Goal: Task Accomplishment & Management: Use online tool/utility

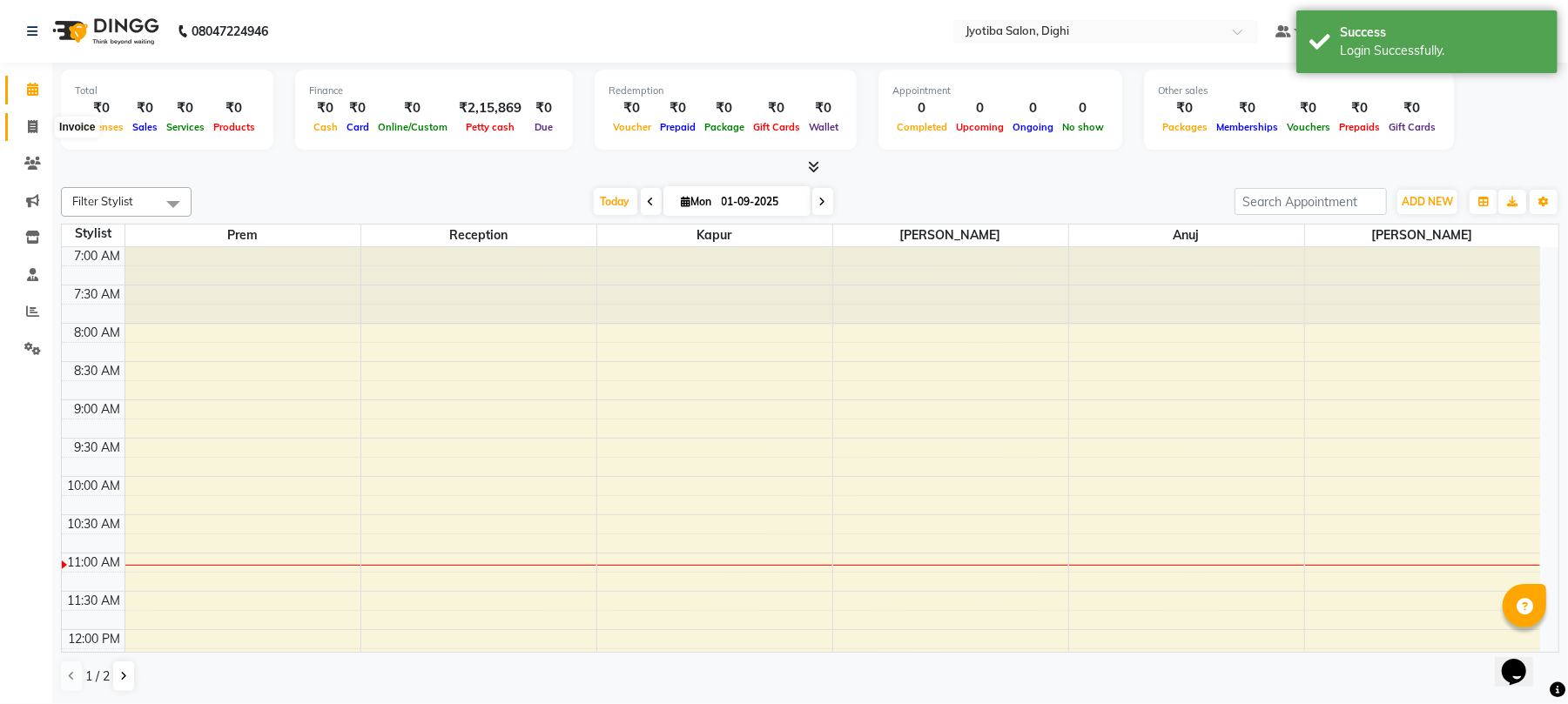
click at [22, 126] on span at bounding box center [32, 127] width 31 height 20
select select "service"
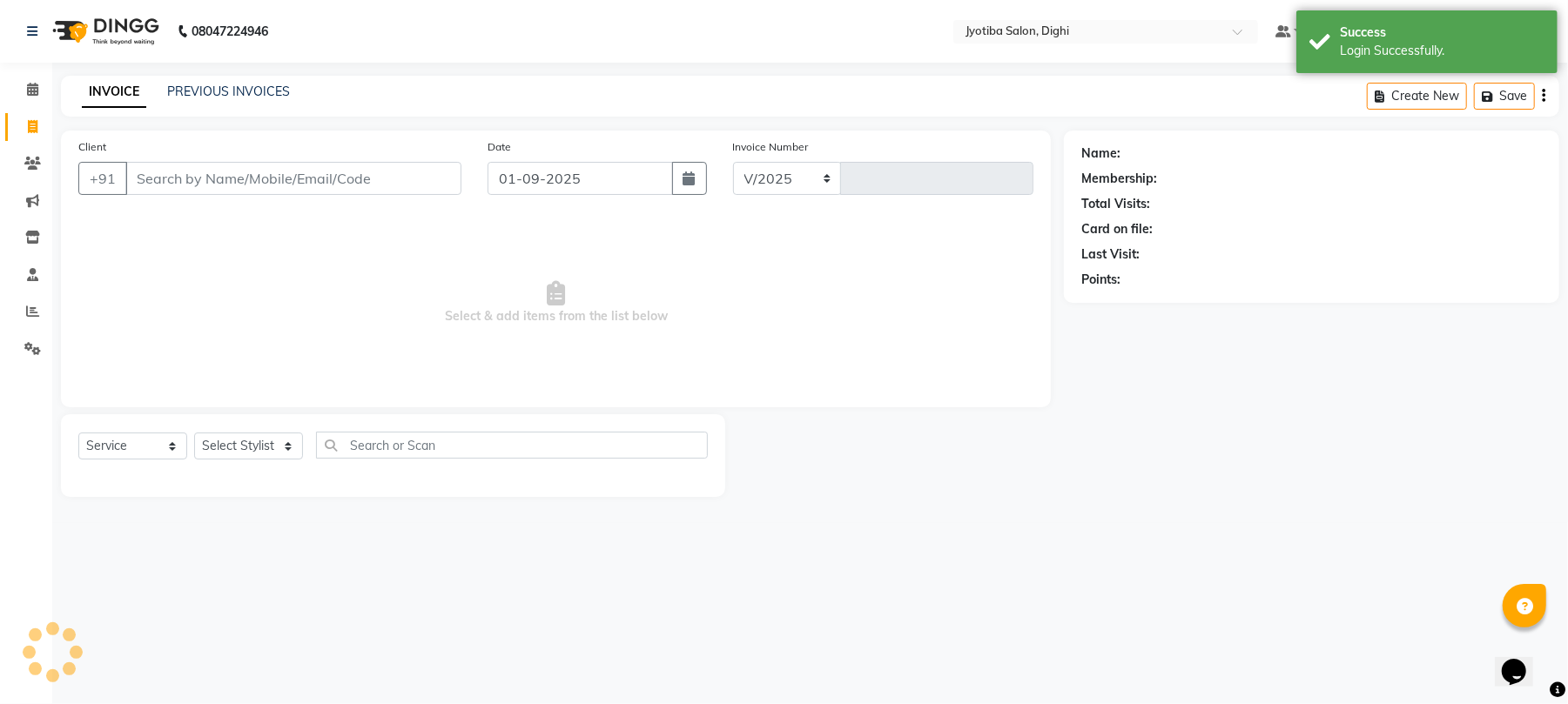
select select "643"
type input "0856"
click at [216, 95] on link "PREVIOUS INVOICES" at bounding box center [228, 91] width 123 height 15
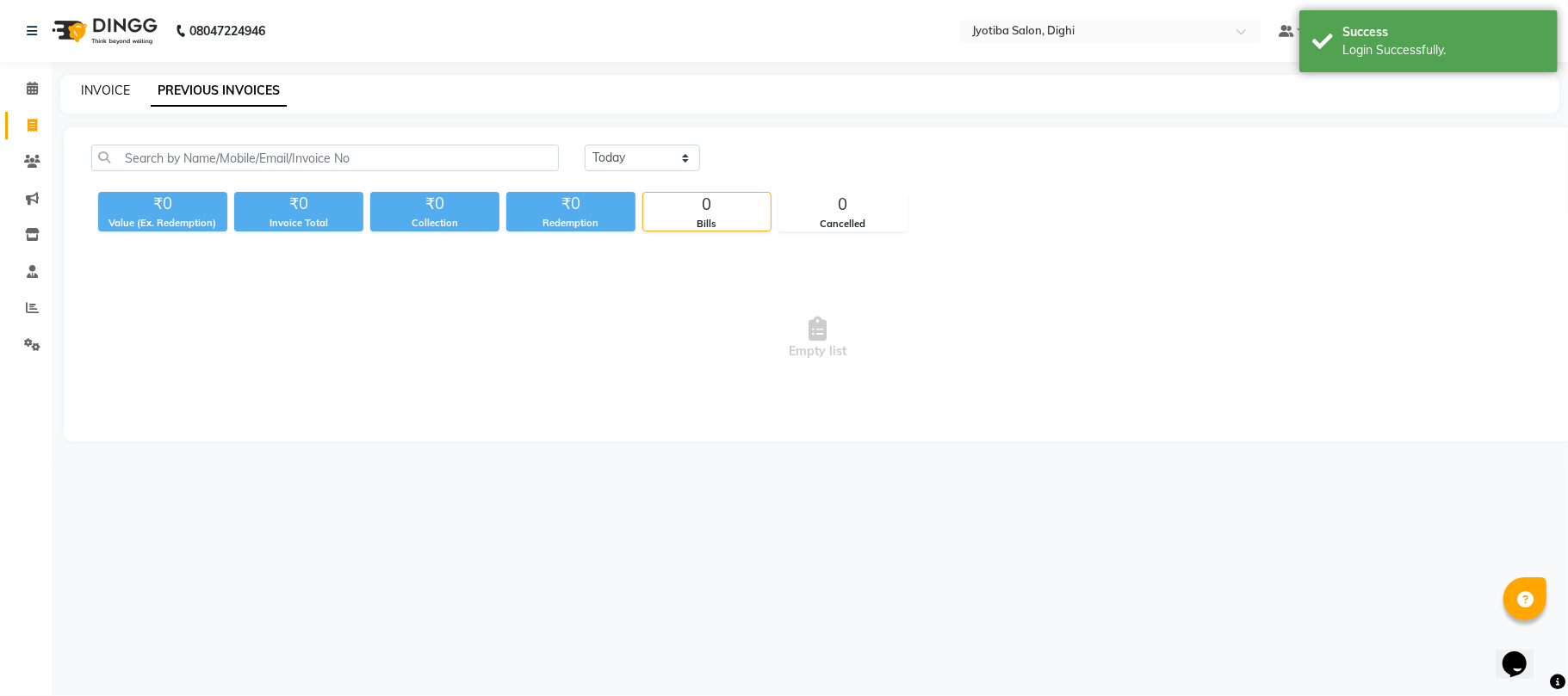
click at [119, 87] on link "INVOICE" at bounding box center [105, 90] width 49 height 15
select select "service"
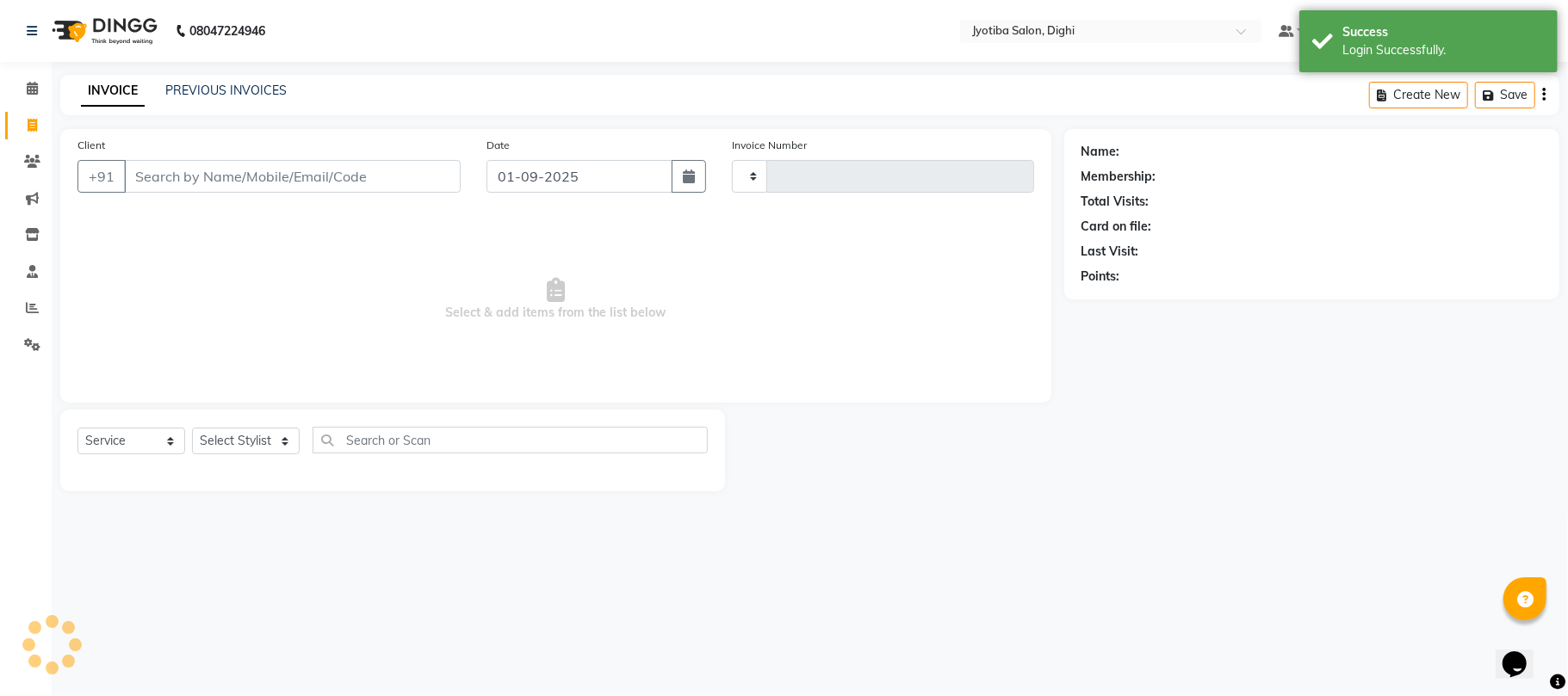
type input "0856"
select select "643"
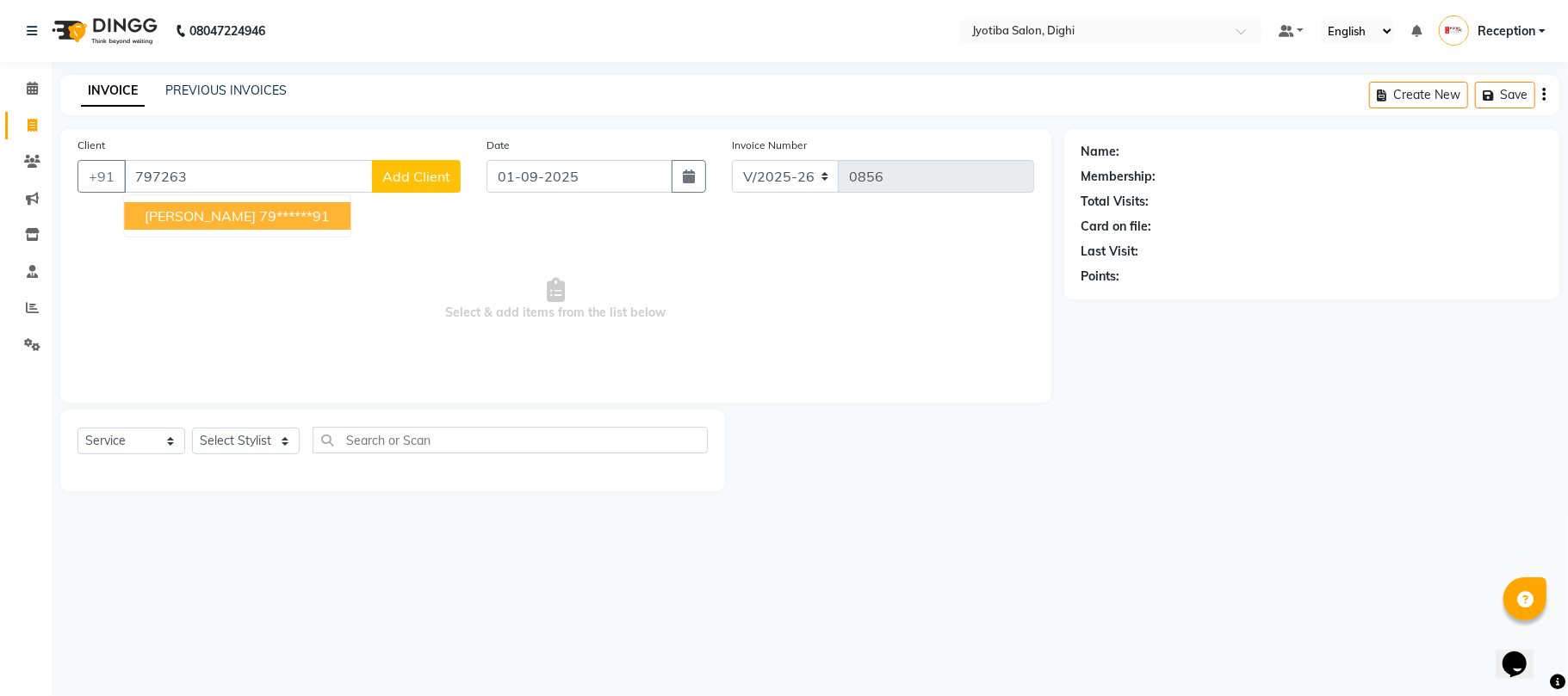
click at [203, 219] on span "[PERSON_NAME]" at bounding box center [200, 215] width 111 height 17
type input "79******91"
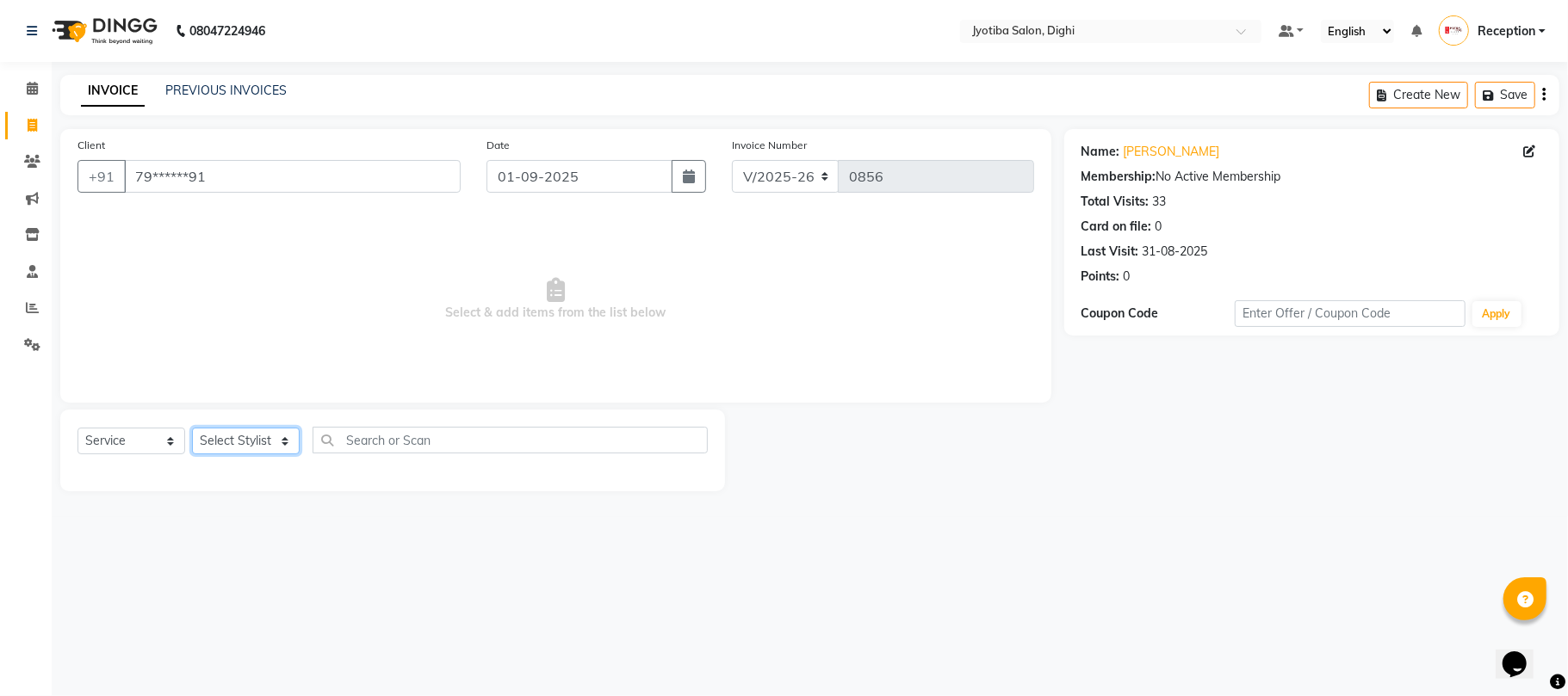
click at [249, 438] on select "Select Stylist anuj [PERSON_NAME] Prem Reception [PERSON_NAME]" at bounding box center [245, 441] width 108 height 27
select select "59472"
click at [192, 427] on select "Select Stylist anuj [PERSON_NAME] Prem Reception [PERSON_NAME]" at bounding box center [245, 441] width 108 height 27
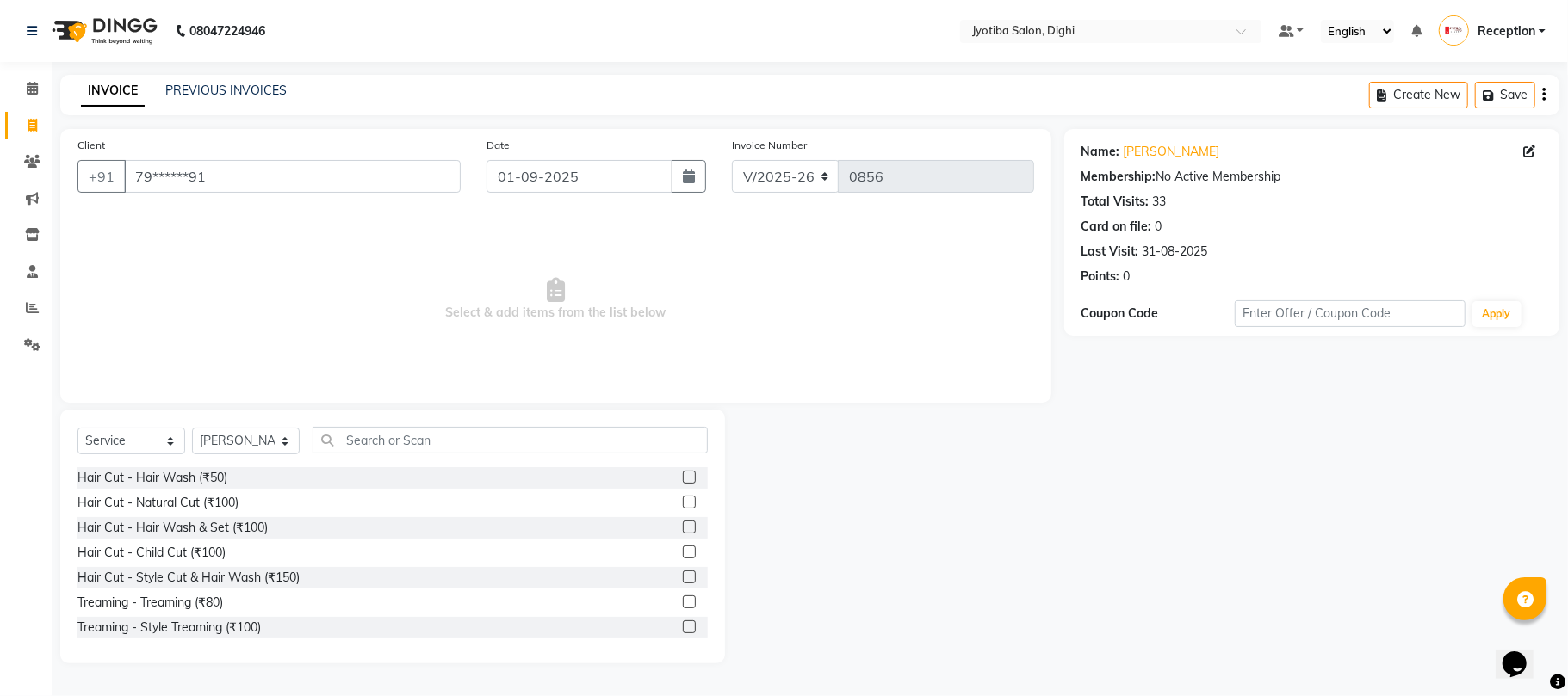
click at [683, 582] on label at bounding box center [689, 577] width 12 height 12
click at [683, 582] on input "checkbox" at bounding box center [688, 578] width 12 height 12
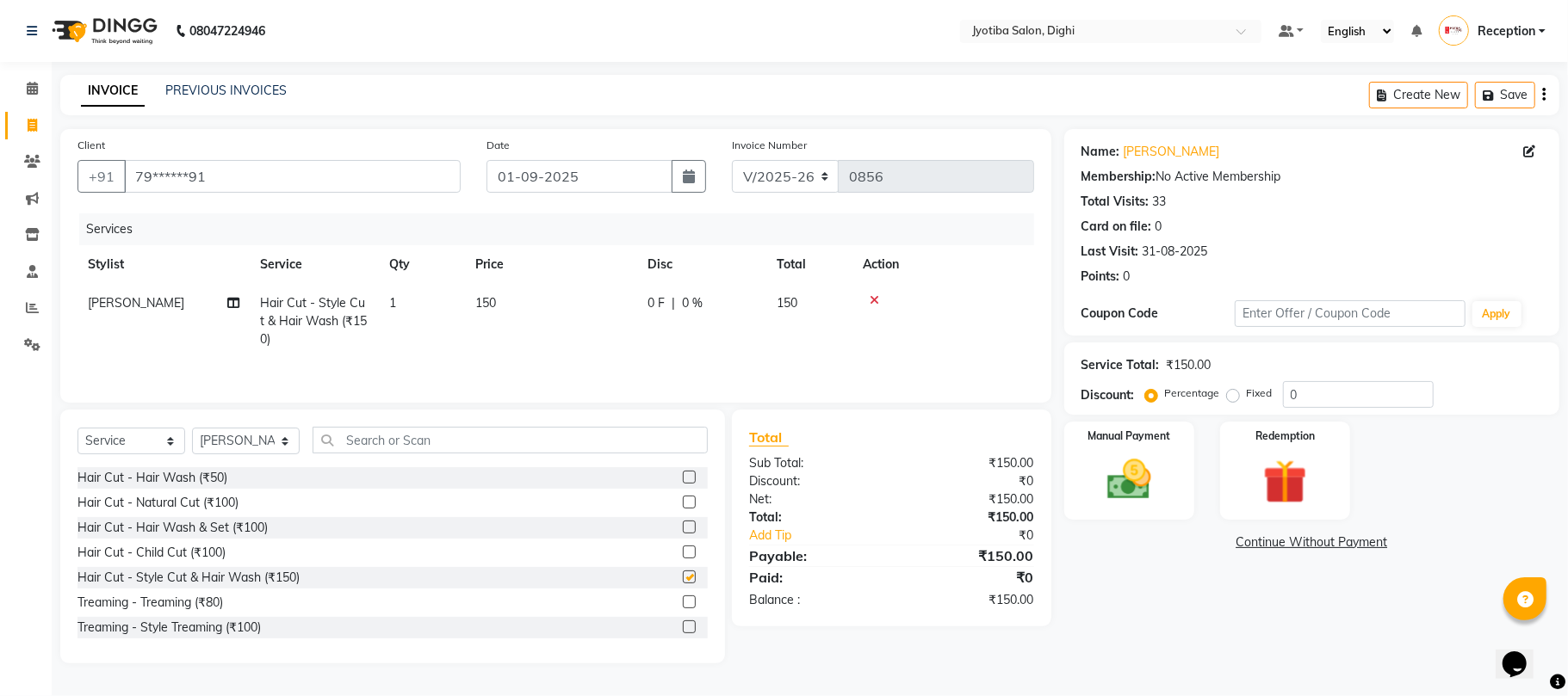
checkbox input "false"
click at [683, 631] on label at bounding box center [689, 627] width 12 height 12
click at [683, 631] on input "checkbox" at bounding box center [688, 627] width 12 height 12
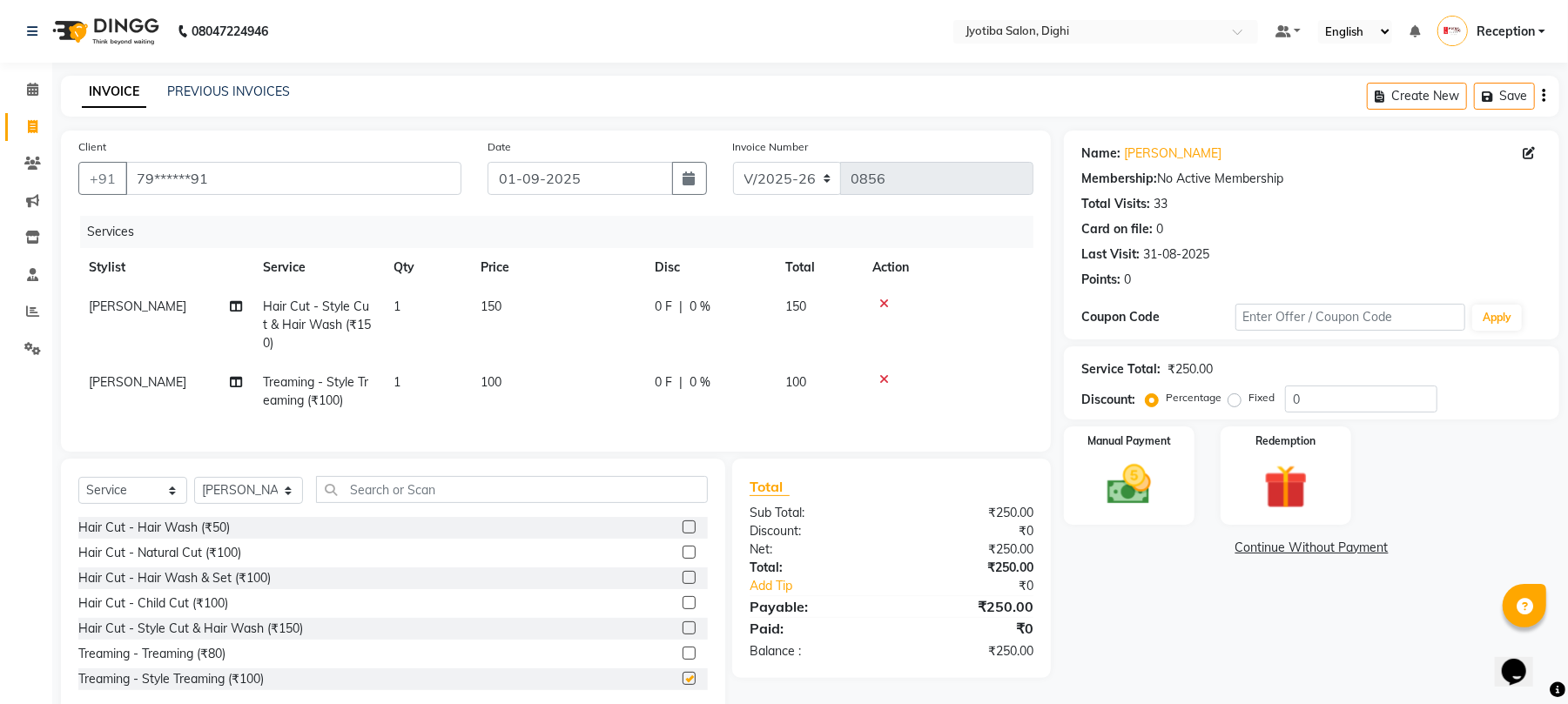
checkbox input "false"
click at [683, 176] on icon "button" at bounding box center [690, 178] width 13 height 14
select select "9"
select select "2025"
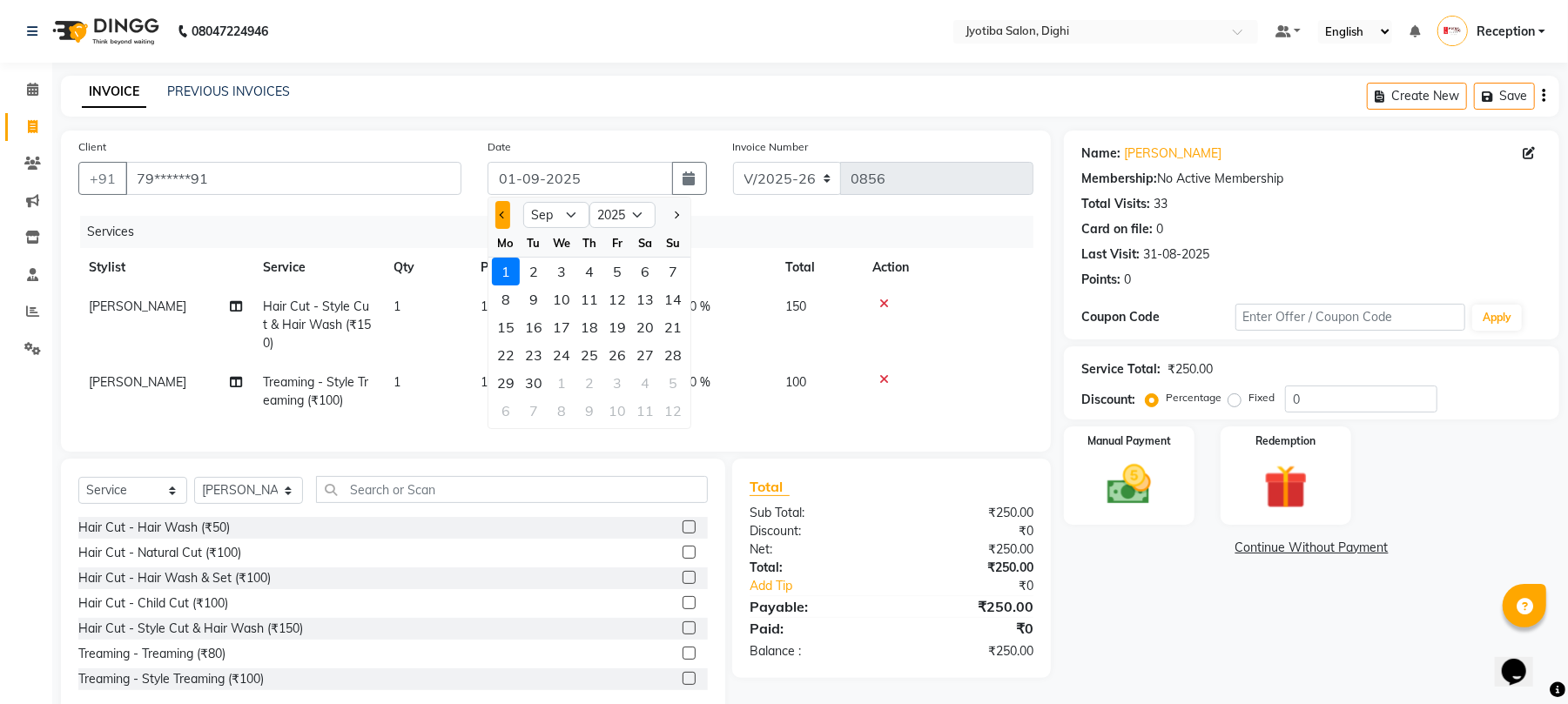
click at [500, 209] on button "Previous month" at bounding box center [503, 215] width 14 height 28
select select "8"
click at [679, 380] on div "31" at bounding box center [673, 383] width 28 height 28
type input "31-08-2025"
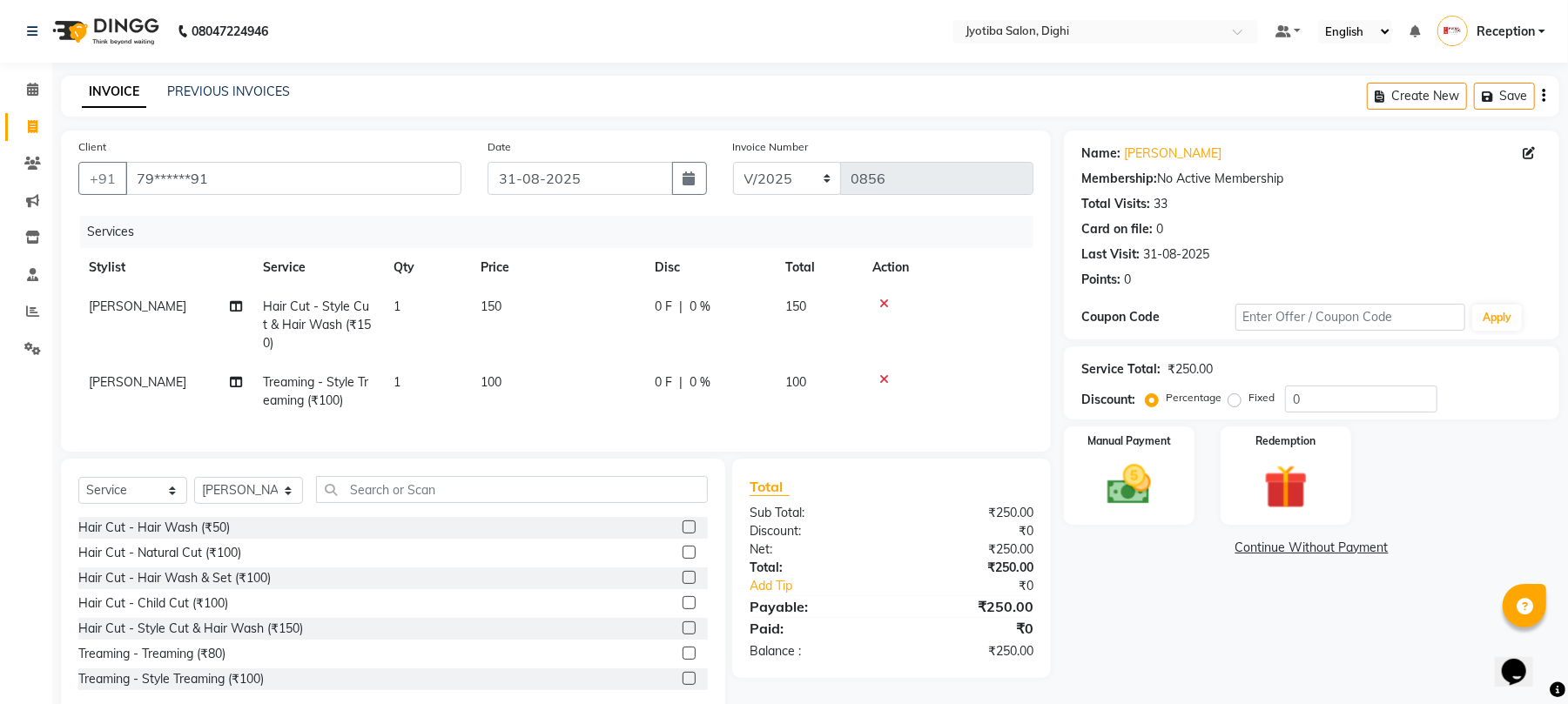
click at [1255, 554] on link "Continue Without Payment" at bounding box center [1312, 548] width 488 height 18
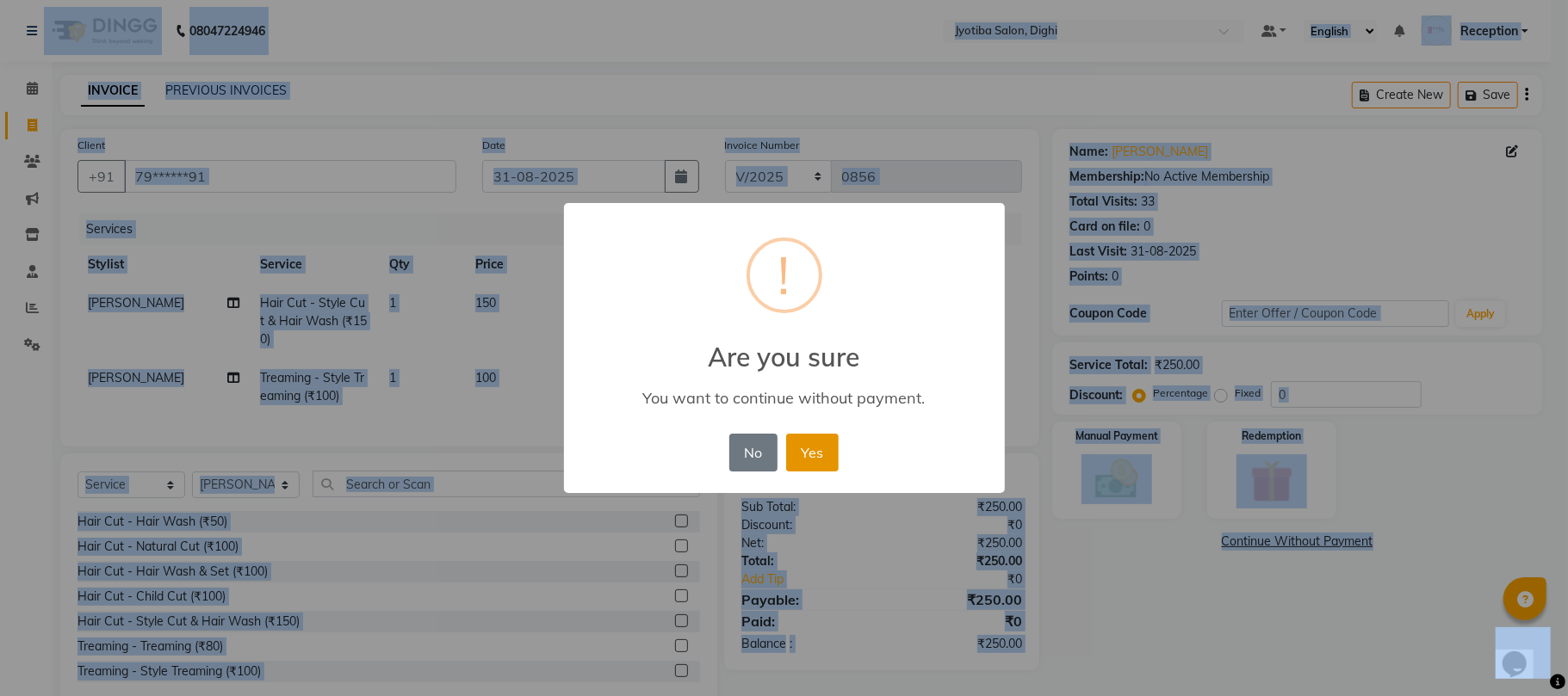
click at [808, 445] on button "Yes" at bounding box center [812, 452] width 53 height 37
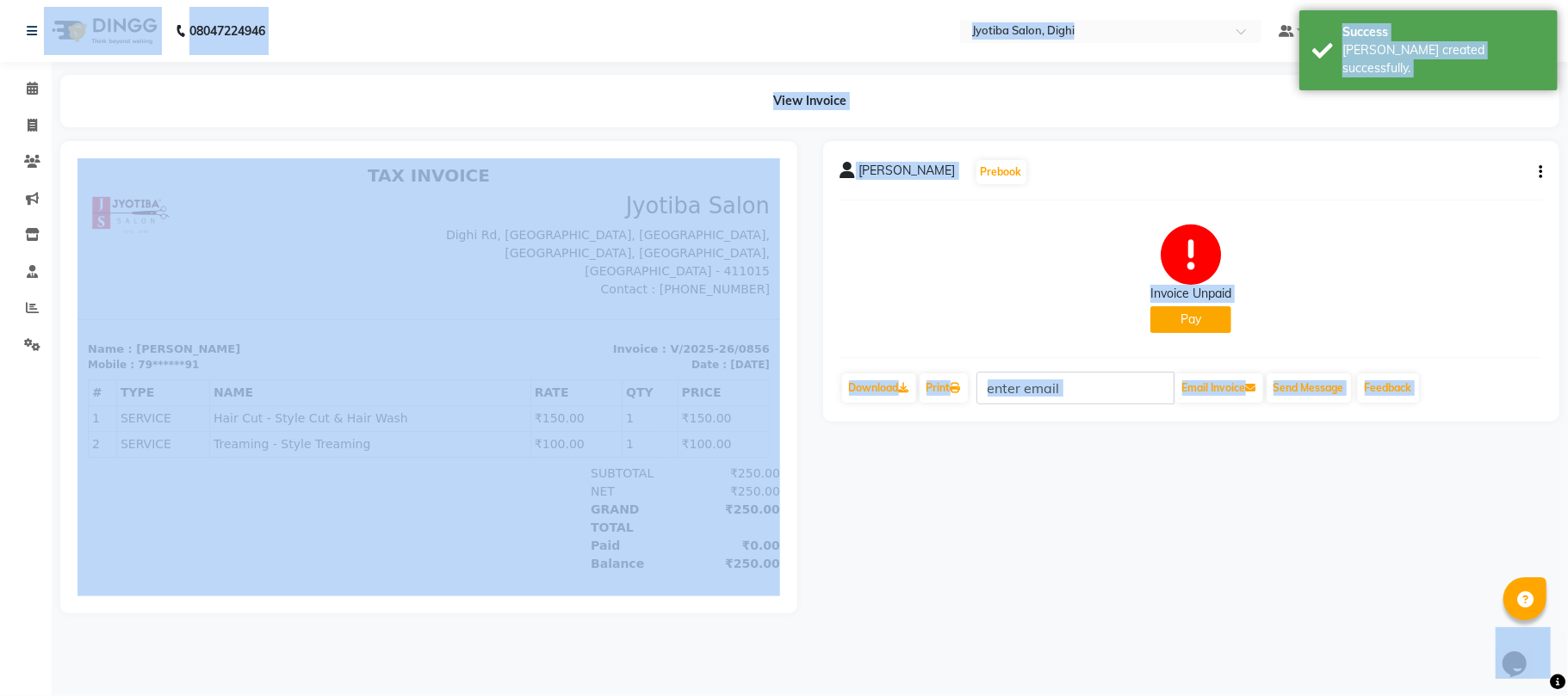
click at [1190, 320] on button "Pay" at bounding box center [1191, 319] width 81 height 27
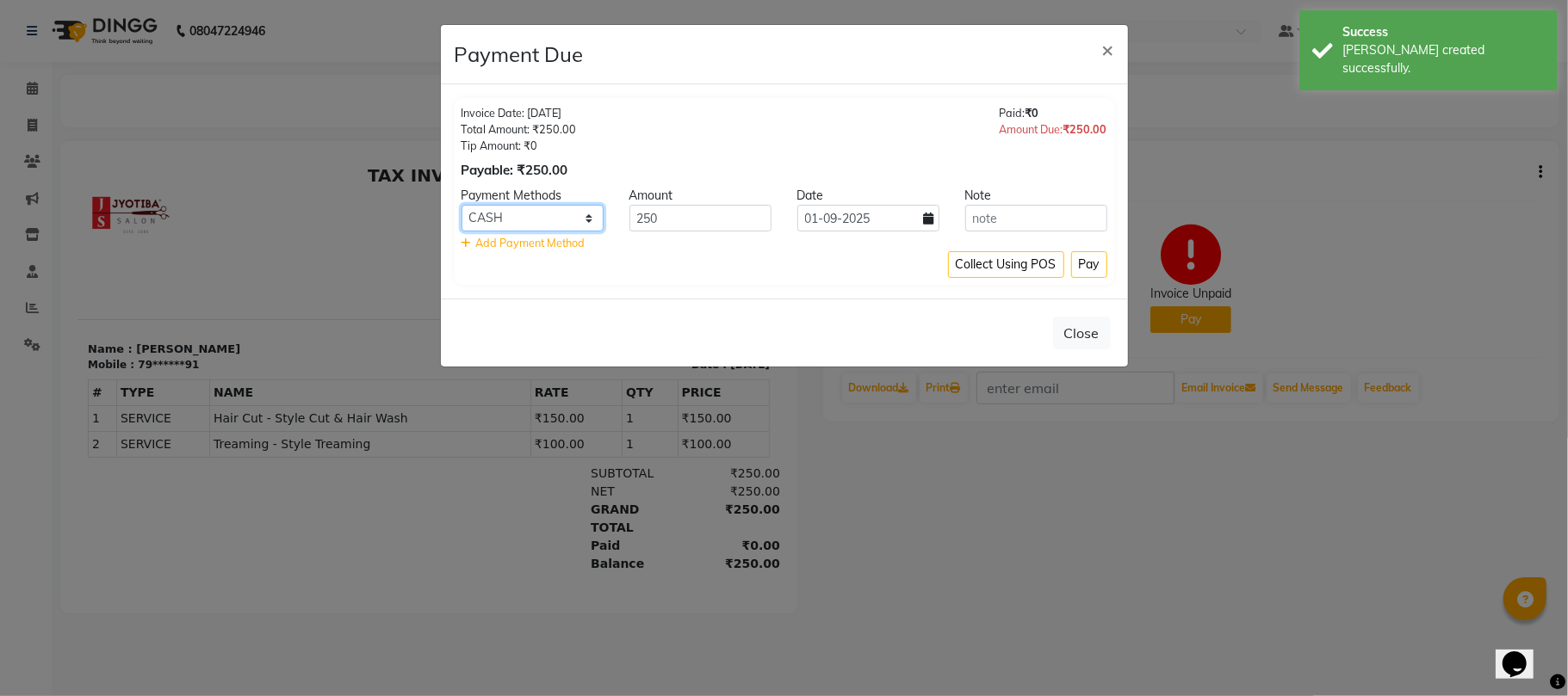
click at [543, 219] on select "CASH ONLINE CARD" at bounding box center [532, 219] width 142 height 27
select select "3"
click at [461, 206] on select "CASH ONLINE CARD" at bounding box center [532, 219] width 142 height 27
click at [886, 219] on input "01-09-2025" at bounding box center [867, 219] width 142 height 27
select select "9"
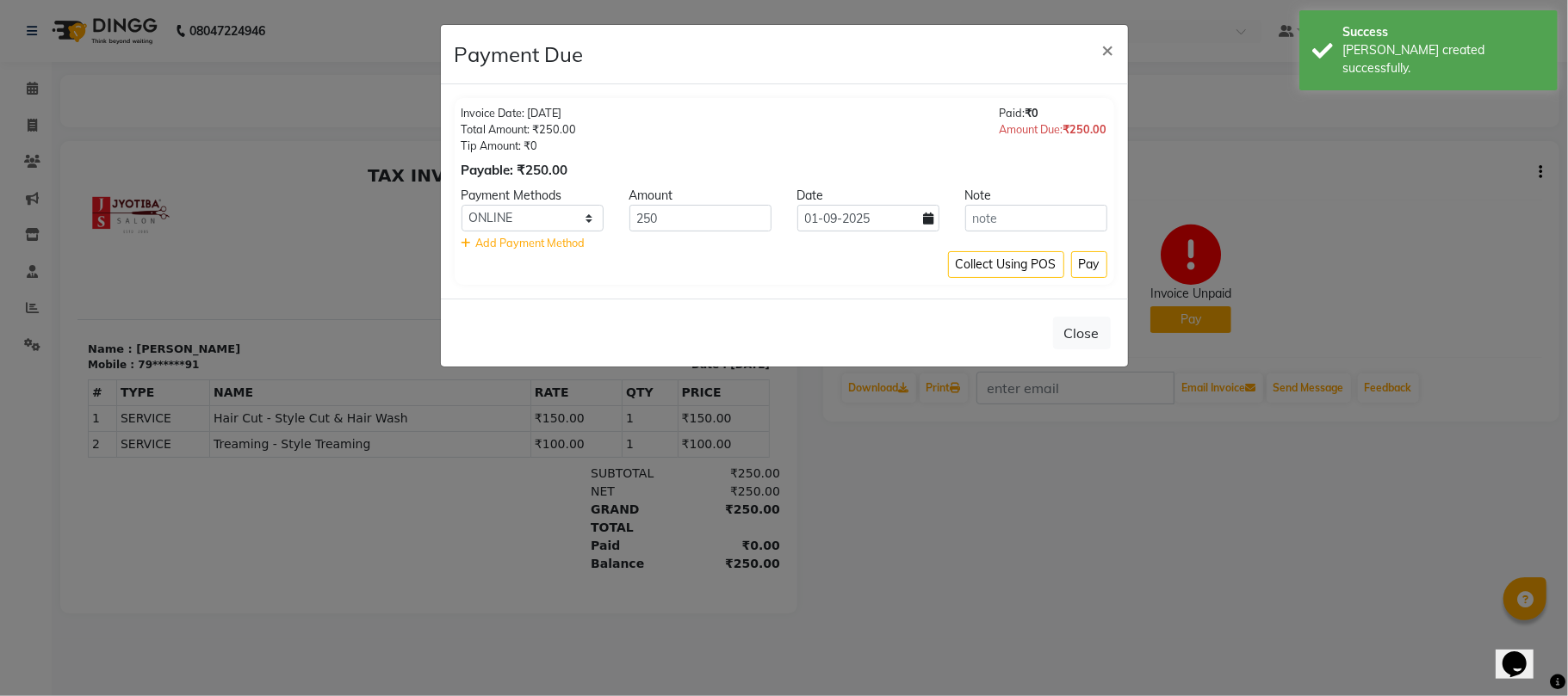
select select "2025"
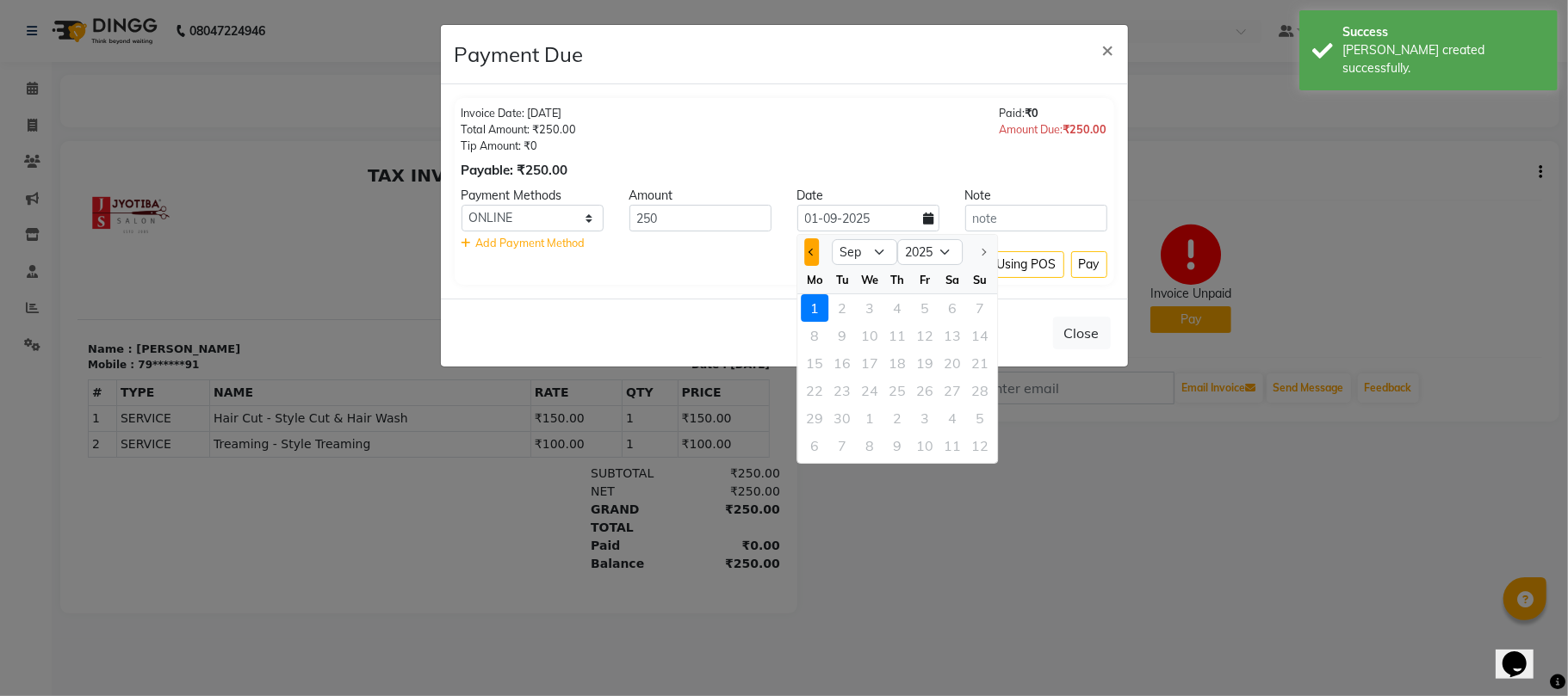
click at [817, 248] on button "Previous month" at bounding box center [811, 252] width 14 height 28
select select "8"
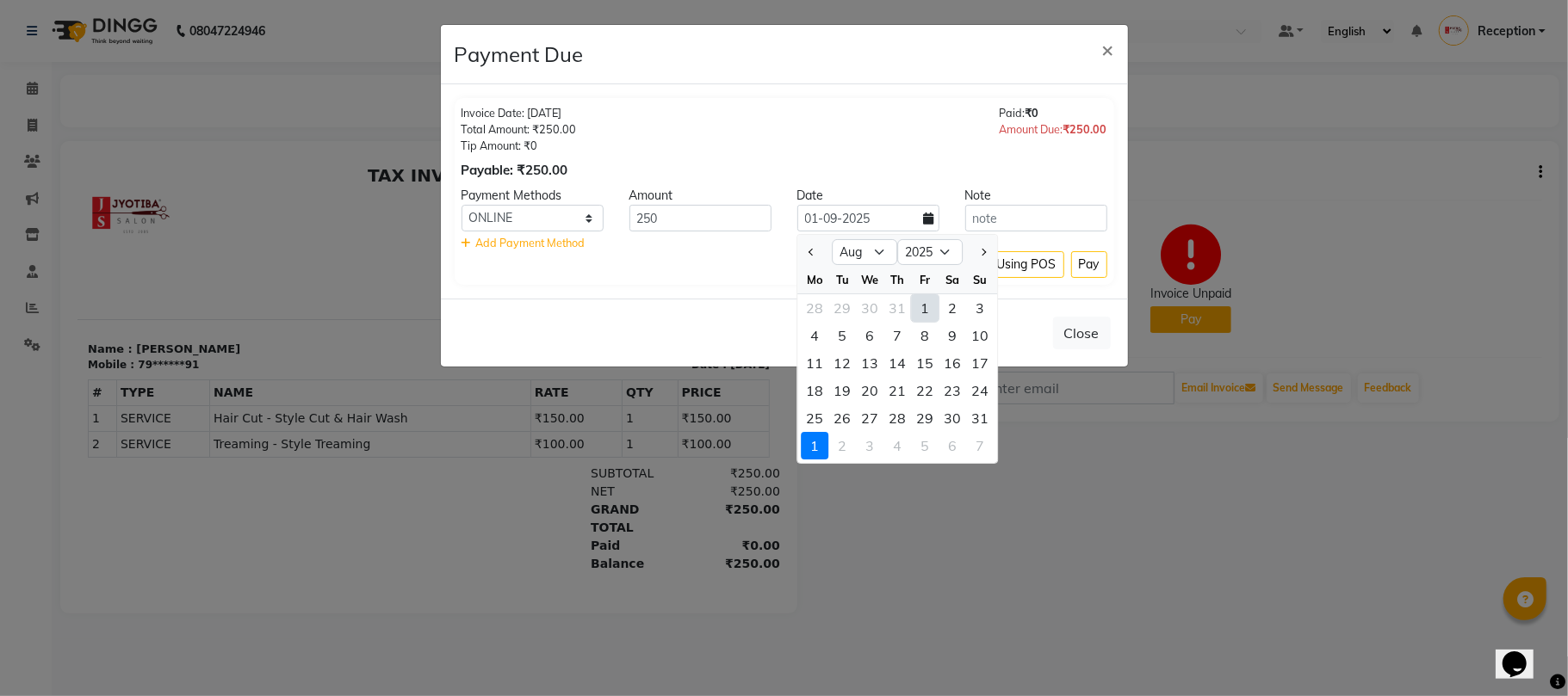
click at [986, 420] on div "31" at bounding box center [979, 418] width 28 height 28
type input "31-08-2025"
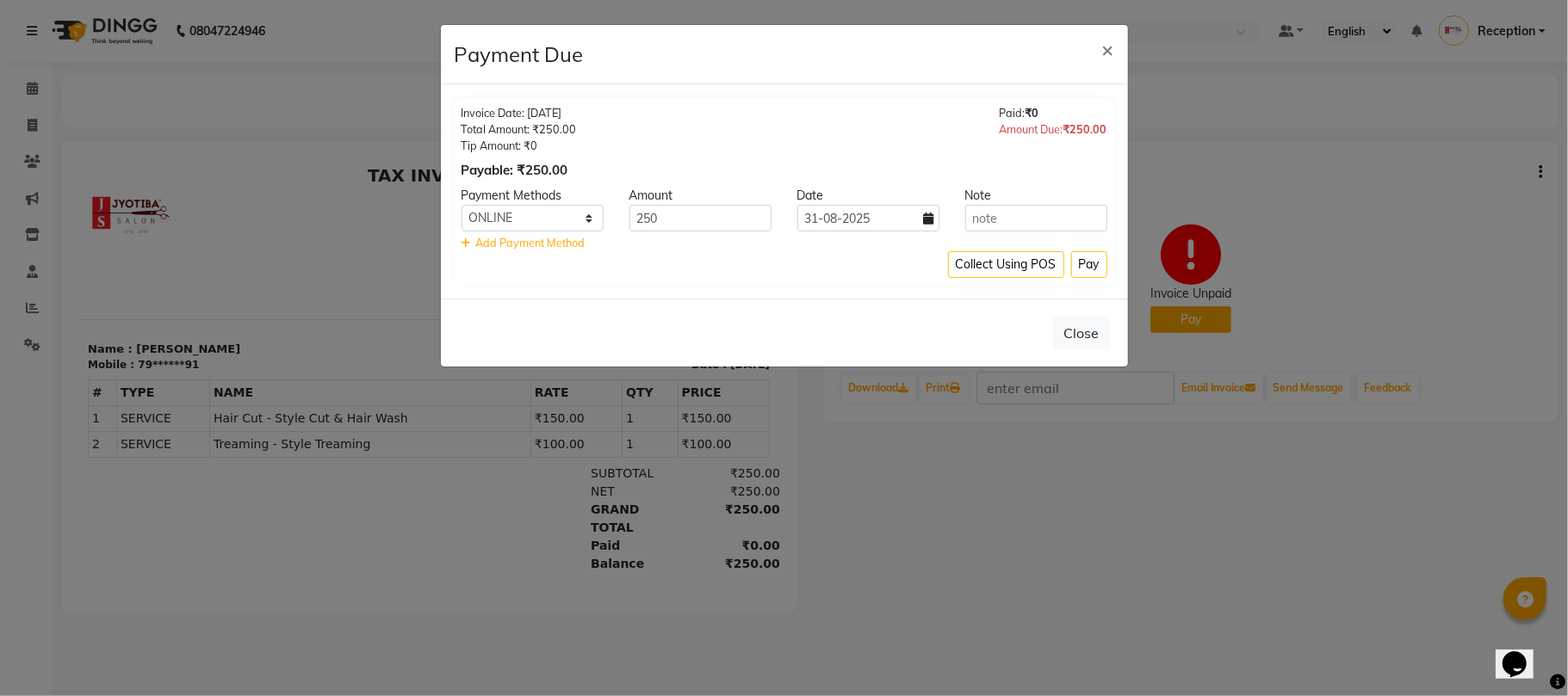
click at [1083, 269] on button "Pay" at bounding box center [1089, 265] width 37 height 27
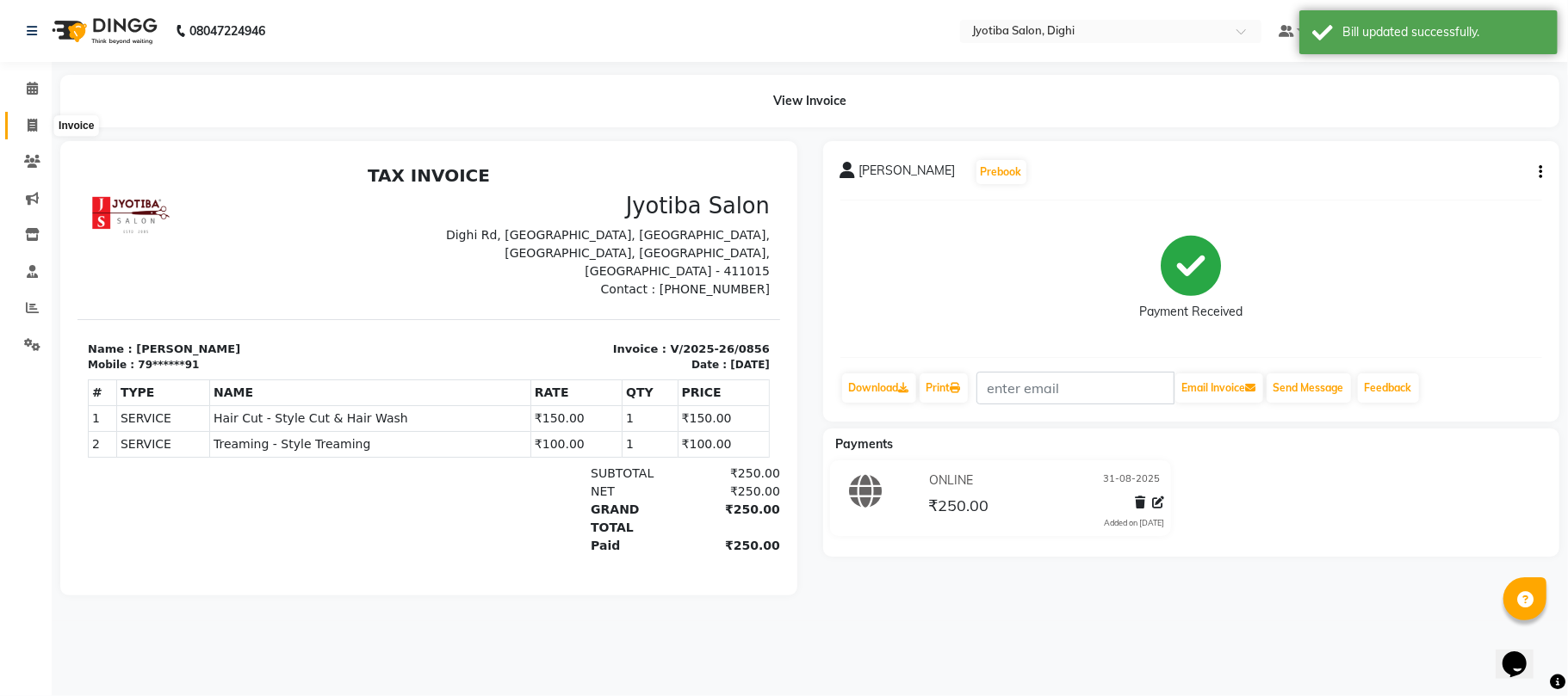
click at [26, 116] on span at bounding box center [32, 126] width 30 height 20
select select "service"
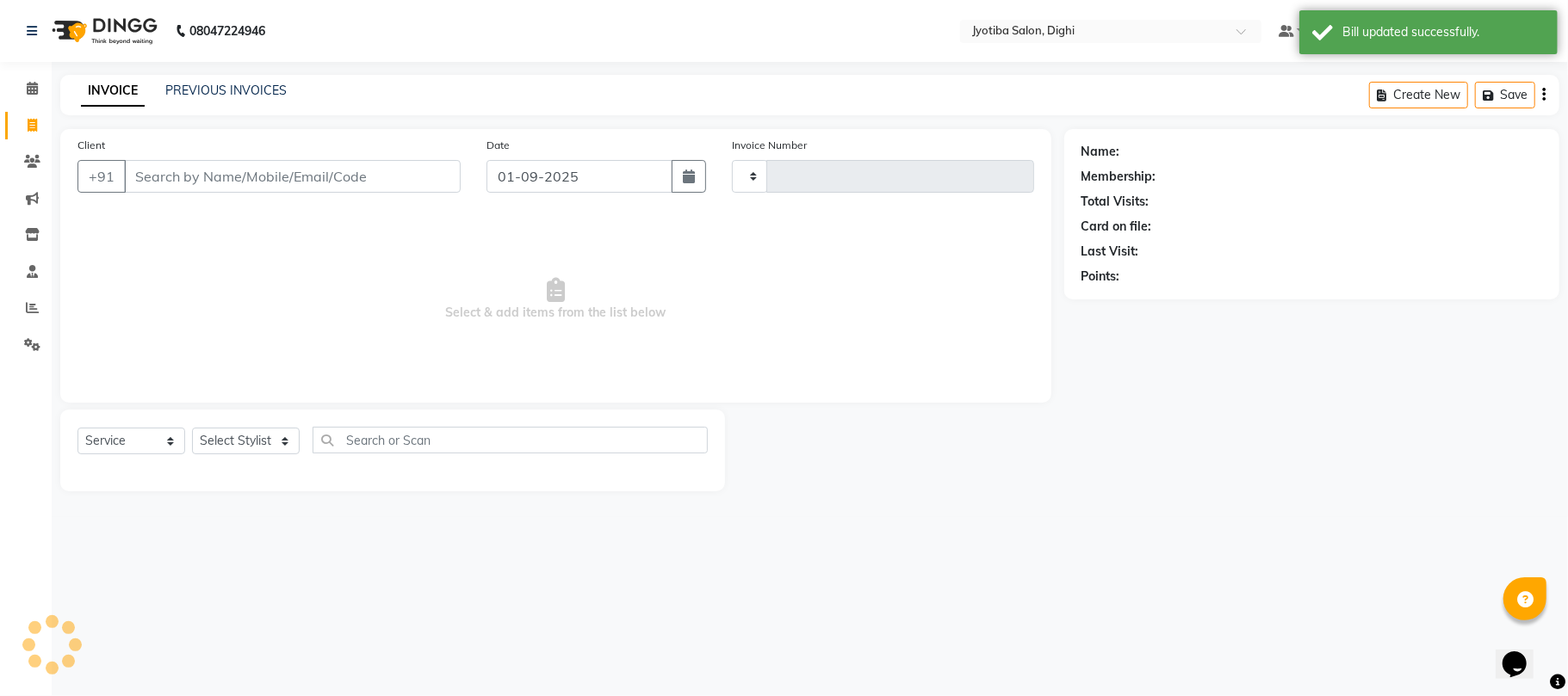
type input "0857"
select select "643"
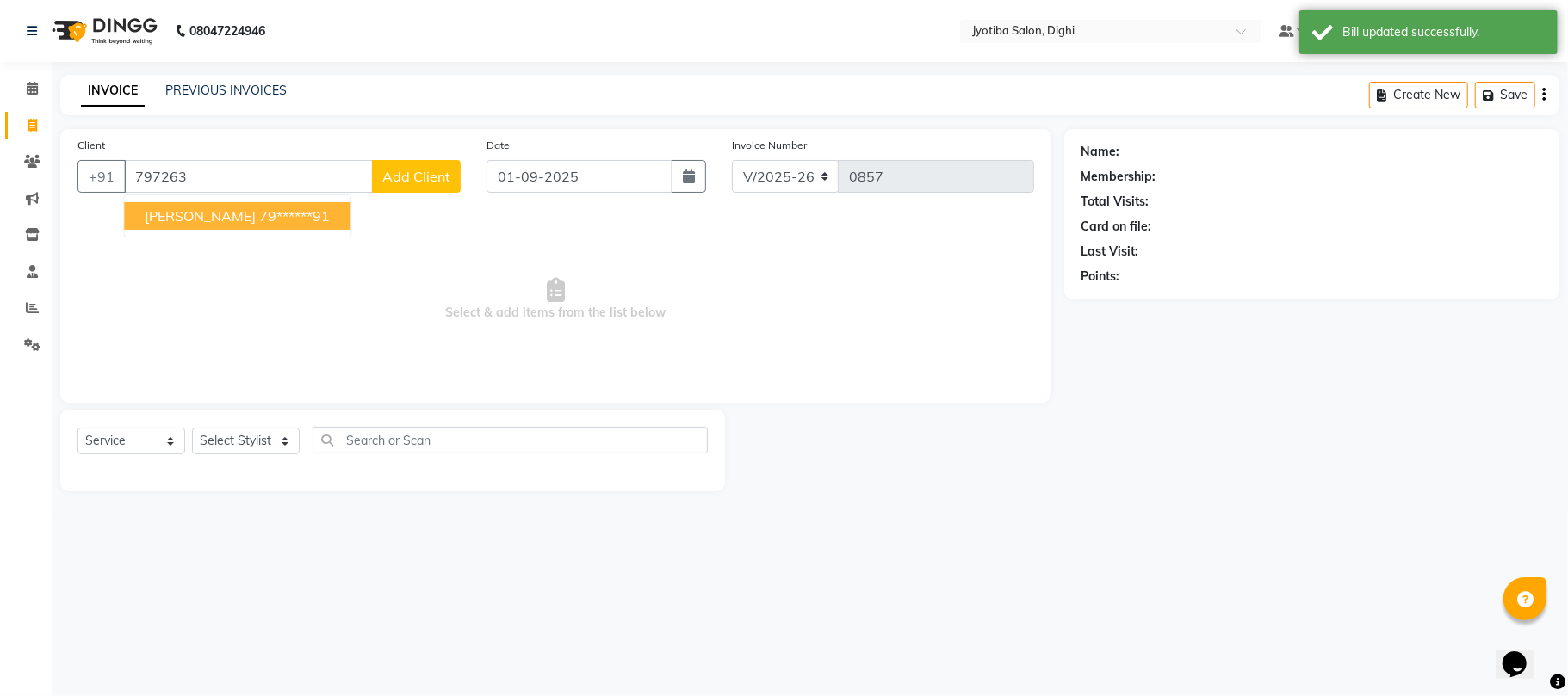
click at [259, 207] on ngb-highlight "79******91" at bounding box center [294, 215] width 71 height 17
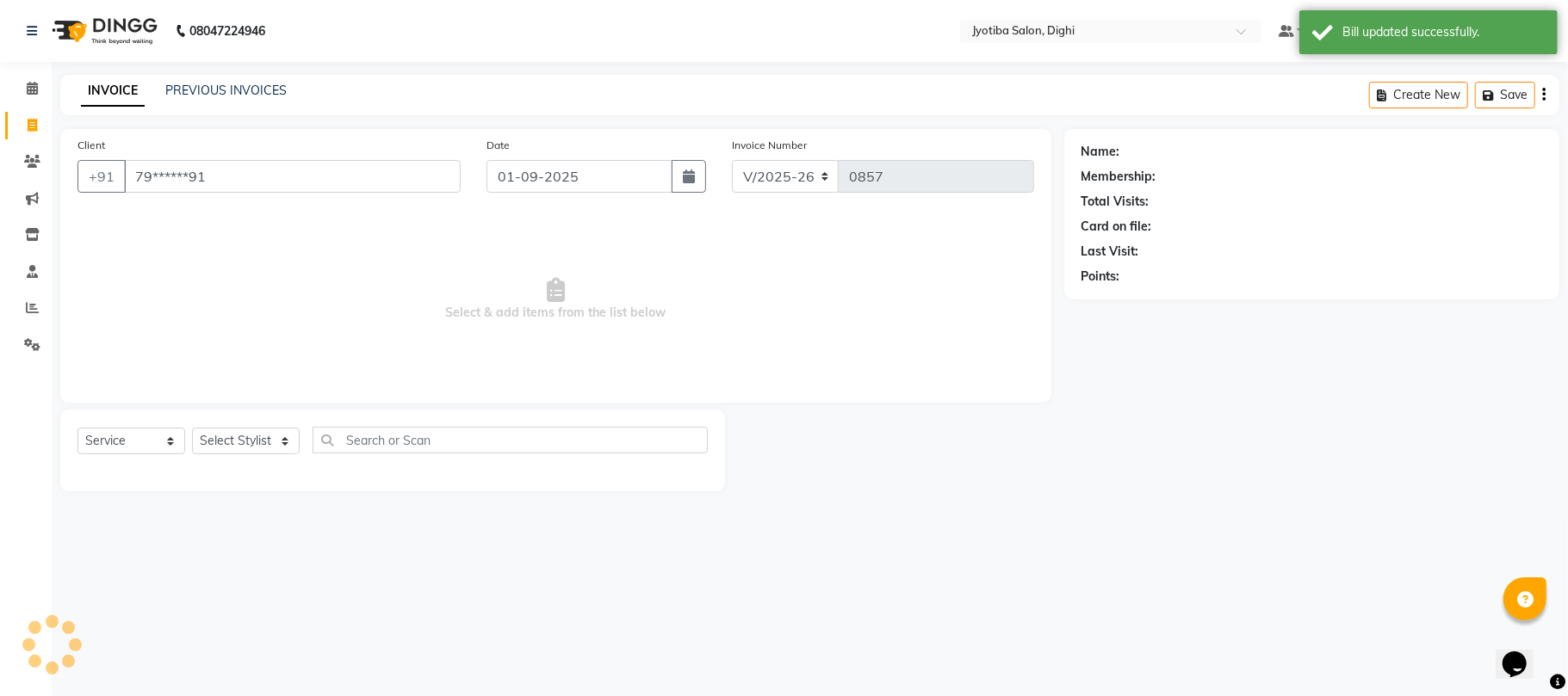
type input "79******91"
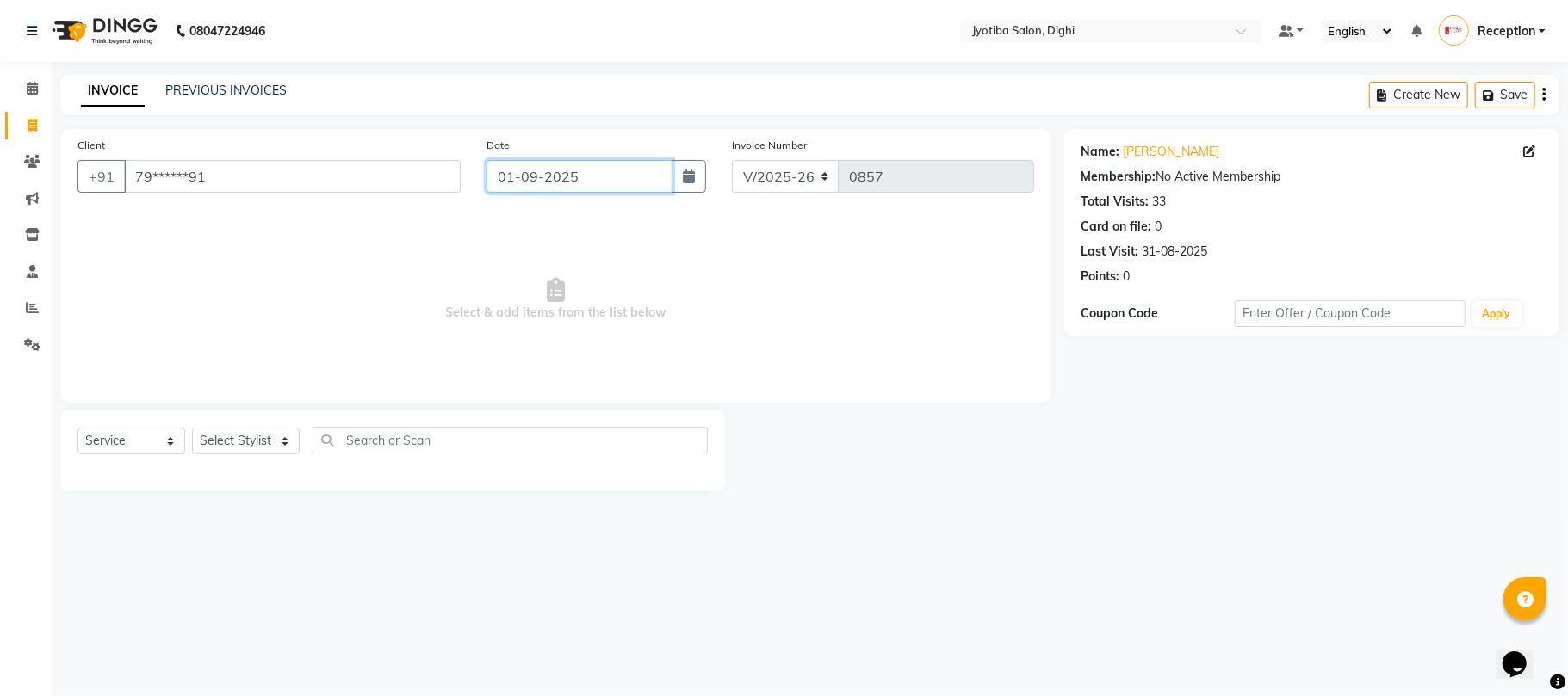
click at [601, 184] on input "01-09-2025" at bounding box center [579, 176] width 186 height 33
select select "9"
select select "2025"
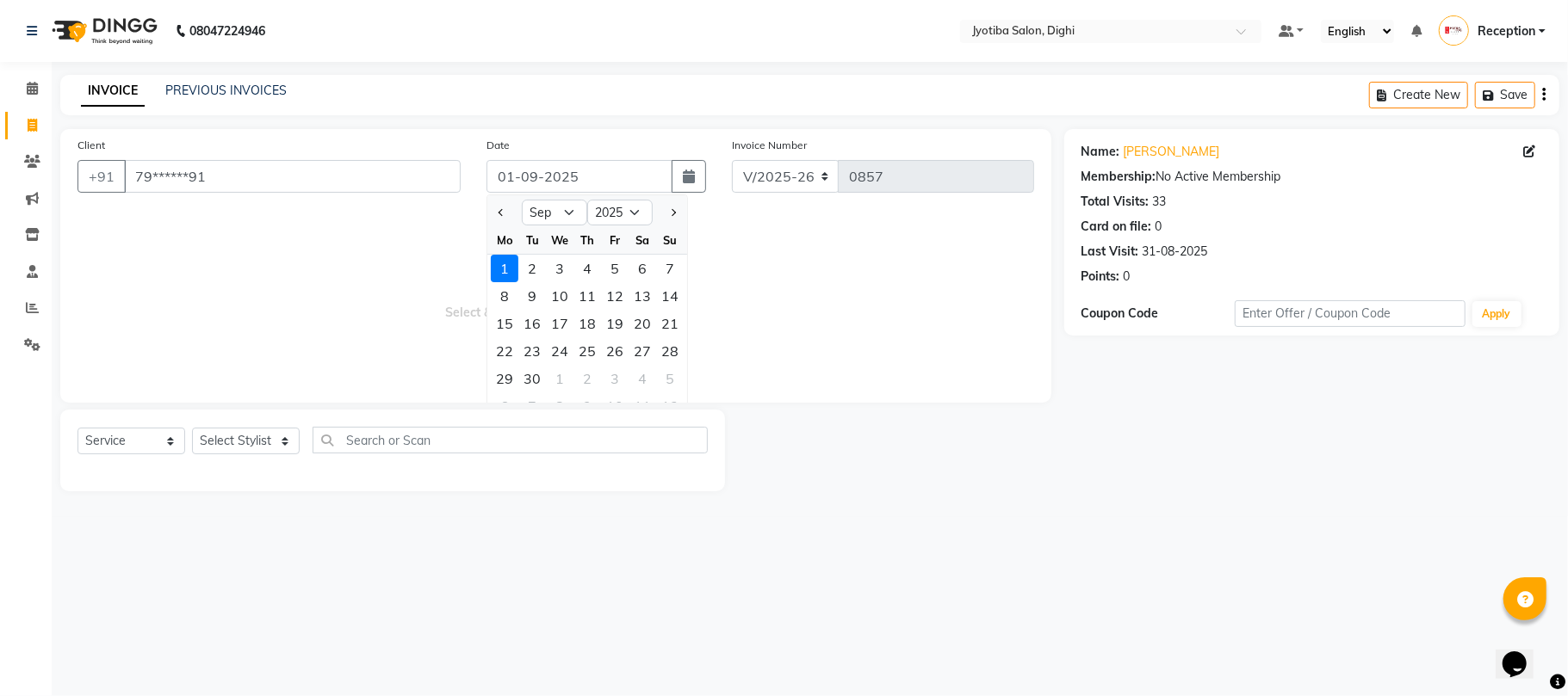
click at [510, 208] on div at bounding box center [504, 212] width 35 height 28
click at [500, 208] on button "Previous month" at bounding box center [502, 212] width 14 height 28
select select "8"
click at [667, 380] on div "31" at bounding box center [669, 378] width 28 height 28
type input "31-08-2025"
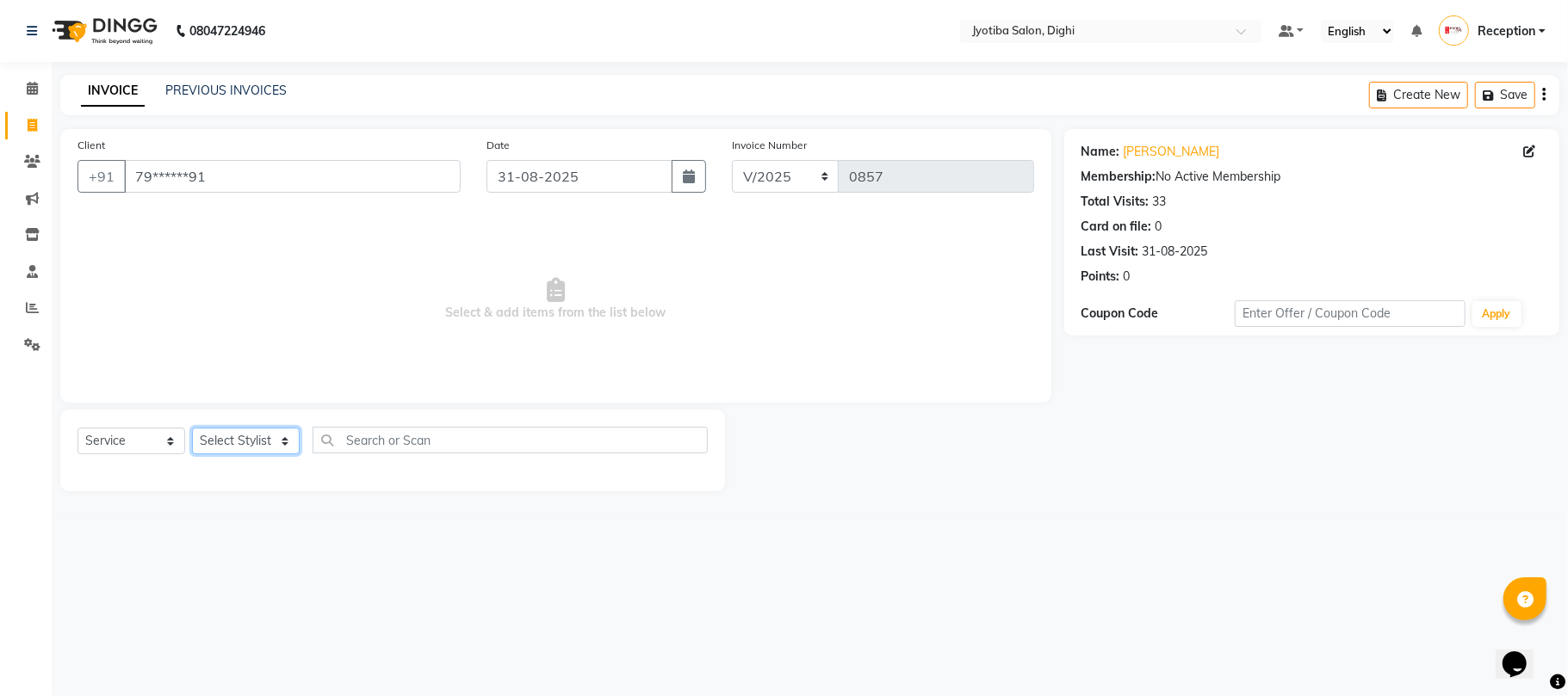
click at [279, 443] on select "Select Stylist anuj [PERSON_NAME] Prem Reception [PERSON_NAME]" at bounding box center [245, 441] width 108 height 27
select select "9312"
click at [192, 427] on select "Select Stylist anuj [PERSON_NAME] Prem Reception [PERSON_NAME]" at bounding box center [245, 441] width 108 height 27
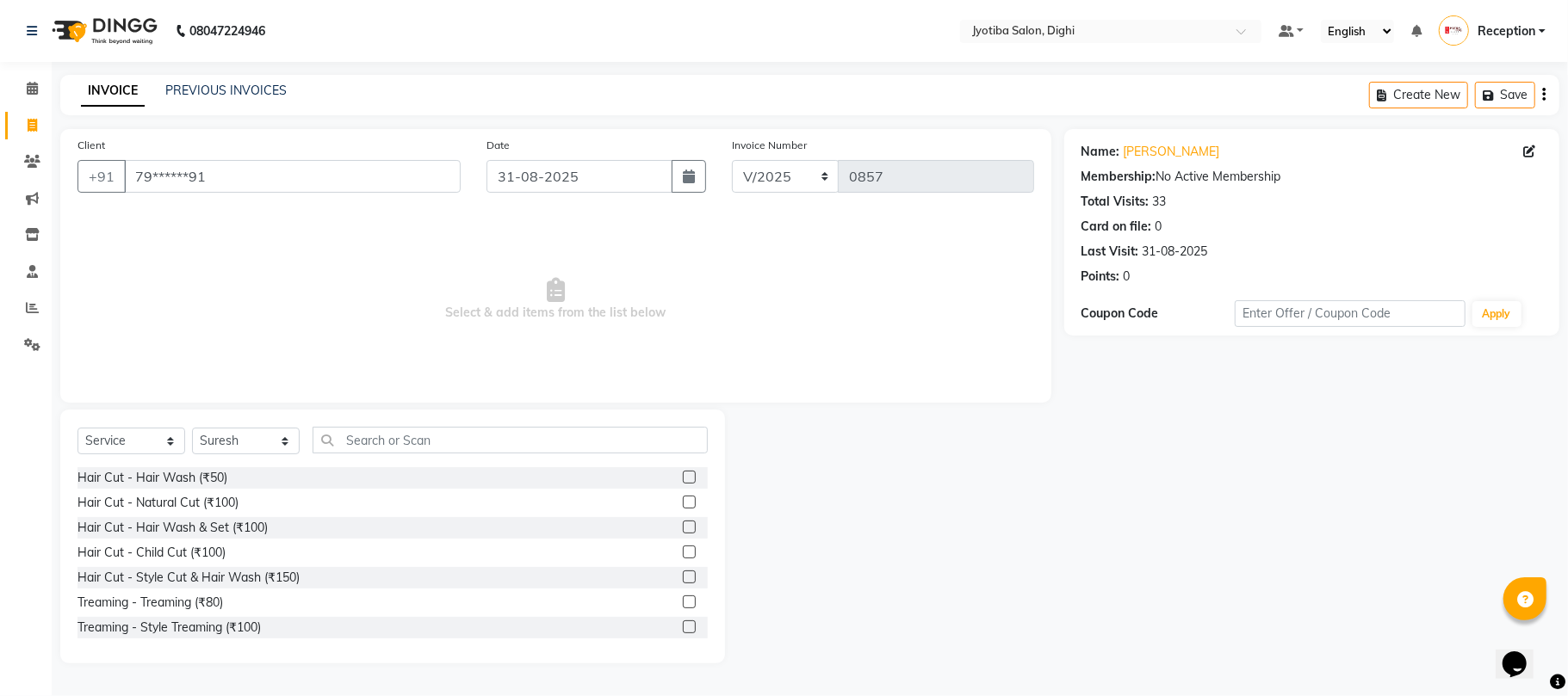
click at [683, 621] on label at bounding box center [689, 627] width 12 height 12
click at [683, 622] on input "checkbox" at bounding box center [688, 627] width 12 height 12
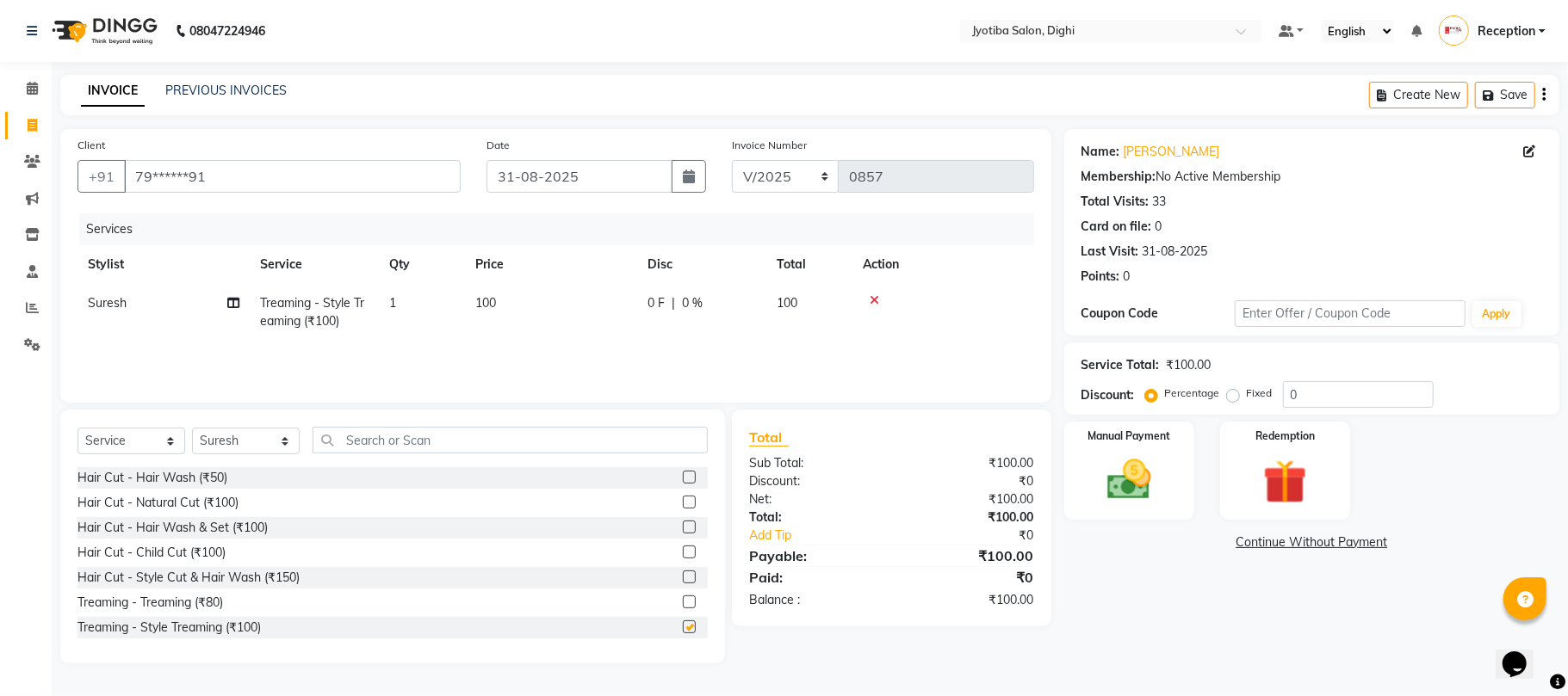
checkbox input "false"
click at [1265, 539] on link "Continue Without Payment" at bounding box center [1311, 543] width 488 height 18
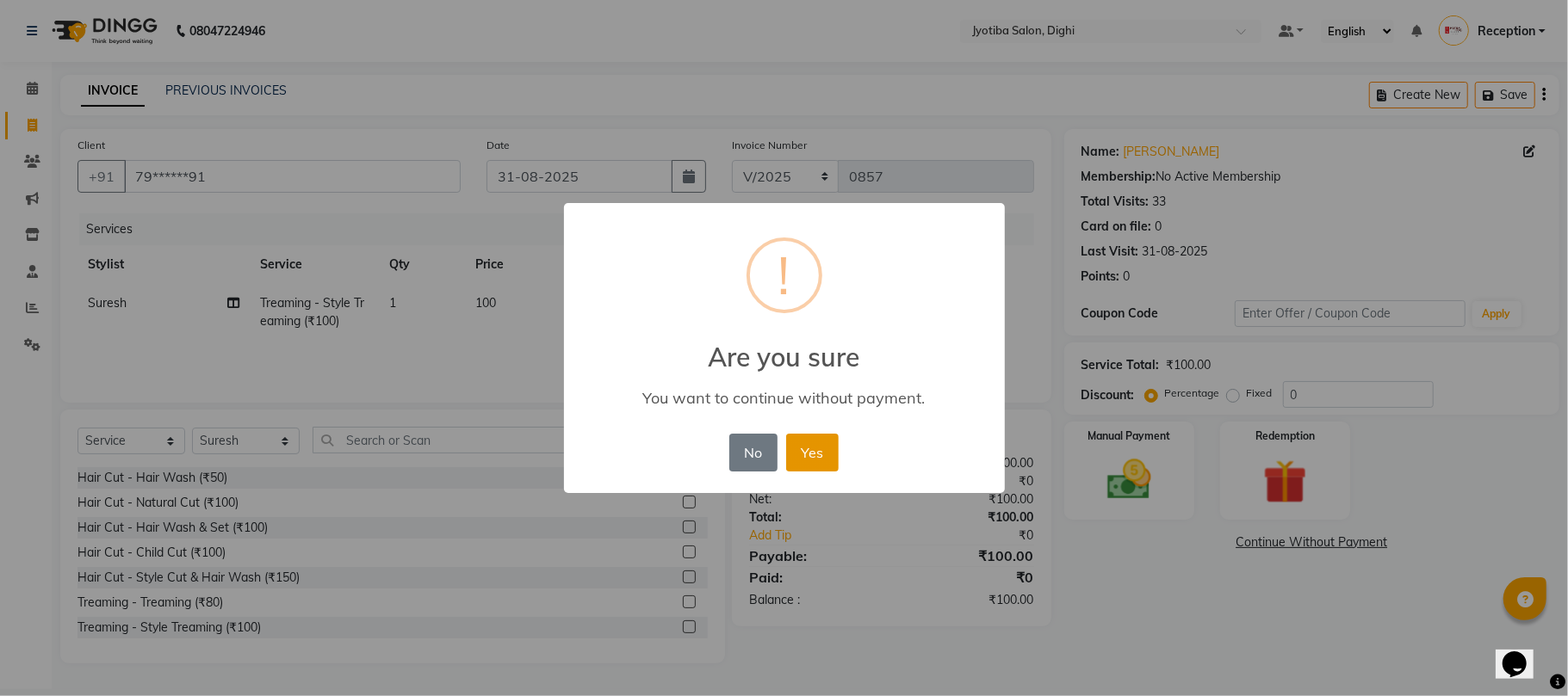
click at [826, 466] on button "Yes" at bounding box center [812, 452] width 53 height 37
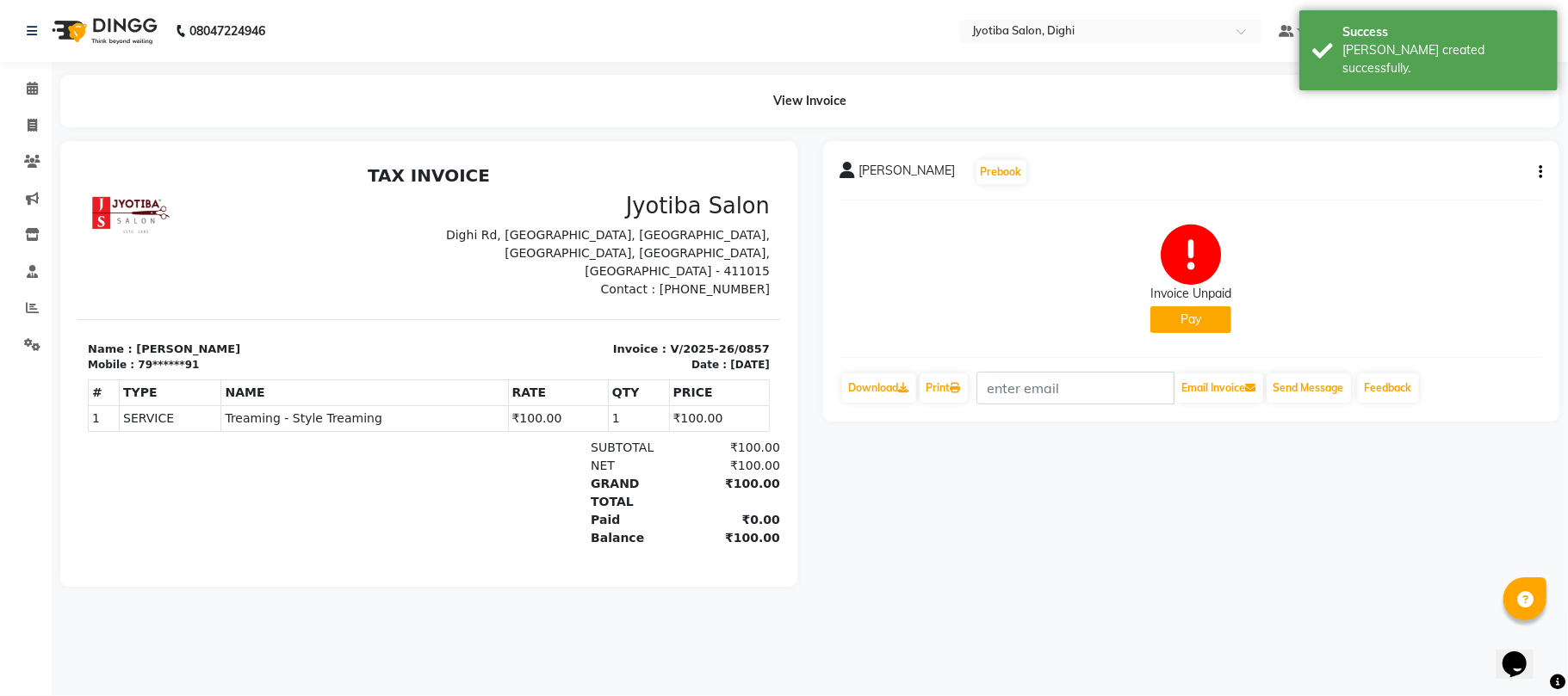
click at [1175, 318] on button "Pay" at bounding box center [1191, 319] width 81 height 27
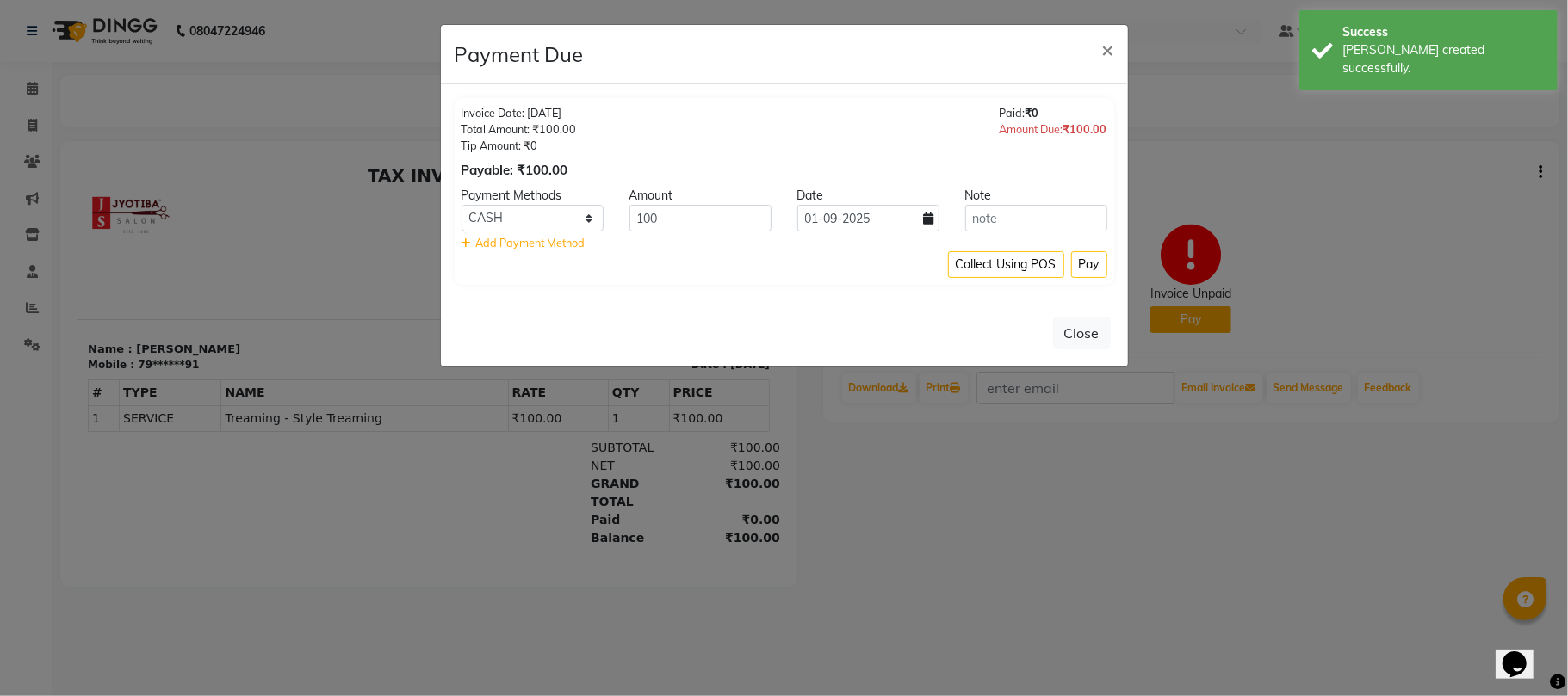
click at [927, 218] on icon at bounding box center [929, 219] width 11 height 12
select select "9"
select select "2025"
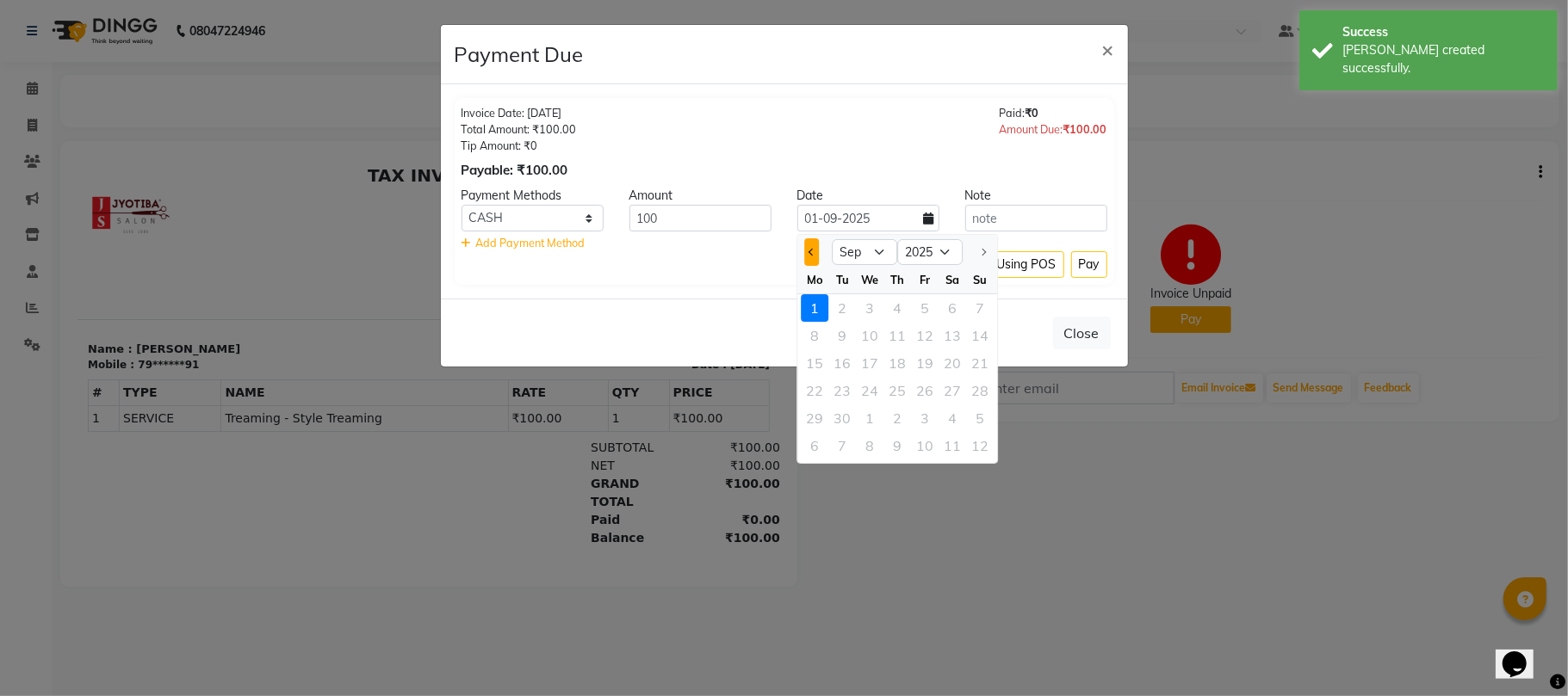
click at [811, 259] on button "Previous month" at bounding box center [811, 252] width 14 height 28
select select "8"
click at [978, 420] on div "31" at bounding box center [979, 418] width 28 height 28
type input "31-08-2025"
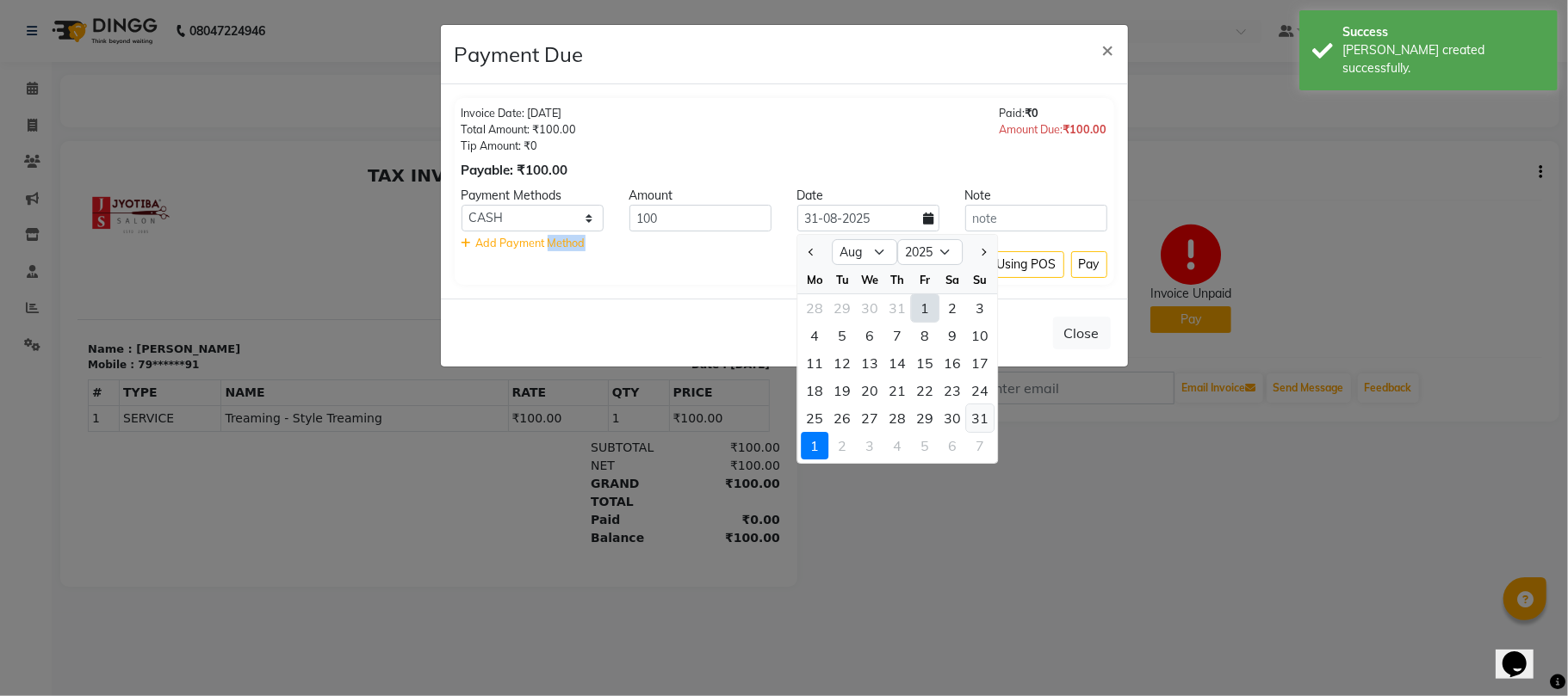
click at [978, 420] on ngb-modal-window "Payment Due × Invoice Date: [DATE] Total Amount: ₹100.00 Tip Amount: ₹0 Payable…" at bounding box center [784, 348] width 1568 height 696
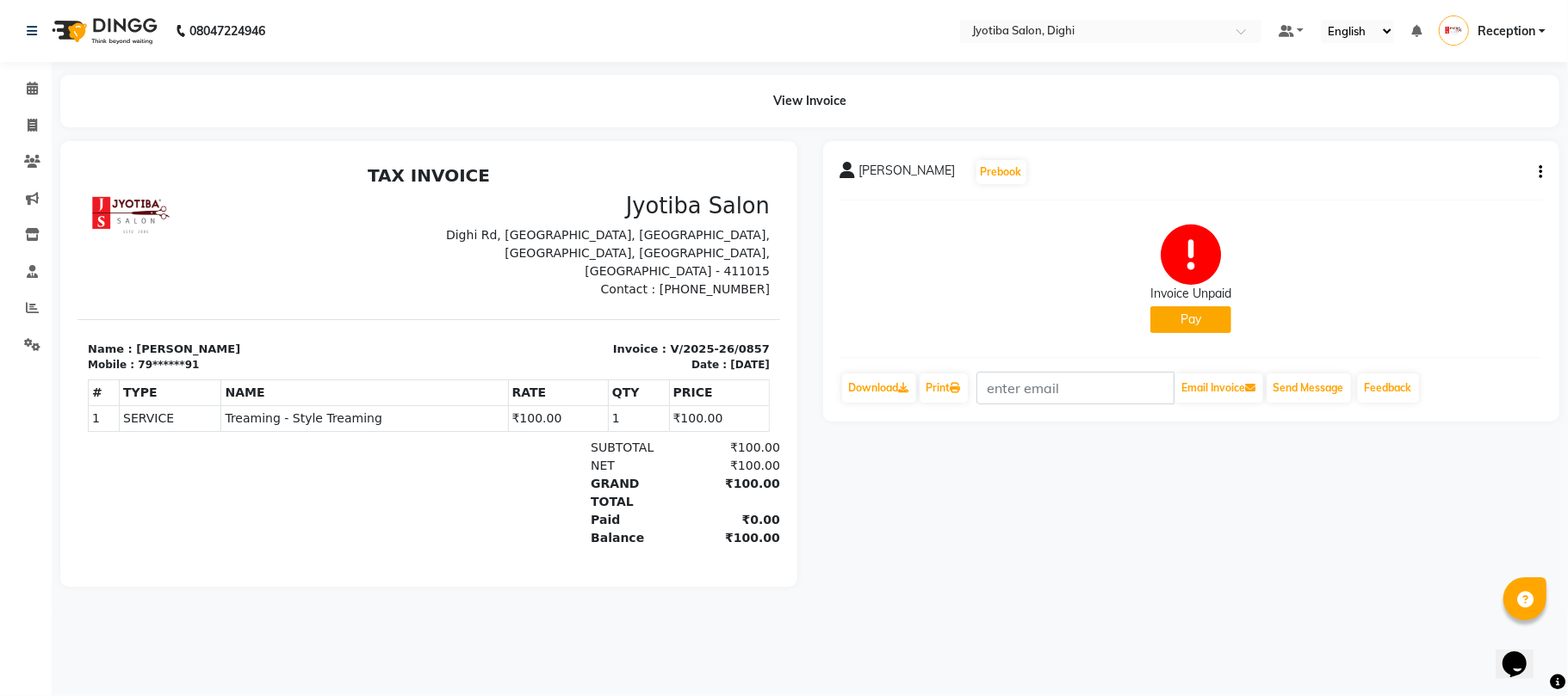
click at [1188, 324] on button "Pay" at bounding box center [1191, 319] width 81 height 27
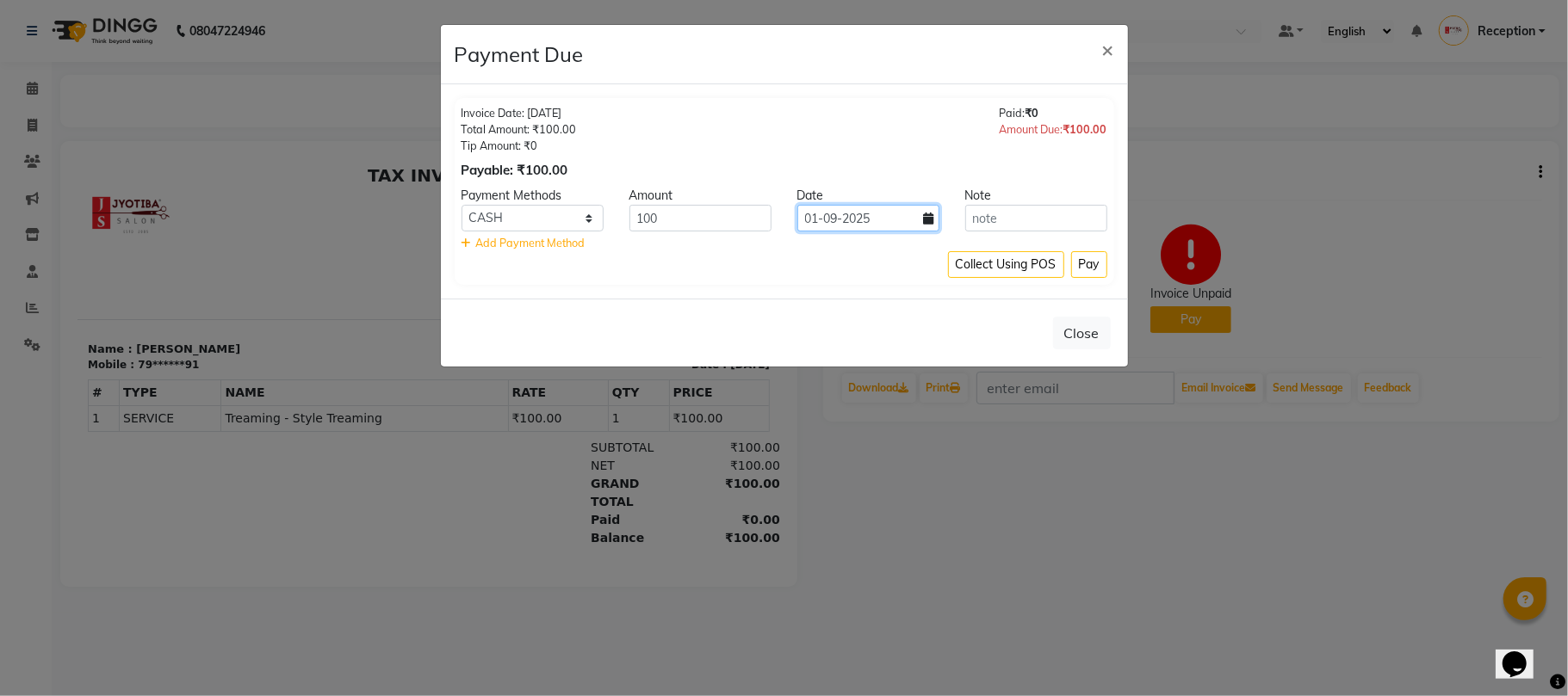
click at [921, 221] on input "01-09-2025" at bounding box center [867, 219] width 142 height 27
select select "9"
select select "2025"
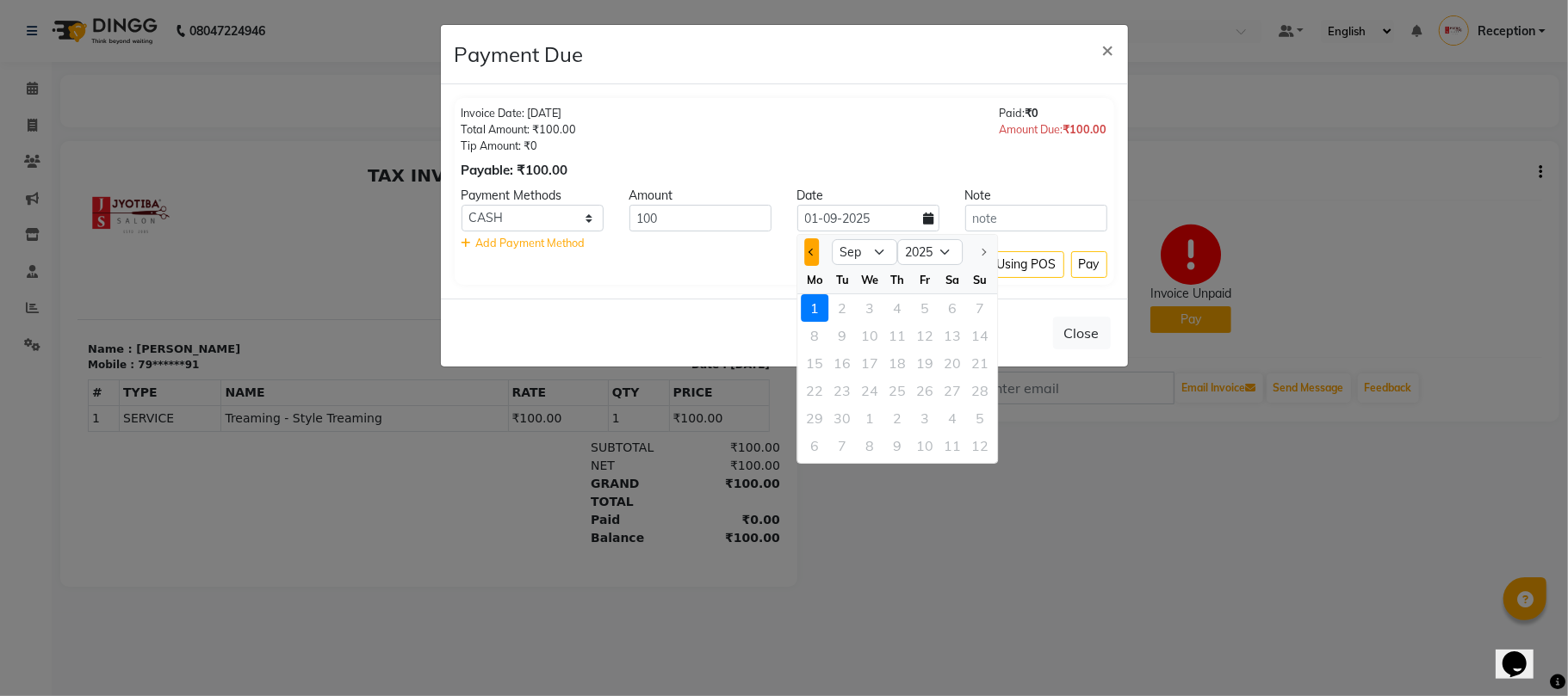
click at [810, 256] on button "Previous month" at bounding box center [811, 252] width 14 height 28
select select "8"
click at [985, 410] on div "31" at bounding box center [979, 418] width 28 height 28
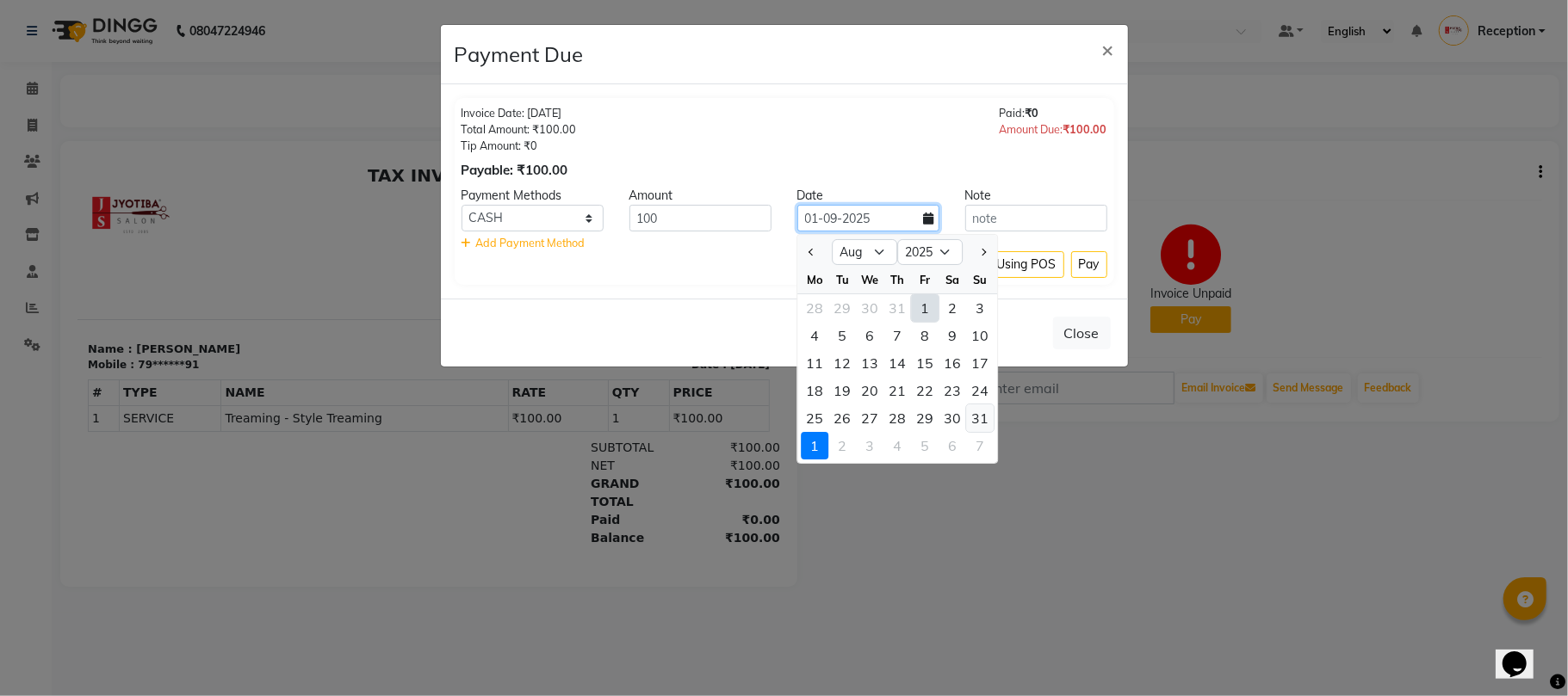
type input "31-08-2025"
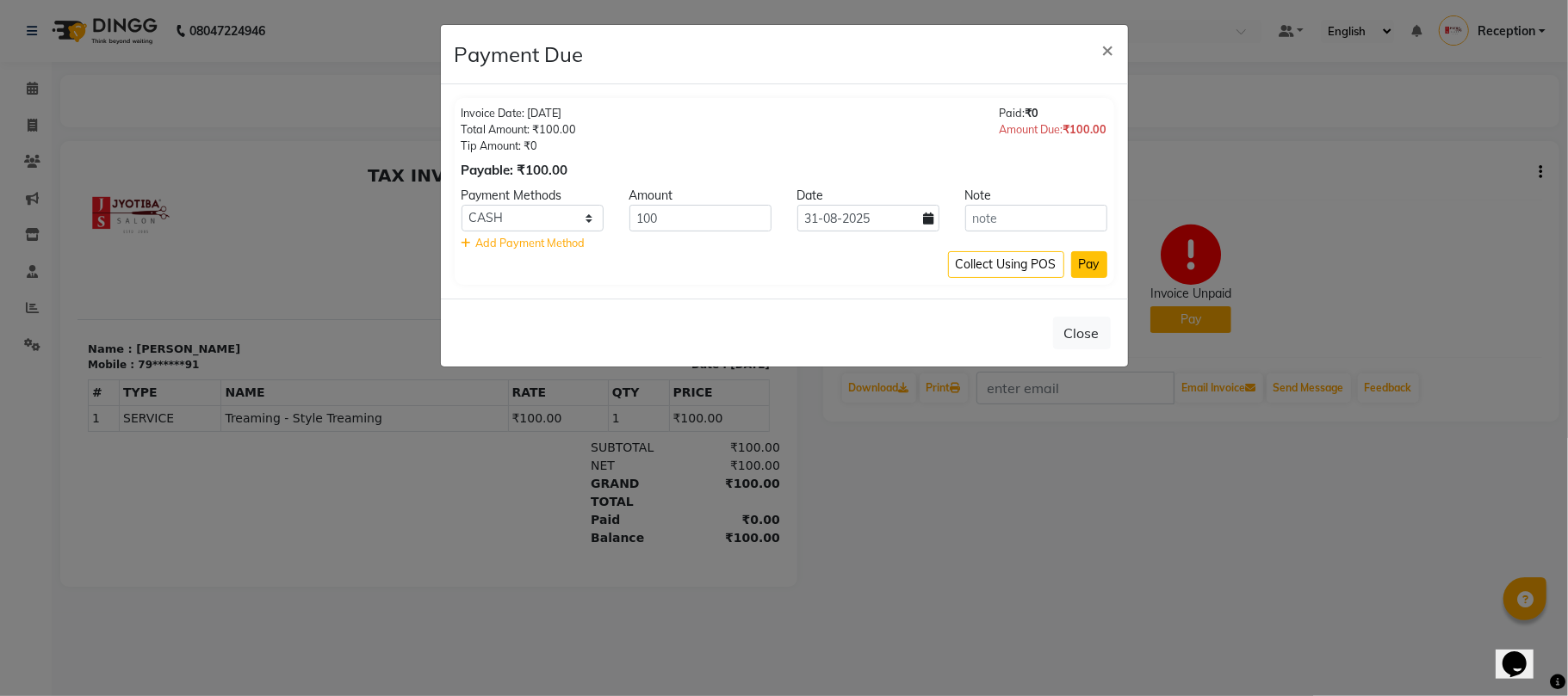
click at [1086, 263] on button "Pay" at bounding box center [1089, 265] width 37 height 27
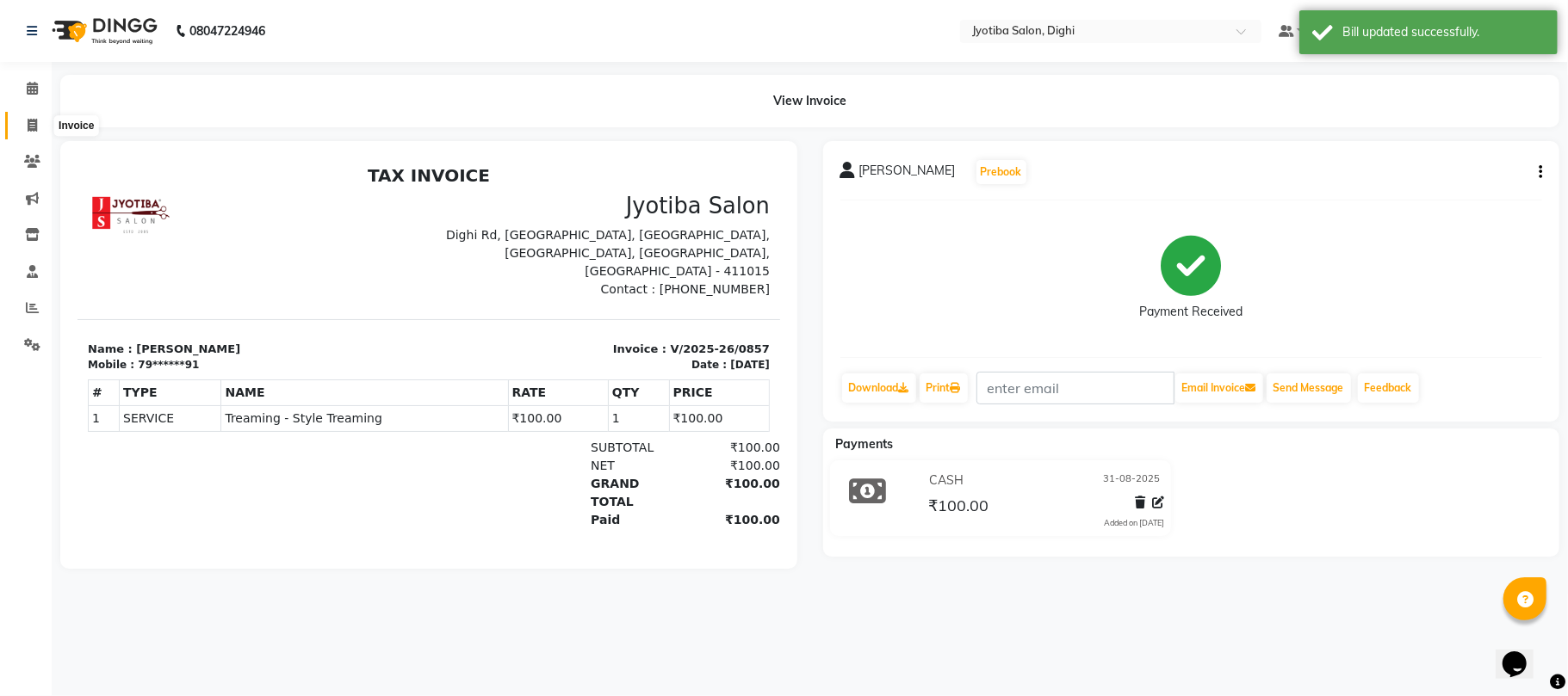
click at [25, 121] on span at bounding box center [32, 126] width 30 height 20
select select "service"
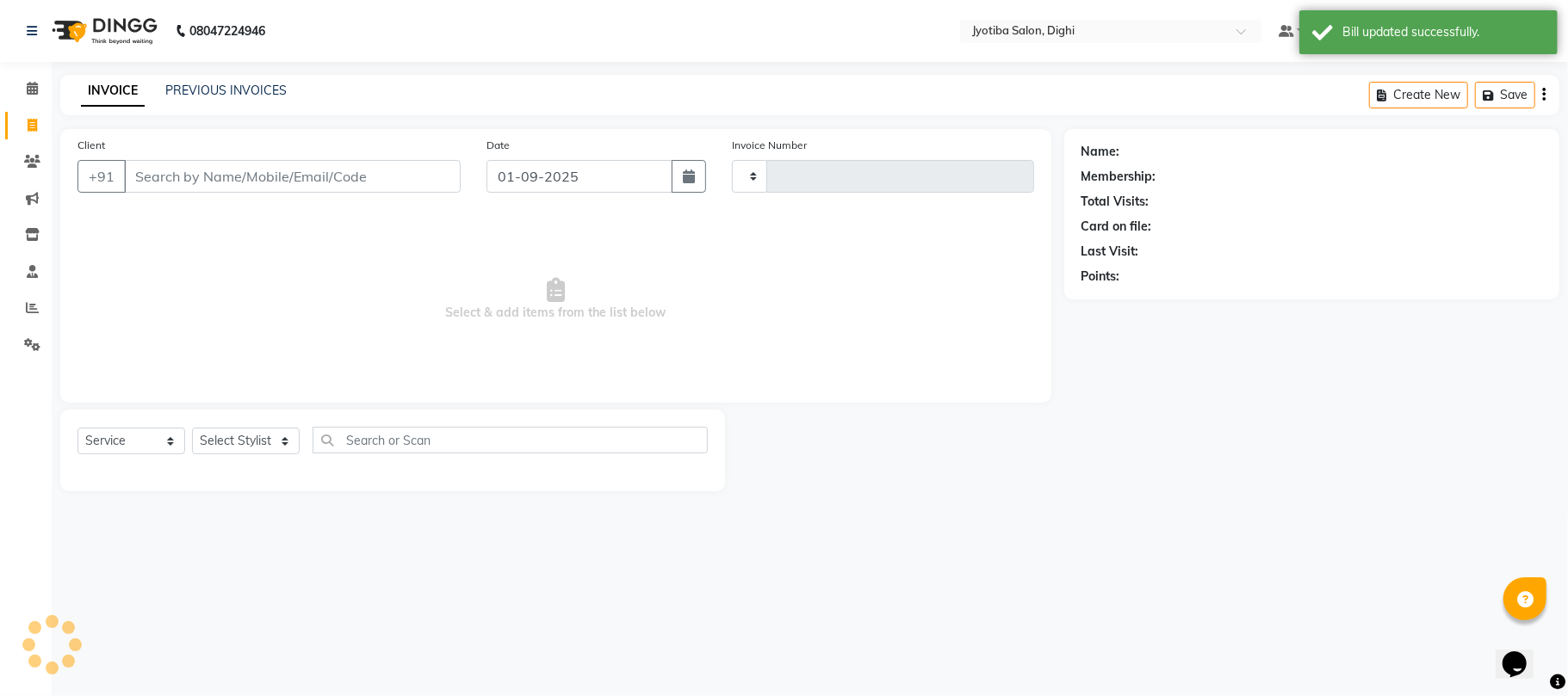
type input "0858"
select select "643"
click at [210, 91] on link "PREVIOUS INVOICES" at bounding box center [226, 90] width 121 height 15
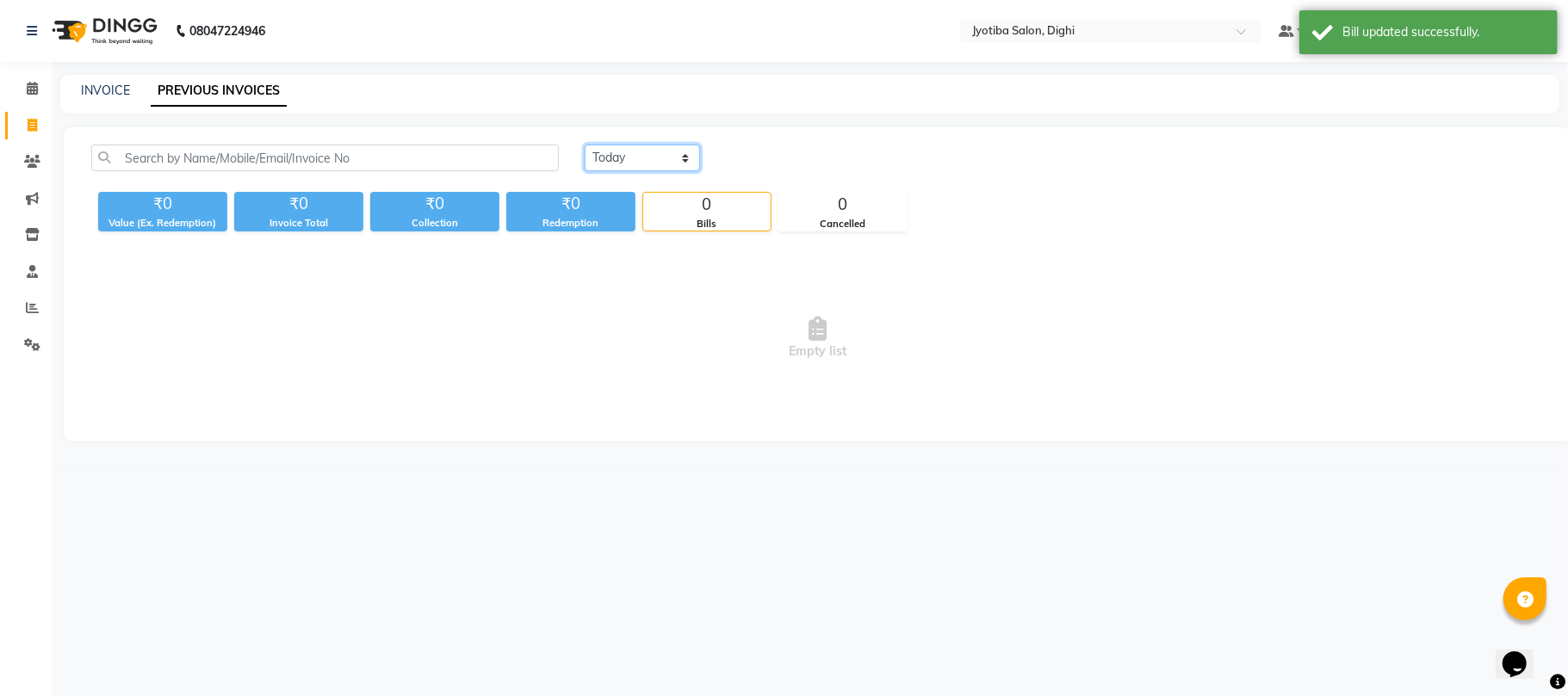
click at [638, 153] on select "[DATE] [DATE] Custom Range" at bounding box center [642, 158] width 115 height 27
select select "[DATE]"
click at [585, 145] on select "[DATE] [DATE] Custom Range" at bounding box center [642, 158] width 115 height 27
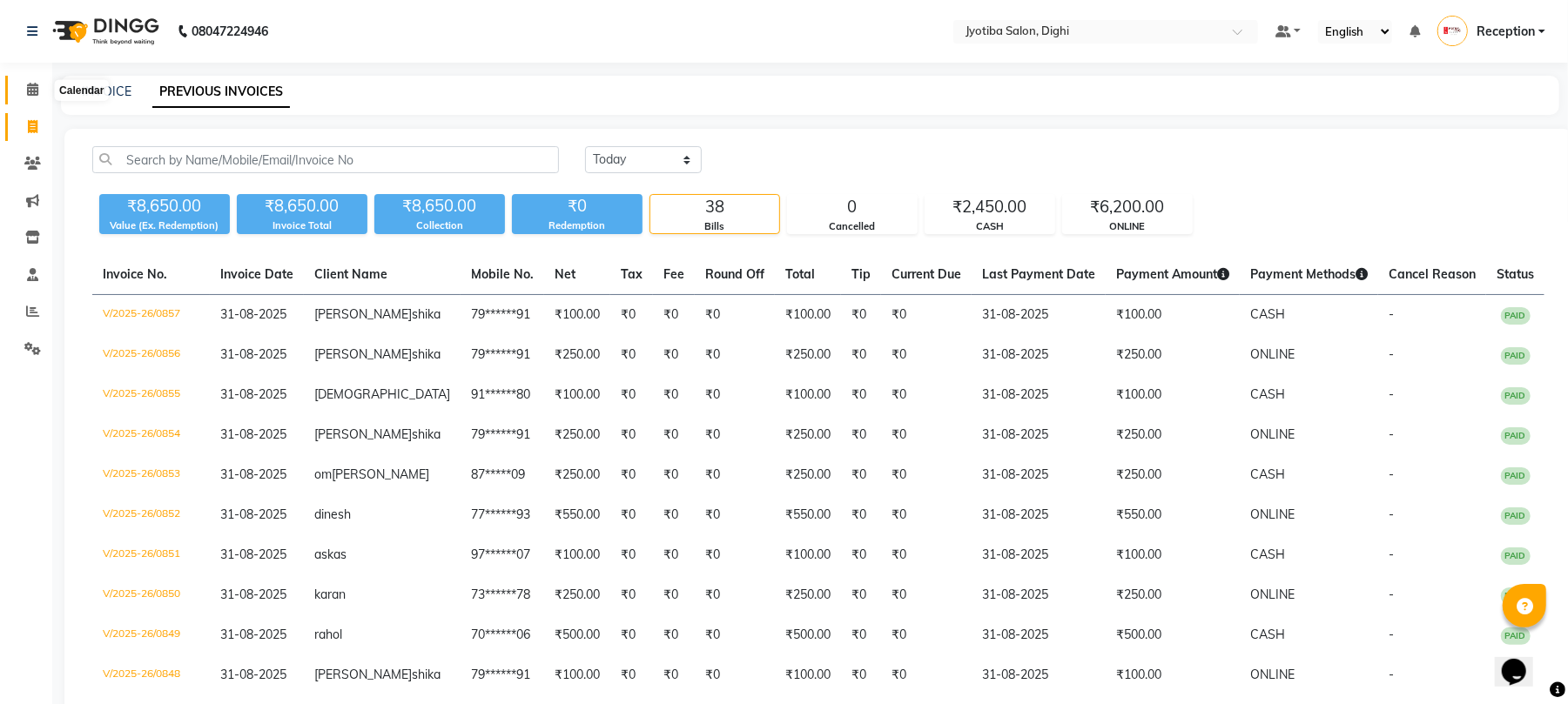
click at [39, 90] on span at bounding box center [32, 90] width 31 height 20
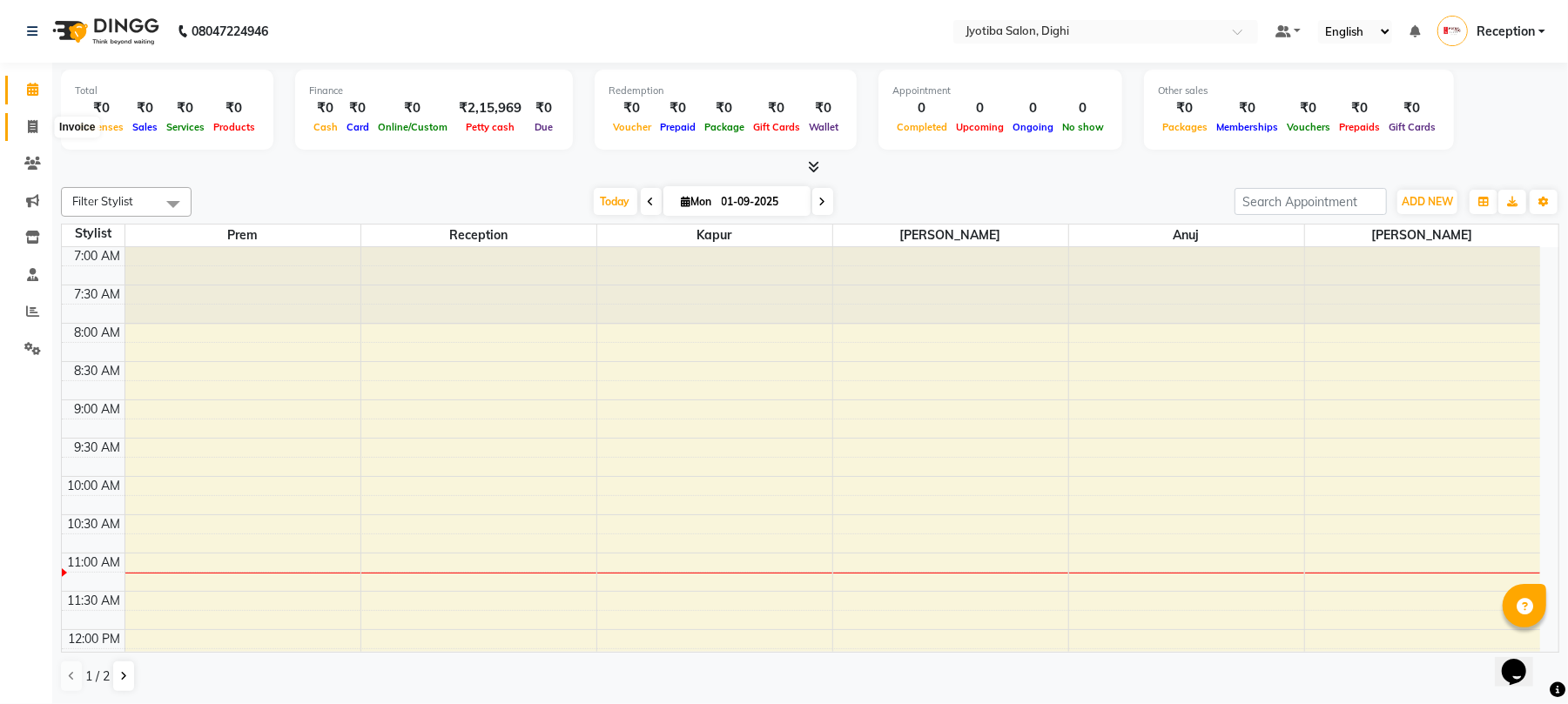
click at [38, 120] on span at bounding box center [32, 127] width 31 height 20
select select "643"
select select "service"
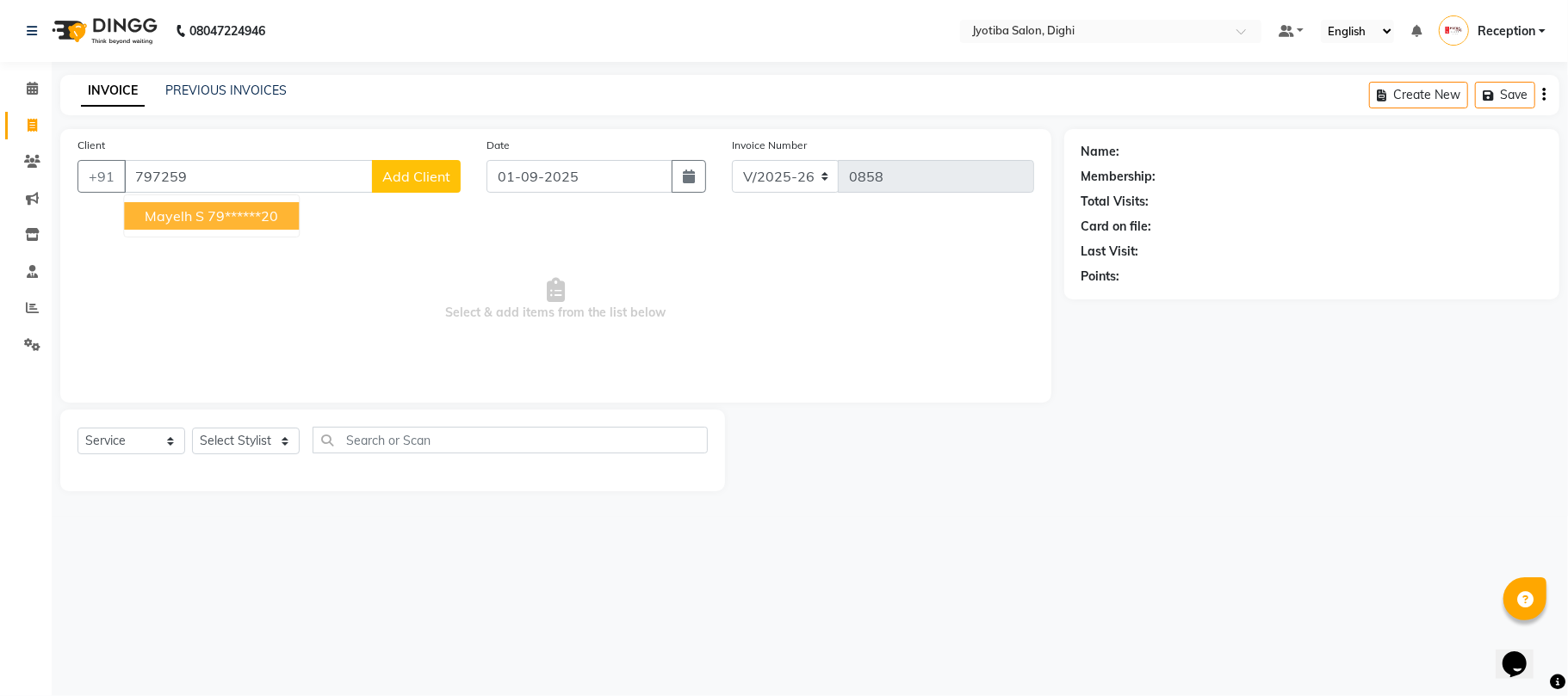
click at [153, 211] on span "mayelh s" at bounding box center [174, 215] width 60 height 17
type input "79******20"
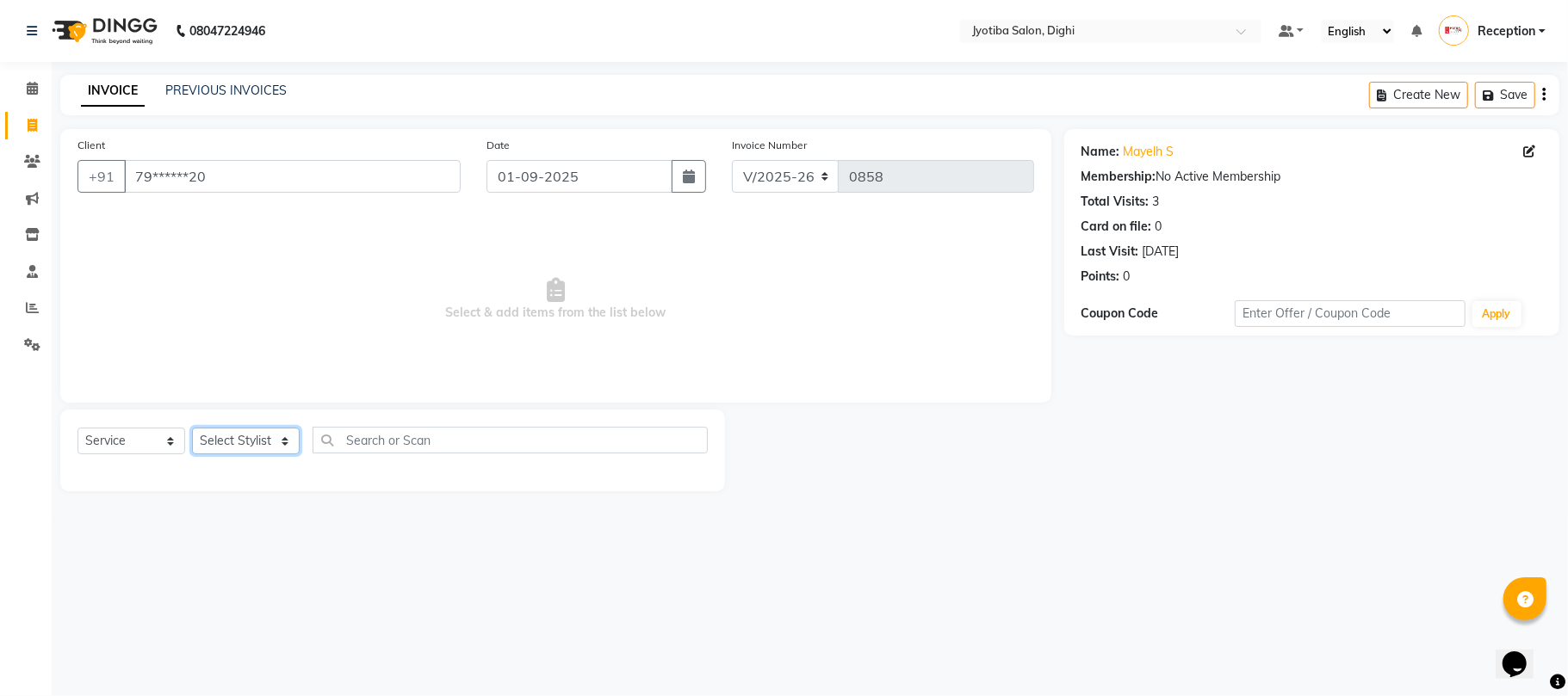
click at [270, 445] on select "Select Stylist anuj [PERSON_NAME] Prem Reception [PERSON_NAME]" at bounding box center [245, 441] width 108 height 27
select select "9312"
click at [192, 427] on select "Select Stylist anuj [PERSON_NAME] Prem Reception [PERSON_NAME]" at bounding box center [245, 441] width 108 height 27
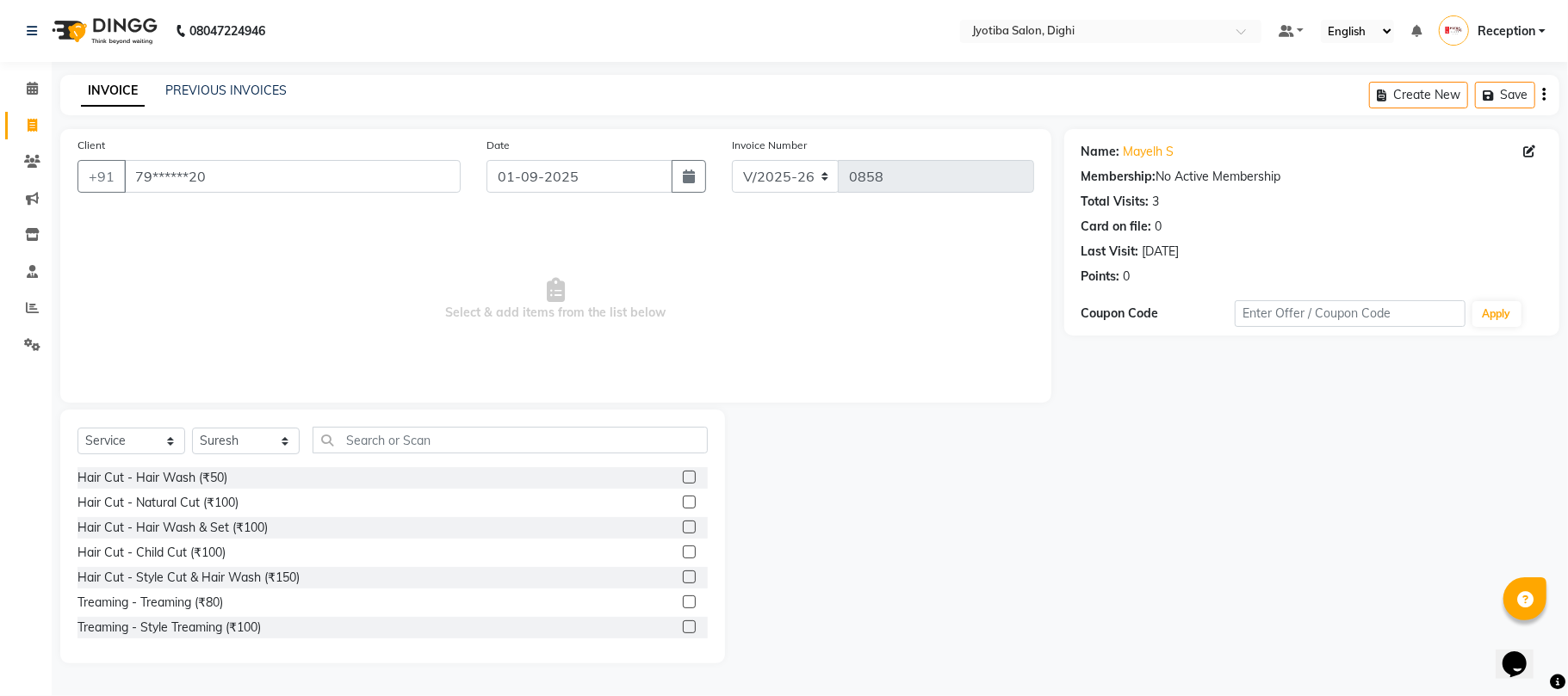
click at [683, 576] on label at bounding box center [689, 577] width 12 height 12
click at [683, 576] on input "checkbox" at bounding box center [688, 578] width 12 height 12
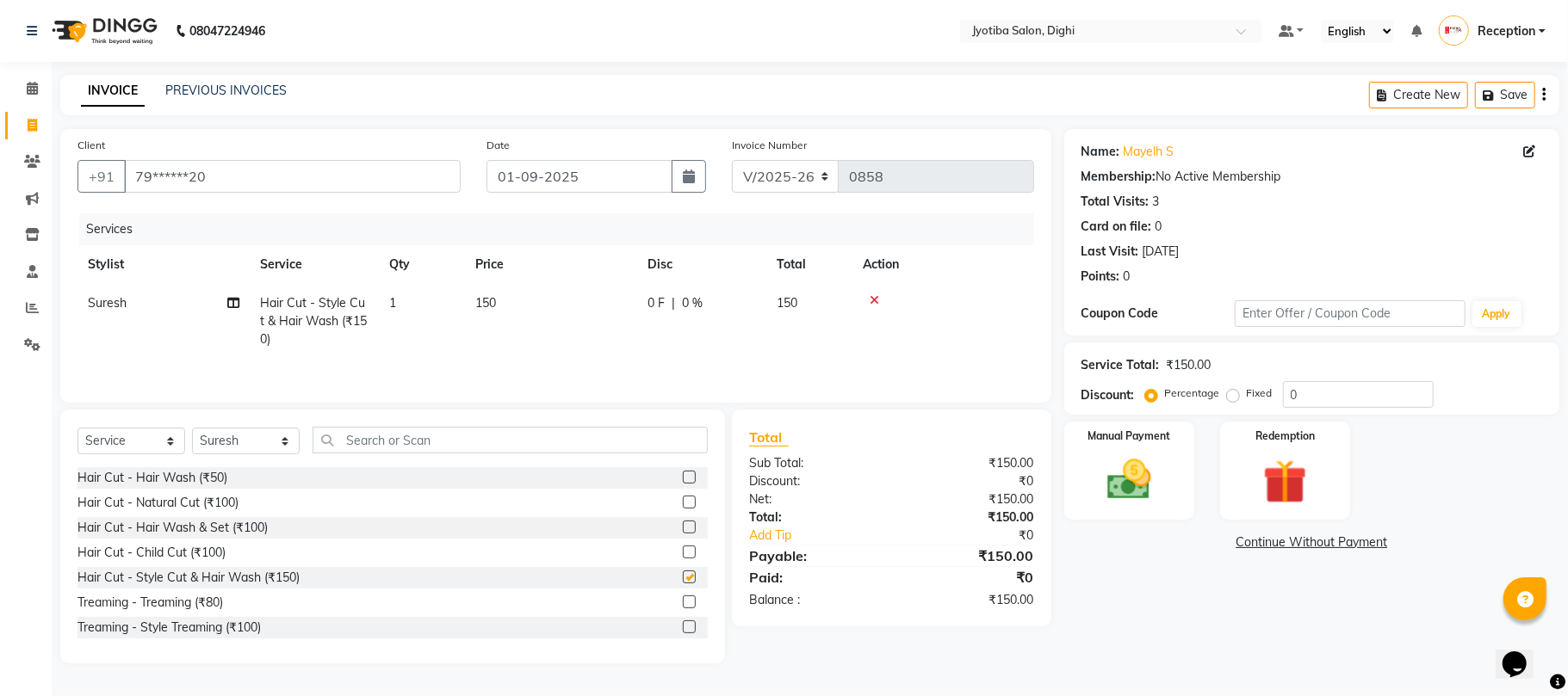
checkbox input "false"
click at [683, 625] on label at bounding box center [689, 627] width 12 height 12
click at [683, 625] on input "checkbox" at bounding box center [688, 627] width 12 height 12
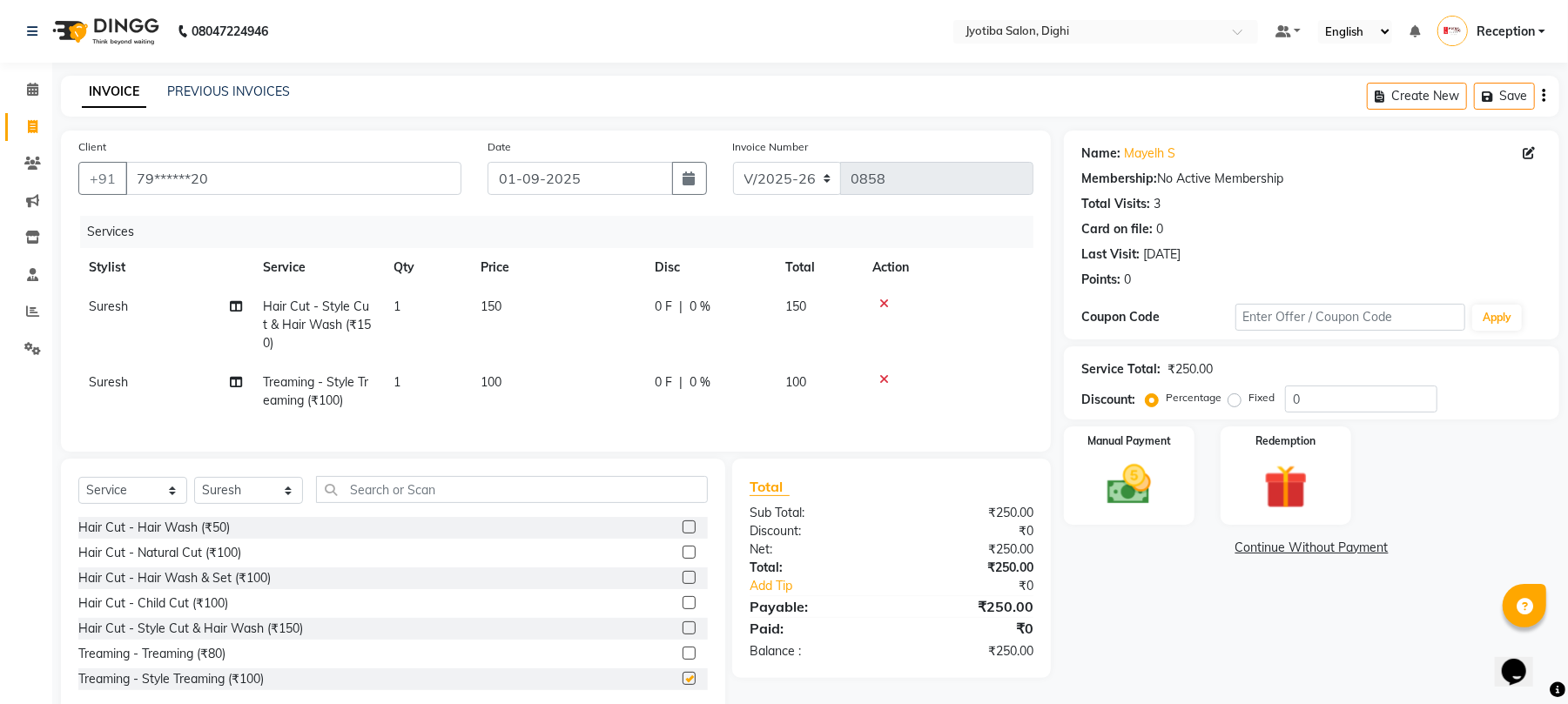
checkbox input "false"
click at [435, 504] on input "text" at bounding box center [512, 490] width 392 height 27
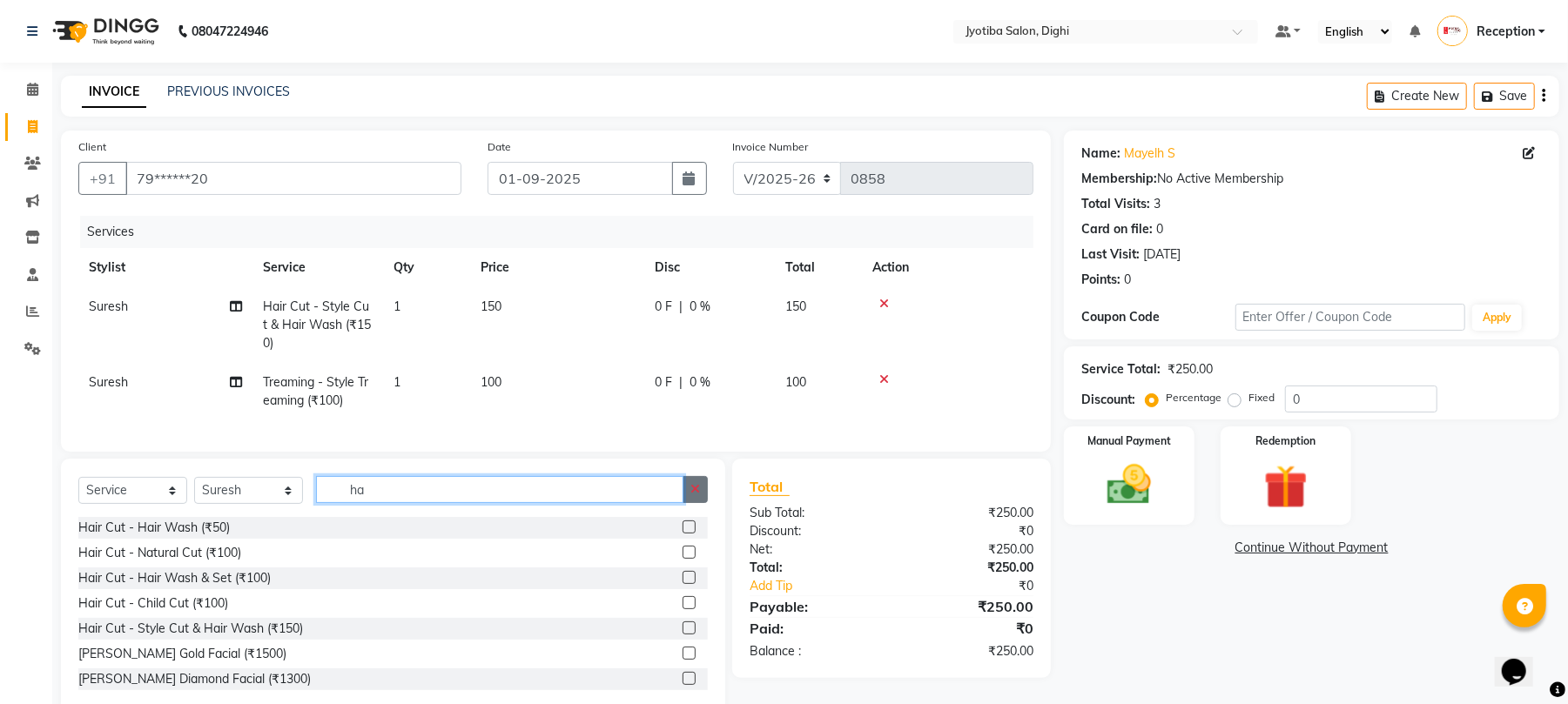
type input "ha"
drag, startPoint x: 698, startPoint y: 503, endPoint x: 676, endPoint y: 505, distance: 22.1
click at [695, 496] on icon "button" at bounding box center [695, 489] width 10 height 13
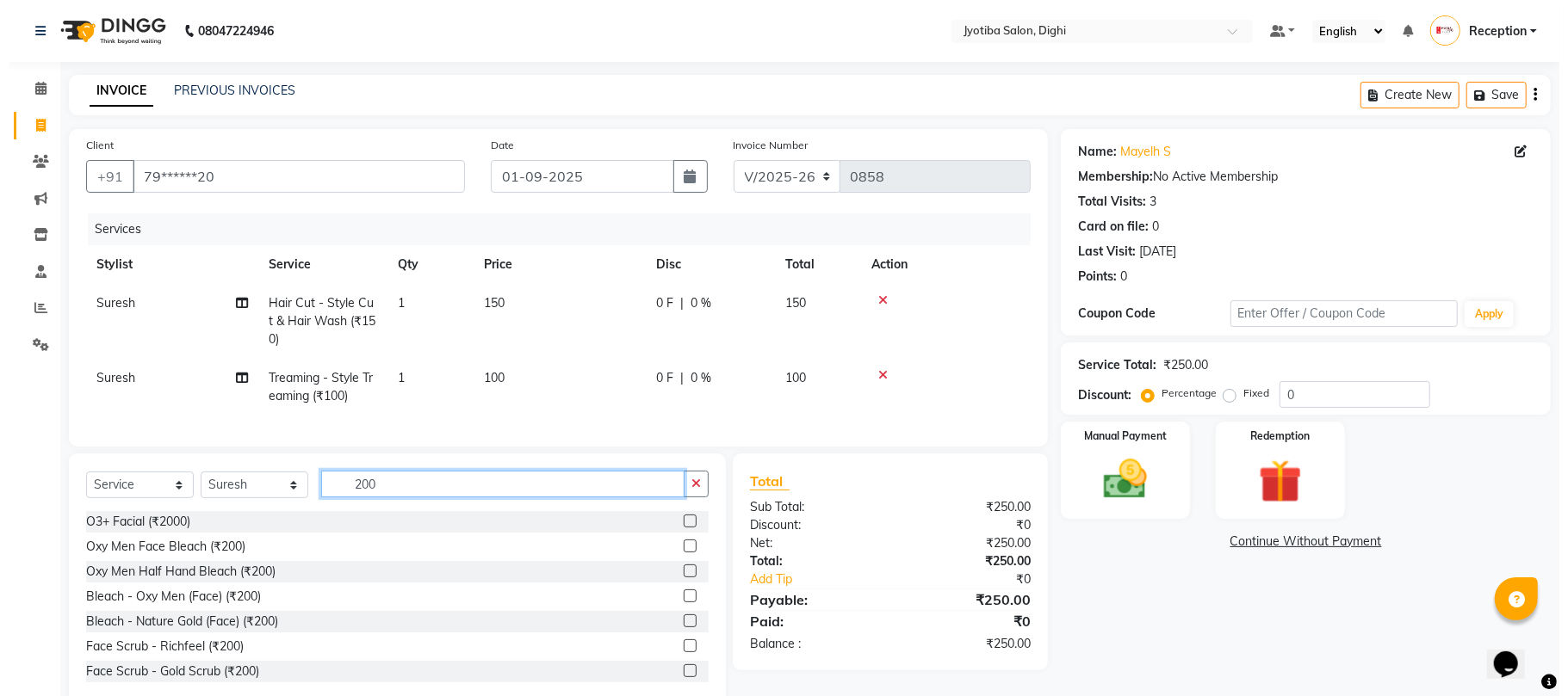
scroll to position [102, 0]
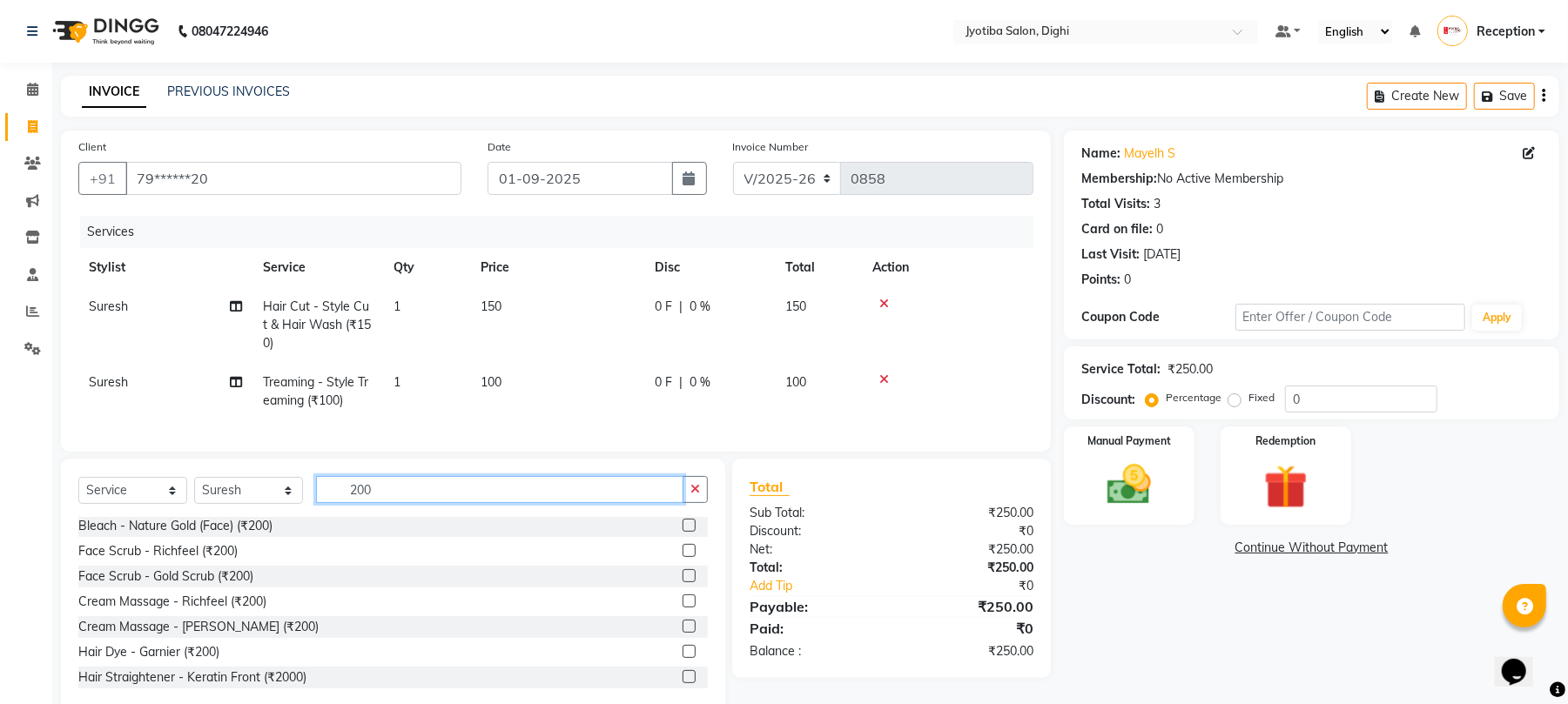
type input "200"
click at [682, 582] on label at bounding box center [689, 576] width 13 height 13
click at [682, 582] on input "checkbox" at bounding box center [688, 577] width 12 height 12
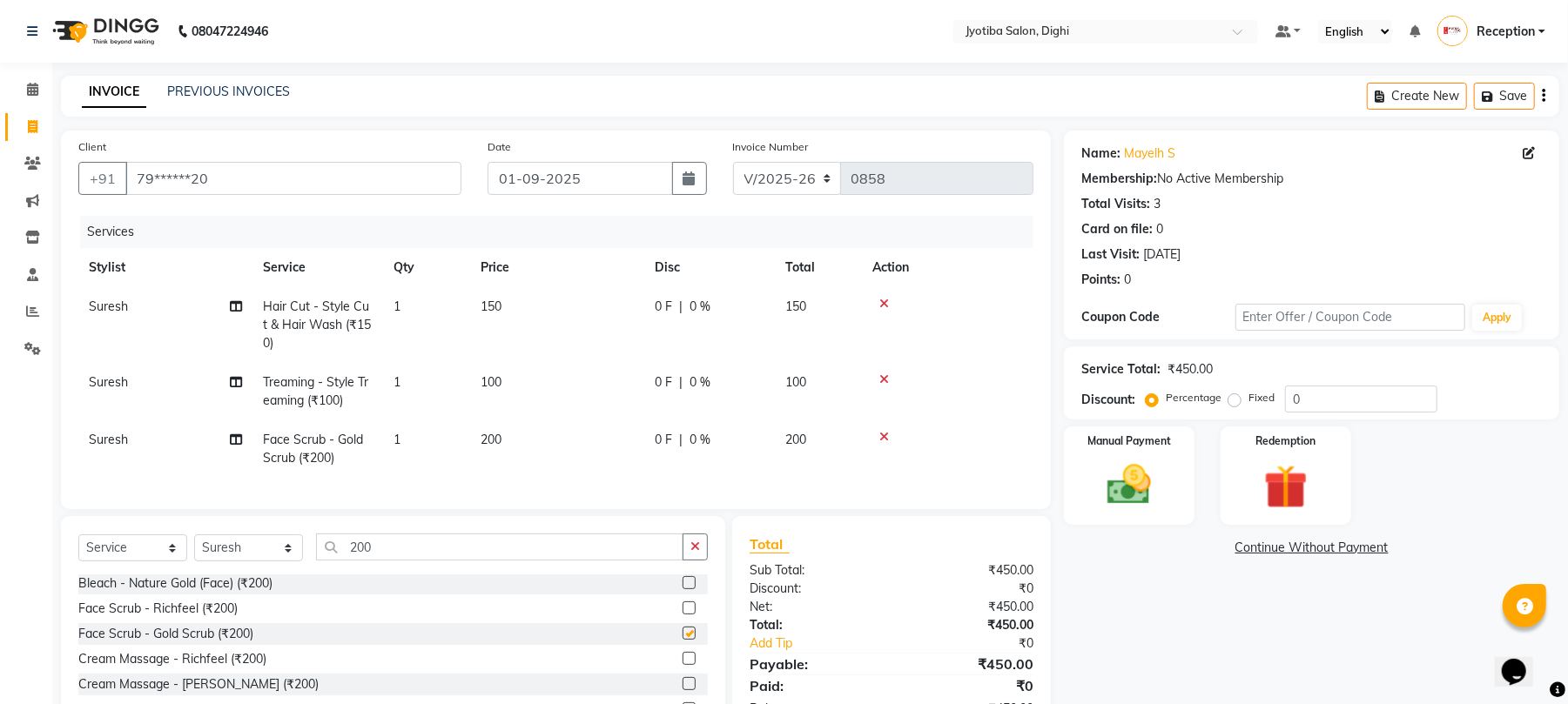
checkbox input "false"
click at [514, 440] on td "200" at bounding box center [557, 449] width 174 height 58
select select "9312"
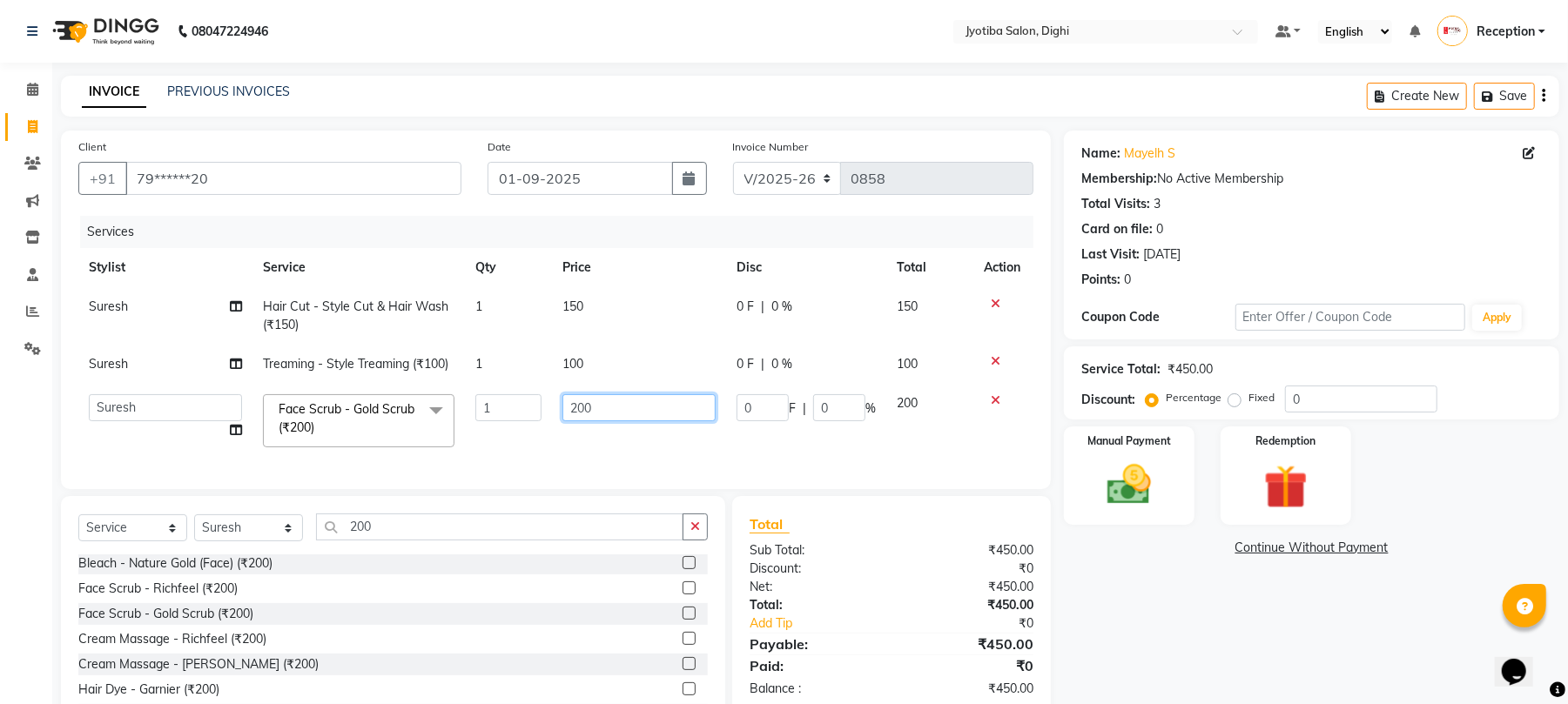
click at [611, 405] on input "200" at bounding box center [639, 408] width 153 height 27
type input "2"
type input "100"
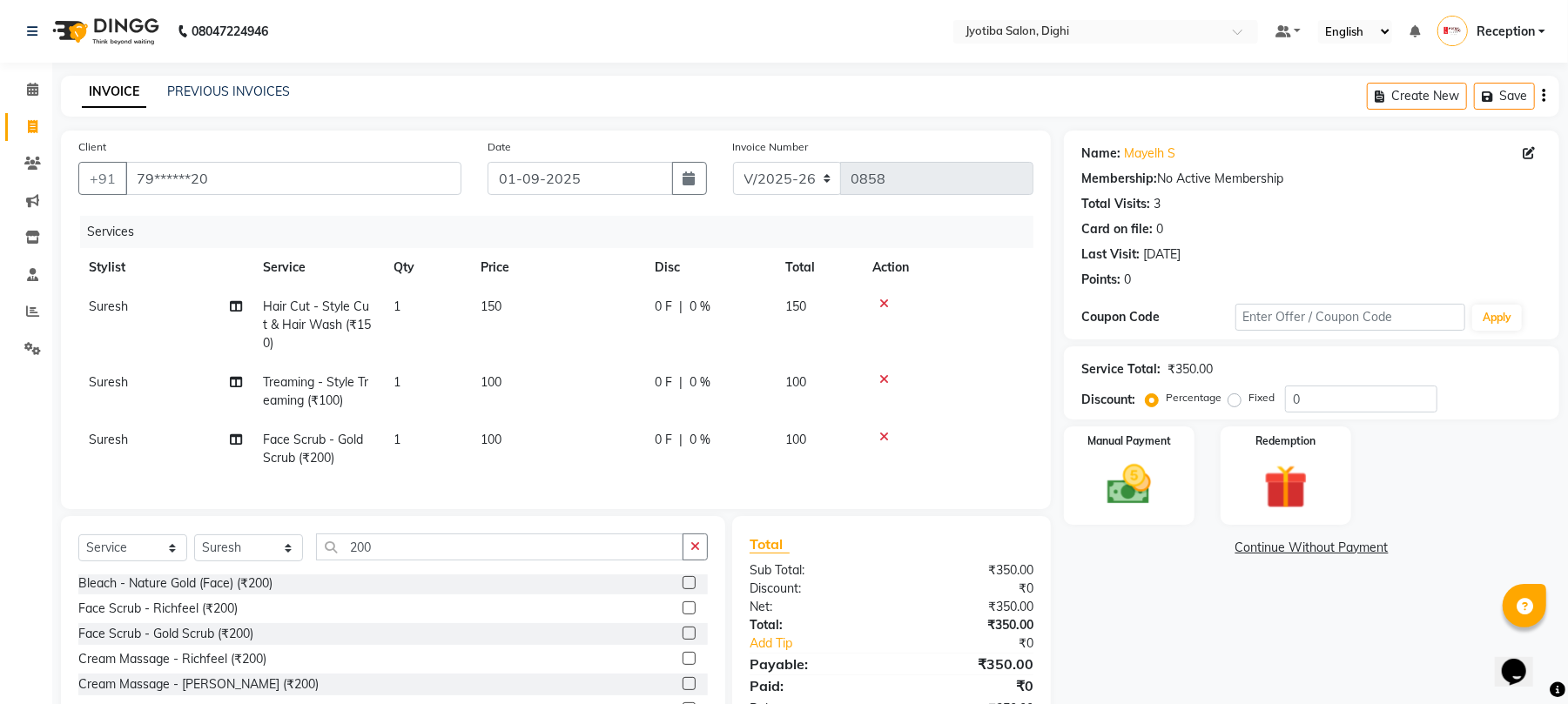
click at [1003, 255] on th "Action" at bounding box center [948, 267] width 172 height 39
click at [1268, 544] on link "Continue Without Payment" at bounding box center [1312, 548] width 488 height 18
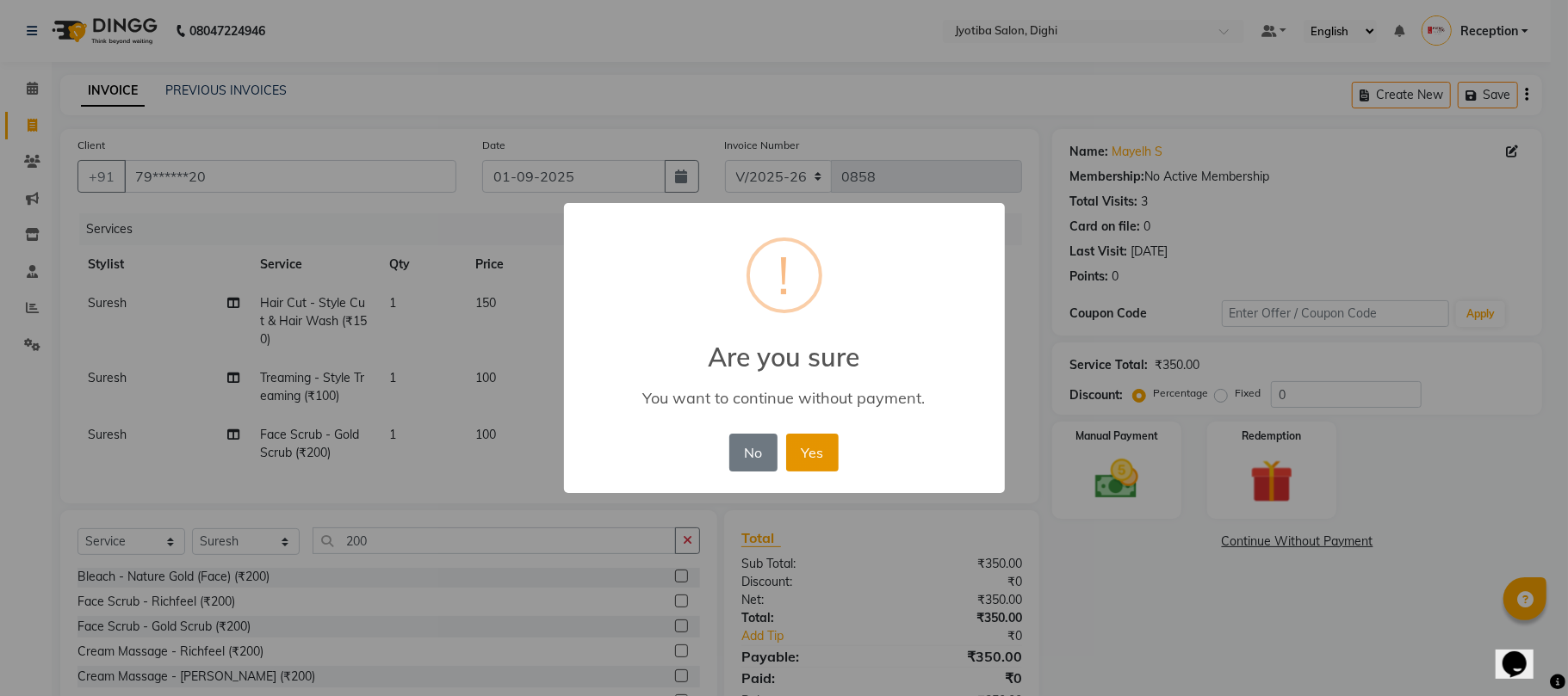
click at [831, 466] on button "Yes" at bounding box center [812, 452] width 53 height 37
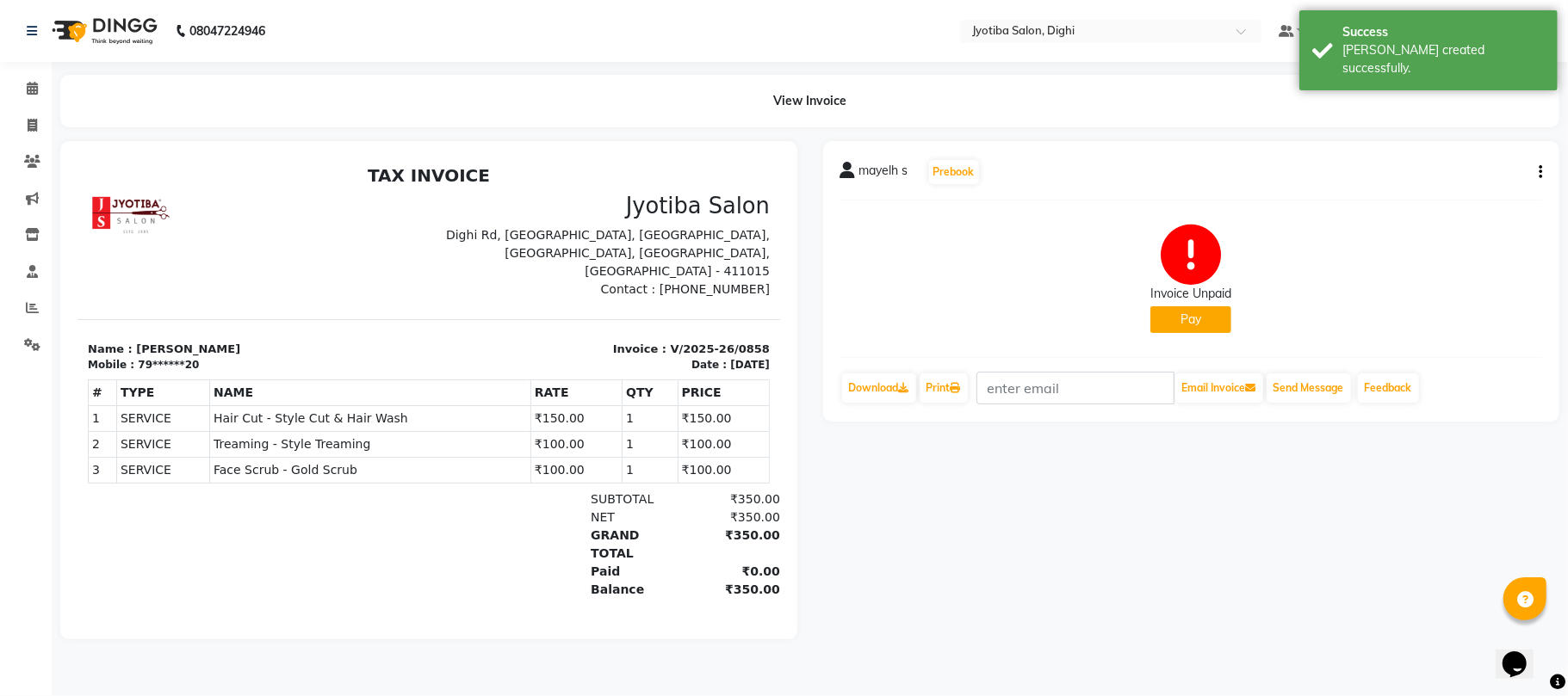
click at [1164, 318] on button "Pay" at bounding box center [1191, 319] width 81 height 27
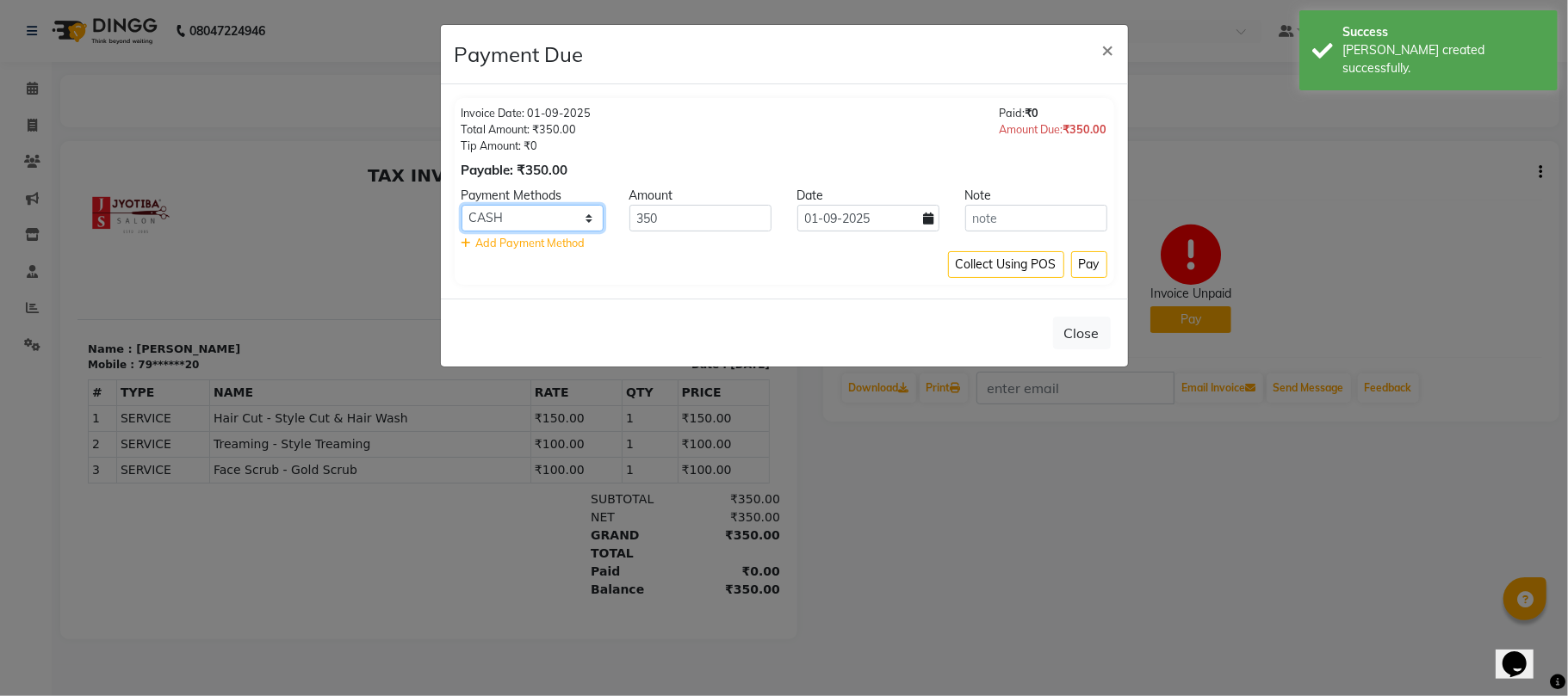
click at [524, 217] on select "CASH ONLINE CARD" at bounding box center [532, 219] width 142 height 27
select select "3"
click at [461, 206] on select "CASH ONLINE CARD" at bounding box center [532, 219] width 142 height 27
click at [1089, 256] on button "Pay" at bounding box center [1089, 265] width 37 height 27
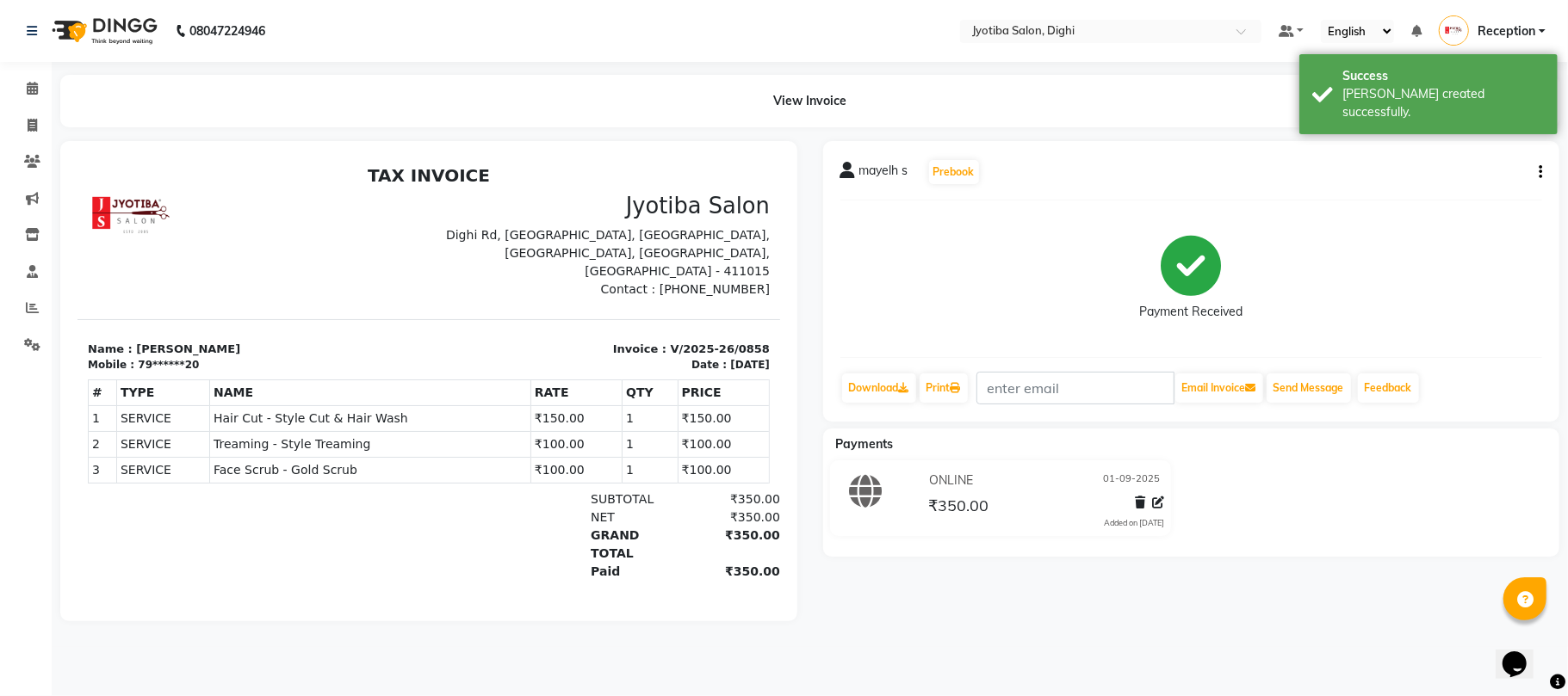
click at [1538, 160] on div "mayelh s Prebook" at bounding box center [1191, 172] width 702 height 28
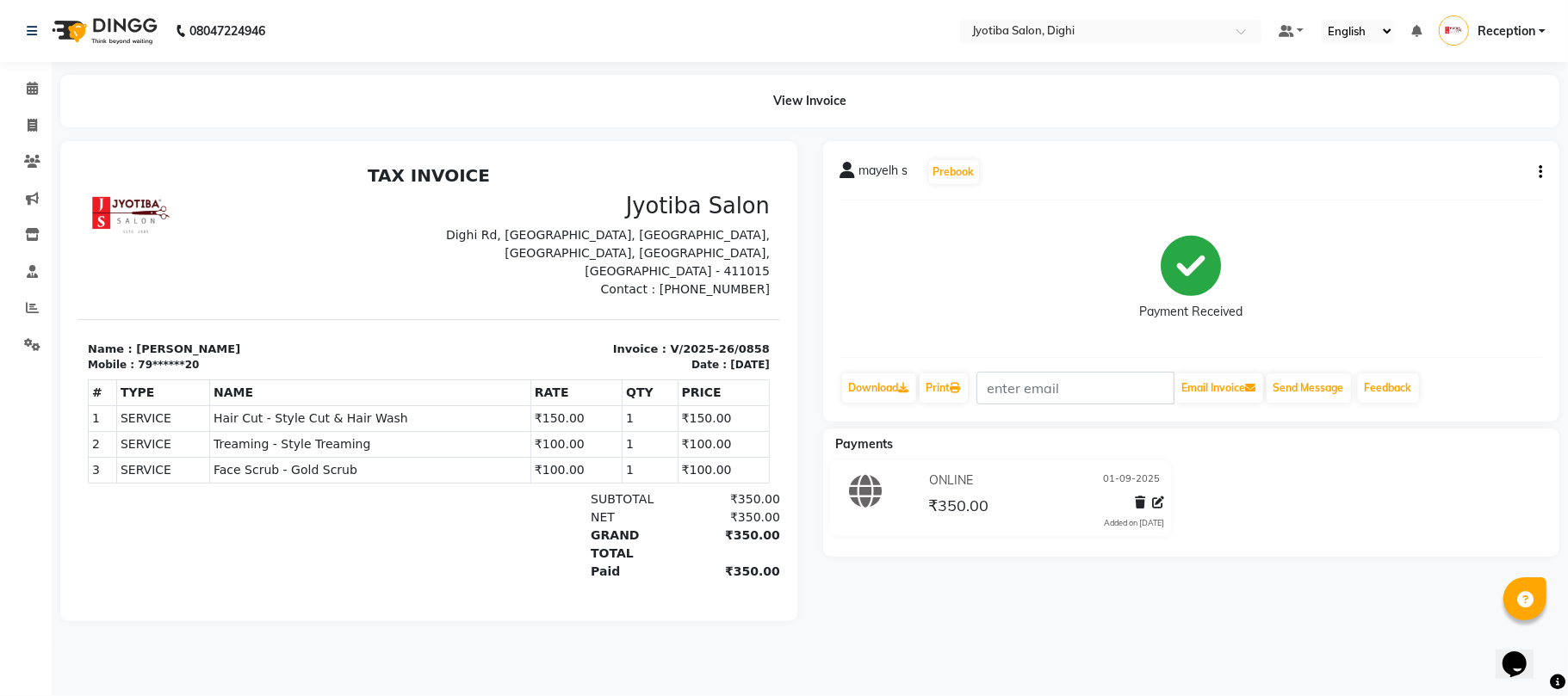
click at [1547, 166] on div "mayelh s Prebook Payment Received Download Print Email Invoice Send Message Fee…" at bounding box center [1191, 281] width 737 height 280
click at [1539, 173] on icon "button" at bounding box center [1540, 172] width 4 height 1
click at [1495, 157] on div "Split Service Amount" at bounding box center [1454, 161] width 118 height 21
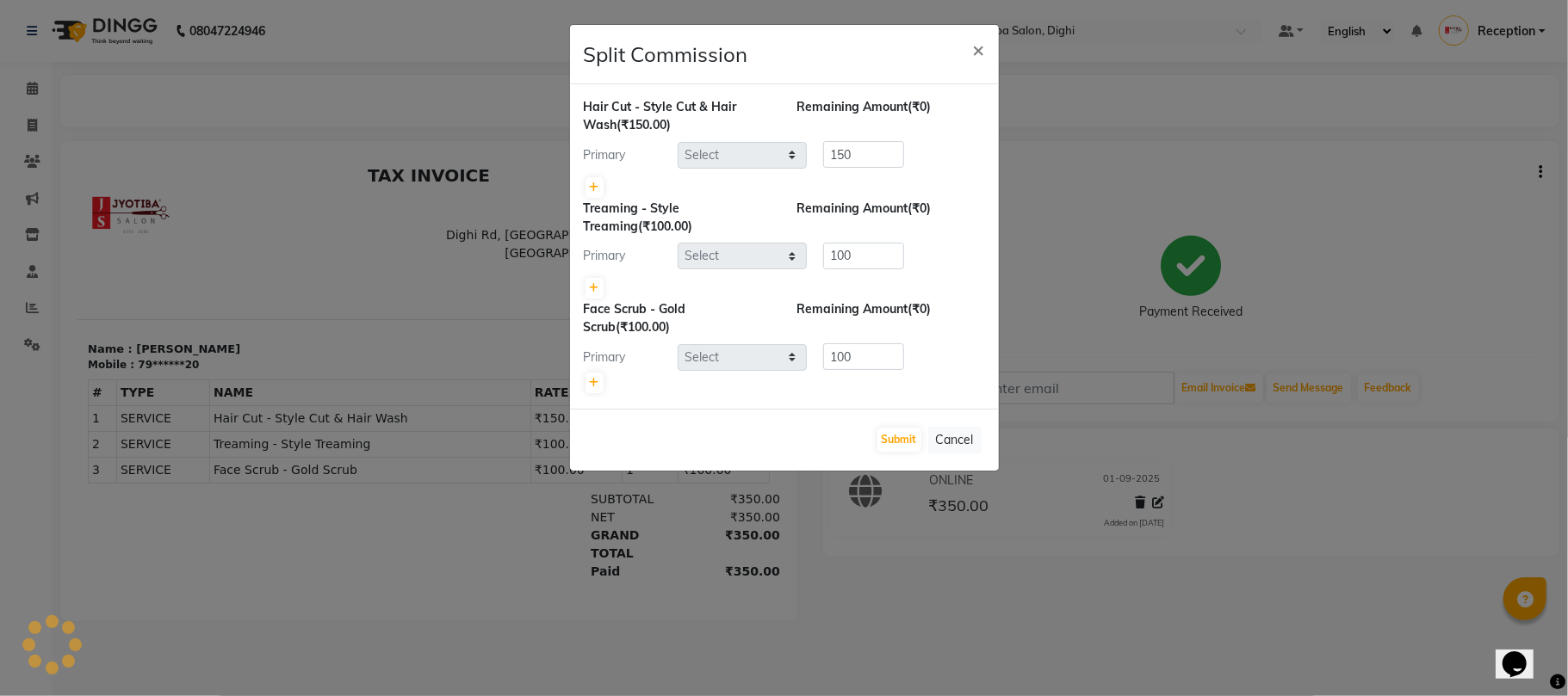
select select "9312"
click at [964, 45] on button "×" at bounding box center [979, 49] width 39 height 48
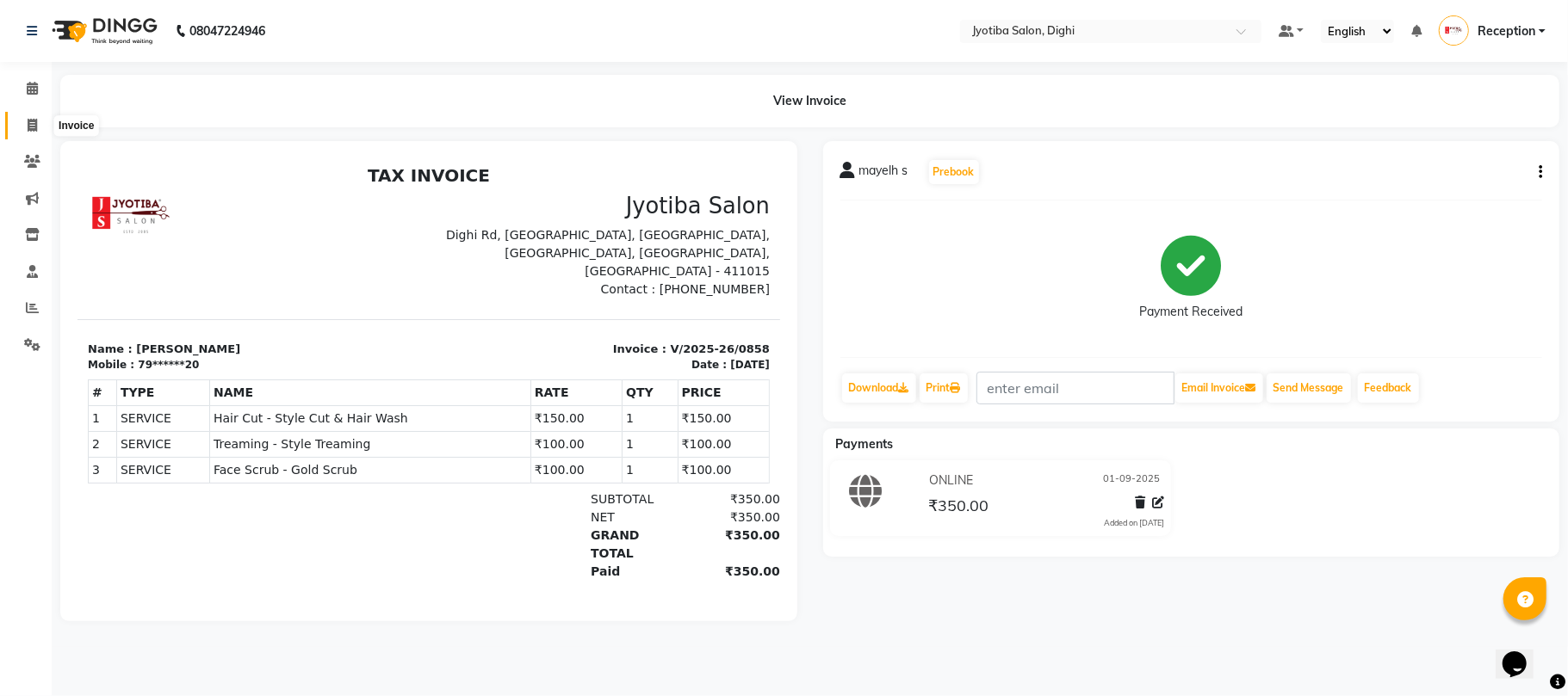
click at [35, 124] on icon at bounding box center [32, 125] width 10 height 12
select select "643"
select select "service"
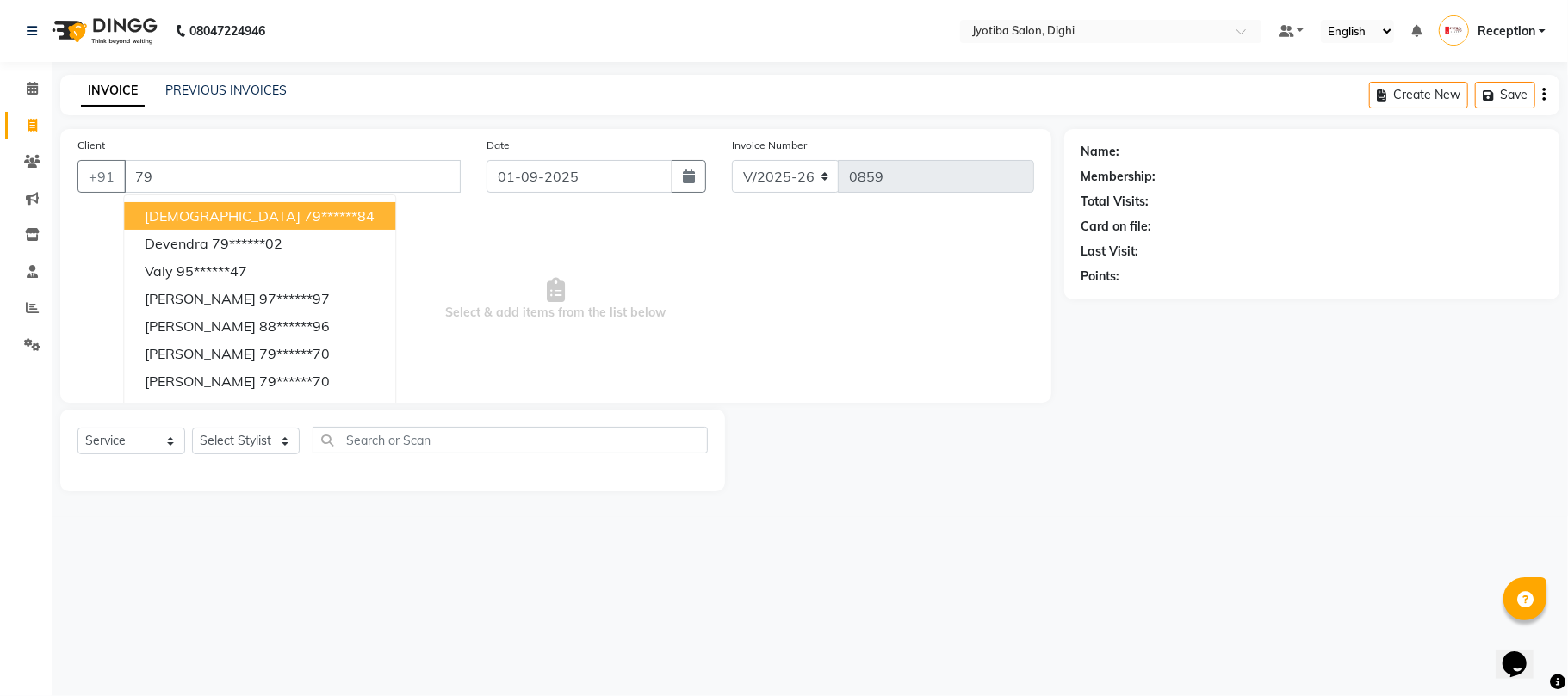
type input "7"
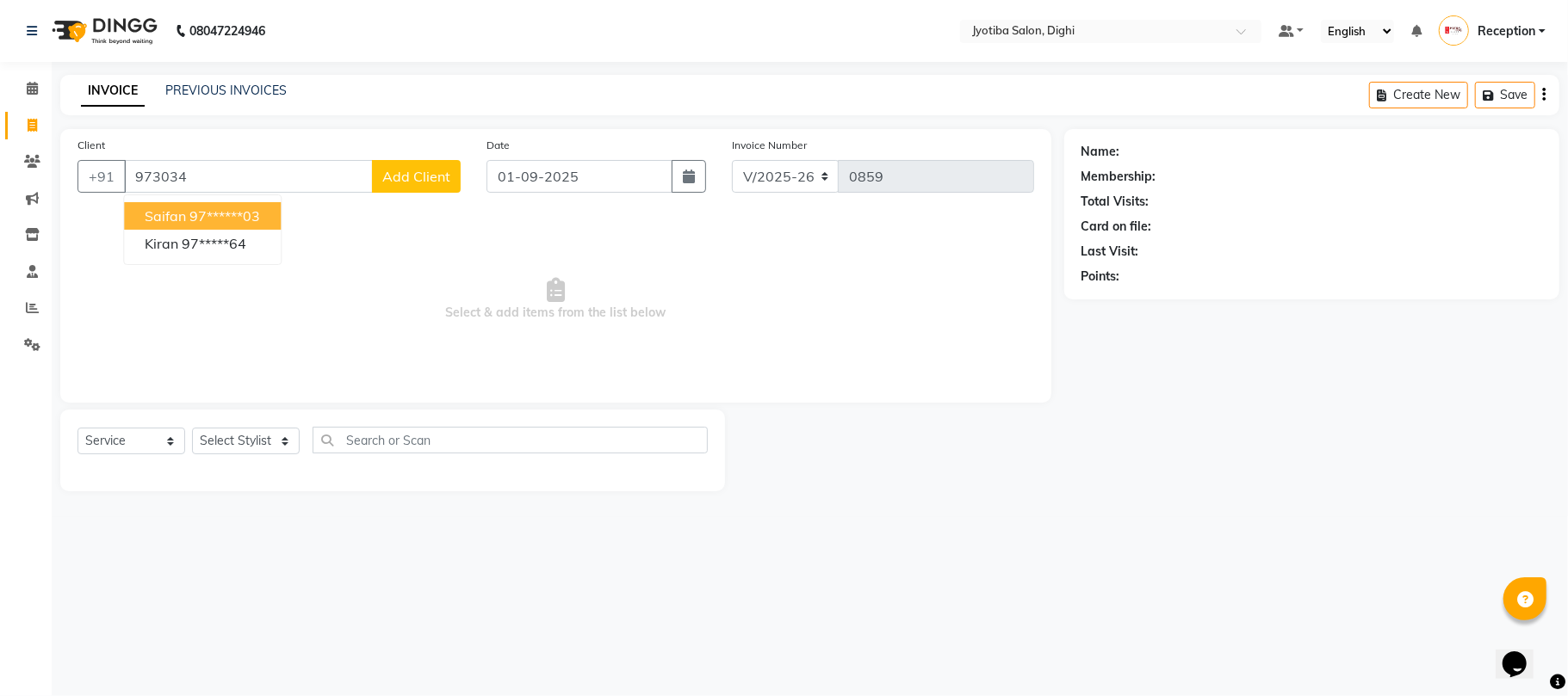
click at [200, 215] on ngb-highlight "97******03" at bounding box center [224, 215] width 71 height 17
type input "97******03"
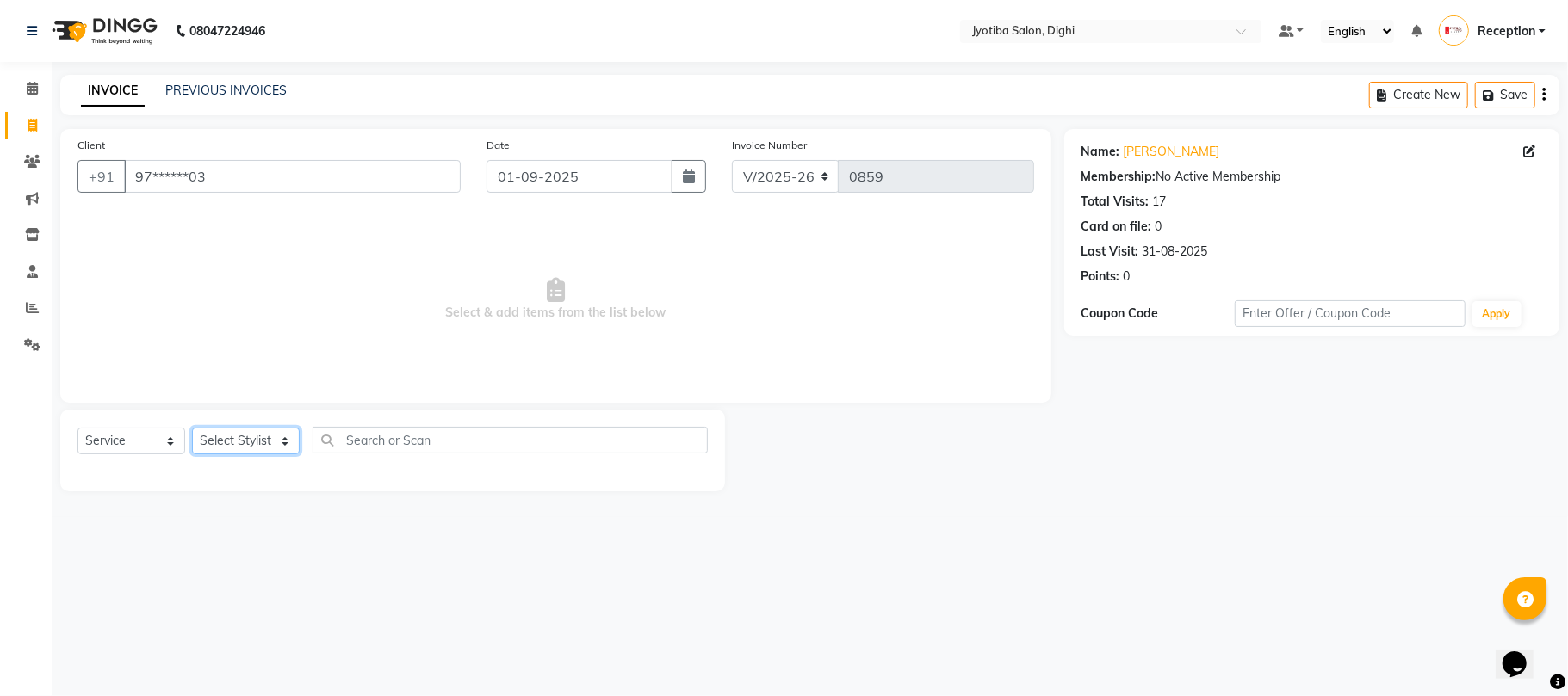
click at [248, 441] on select "Select Stylist anuj [PERSON_NAME] Prem Reception [PERSON_NAME]" at bounding box center [245, 441] width 108 height 27
select select "59472"
click at [192, 427] on select "Select Stylist anuj [PERSON_NAME] Prem Reception [PERSON_NAME]" at bounding box center [245, 441] width 108 height 27
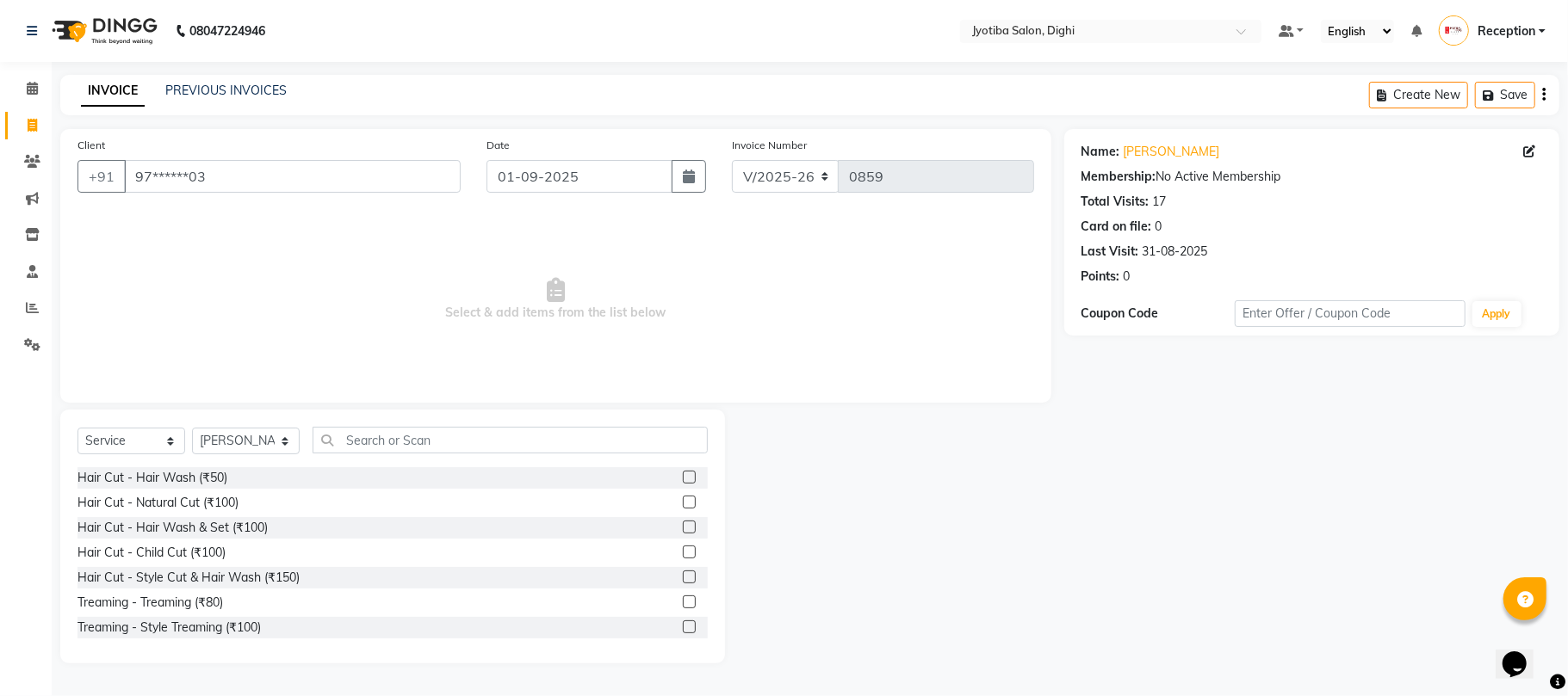
click at [683, 573] on label at bounding box center [689, 577] width 12 height 12
click at [683, 573] on input "checkbox" at bounding box center [688, 578] width 12 height 12
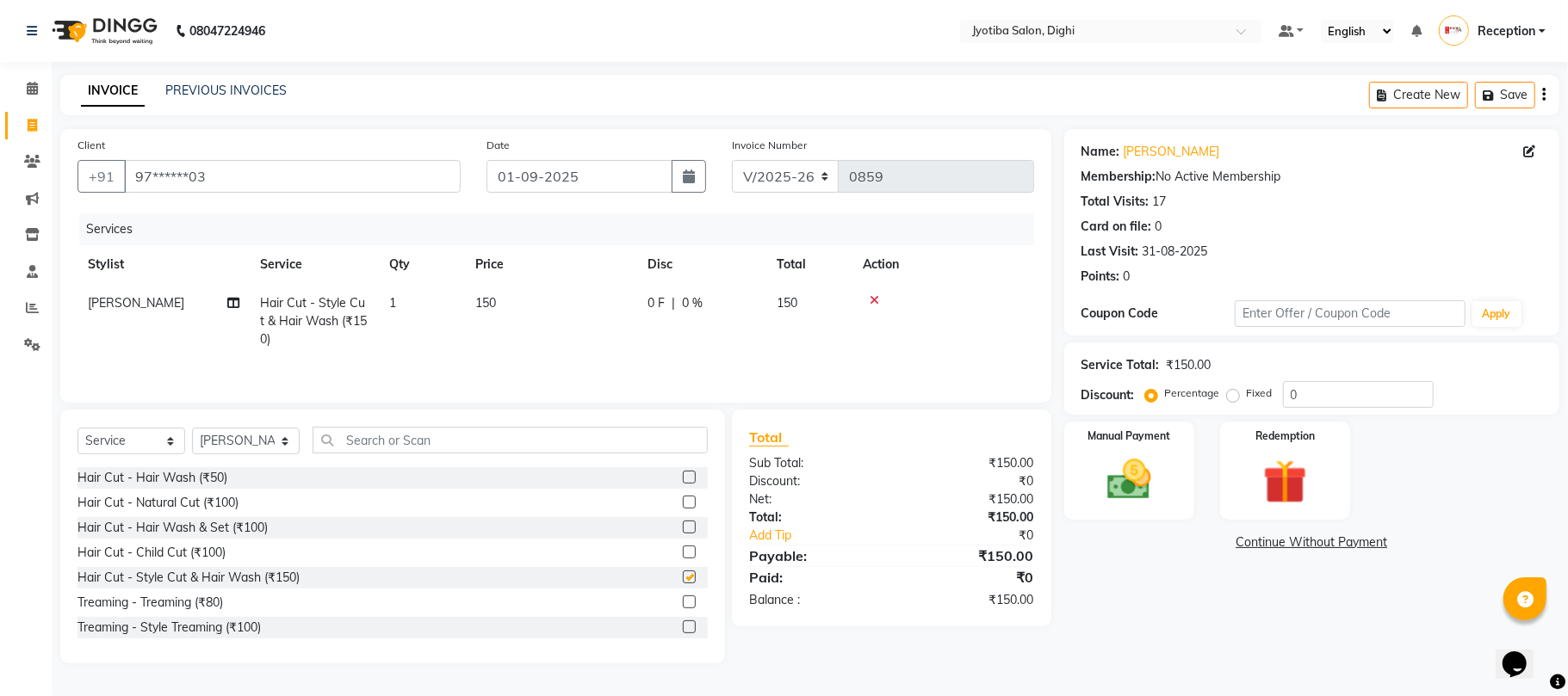
checkbox input "false"
click at [683, 634] on label at bounding box center [689, 627] width 12 height 12
click at [683, 634] on input "checkbox" at bounding box center [688, 627] width 12 height 12
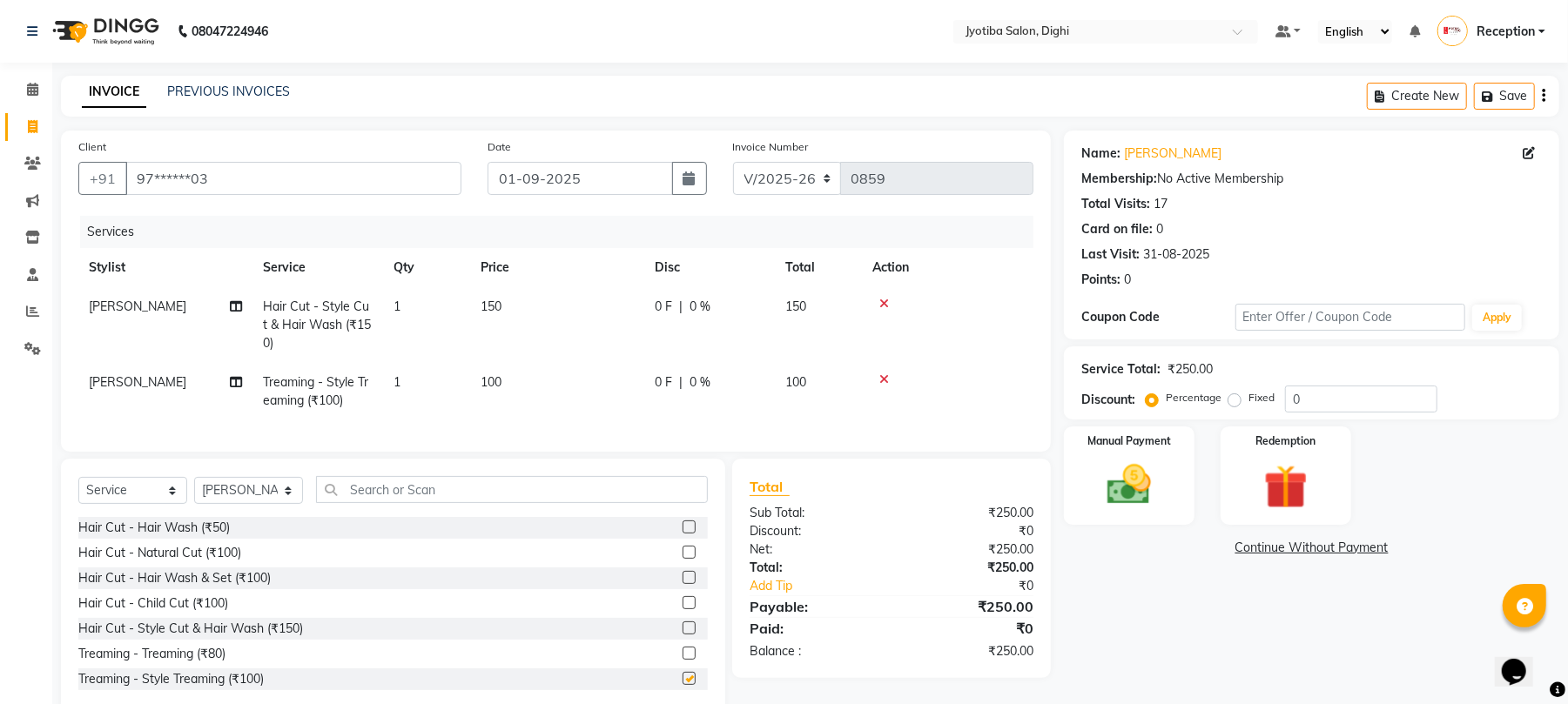
checkbox input "false"
click at [1293, 551] on link "Continue Without Payment" at bounding box center [1312, 548] width 488 height 18
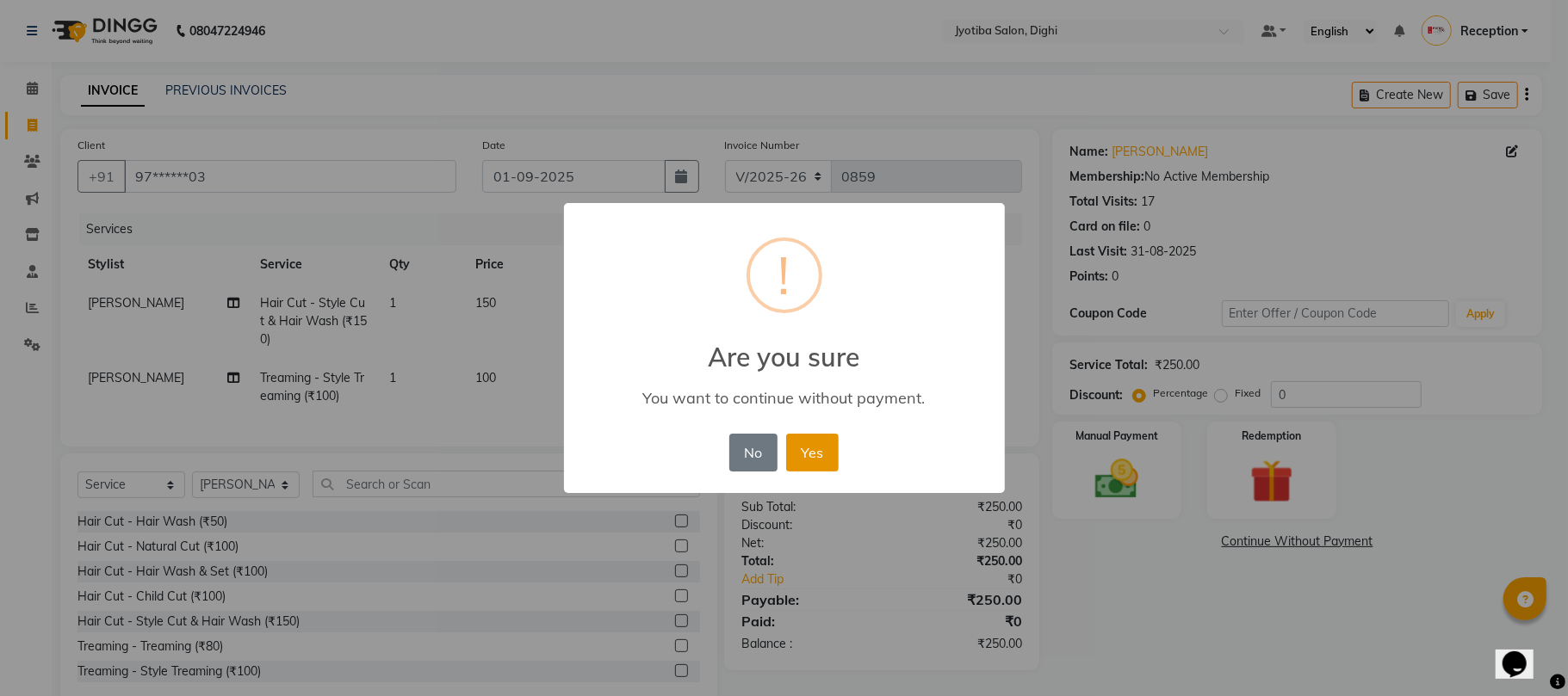
click at [814, 467] on button "Yes" at bounding box center [812, 452] width 53 height 37
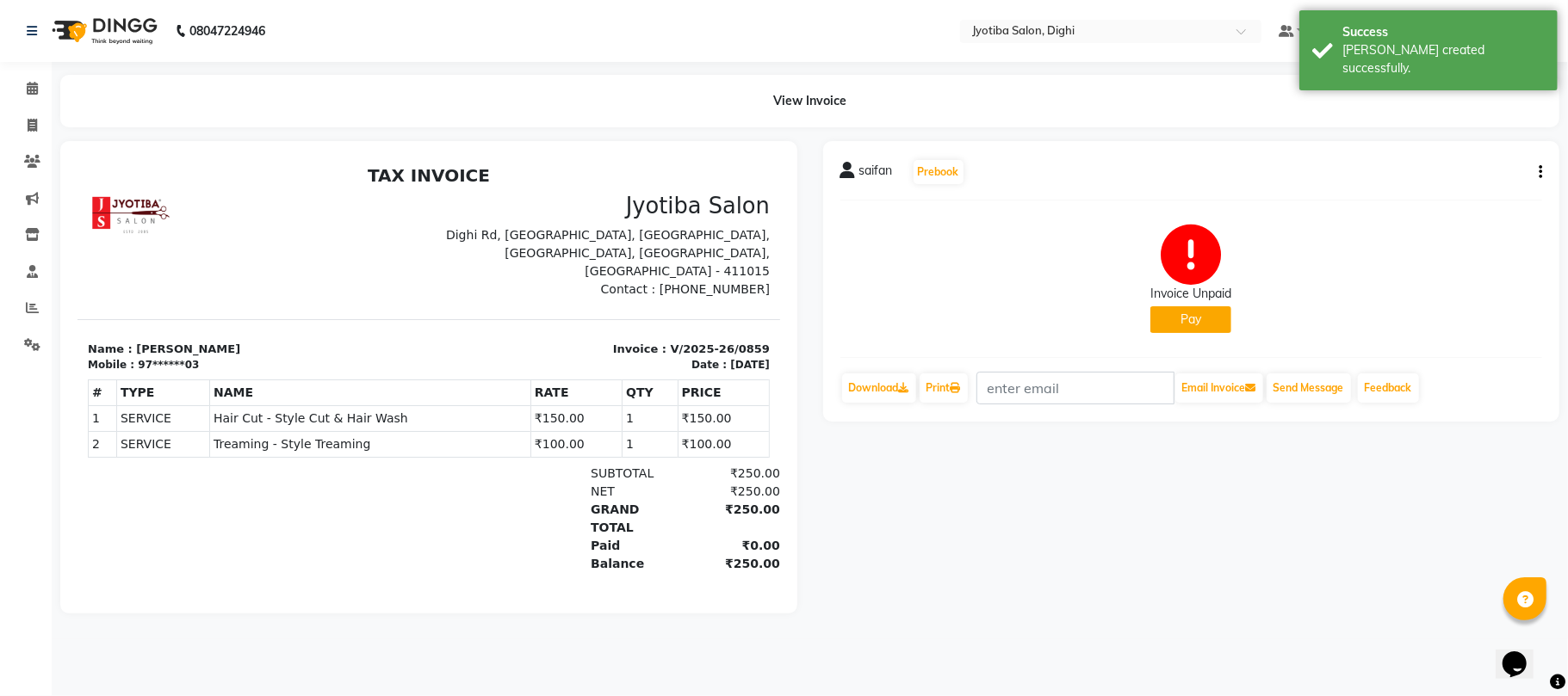
click at [1166, 318] on button "Pay" at bounding box center [1191, 319] width 81 height 27
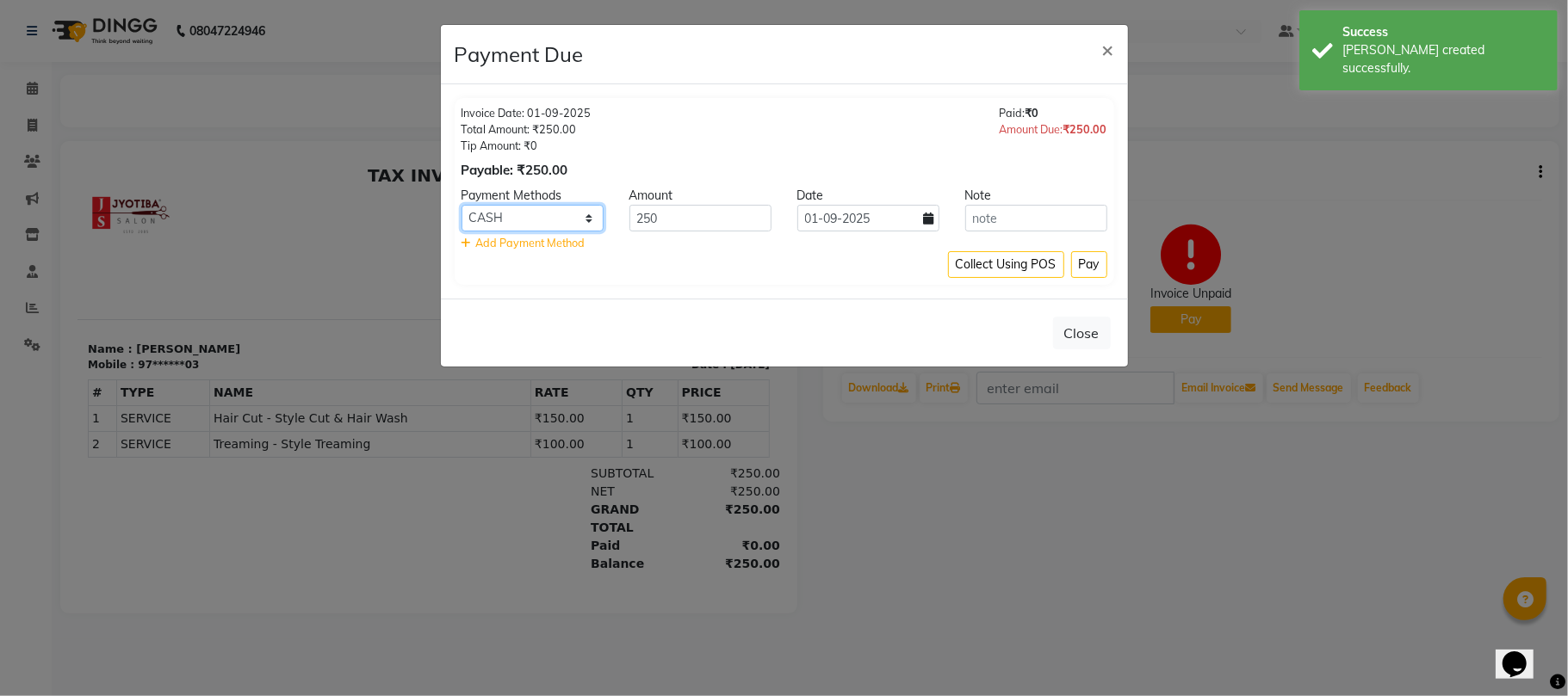
click at [560, 226] on select "CASH ONLINE CARD" at bounding box center [532, 219] width 142 height 27
select select "3"
click at [461, 206] on select "CASH ONLINE CARD" at bounding box center [532, 219] width 142 height 27
click at [1092, 263] on button "Pay" at bounding box center [1089, 265] width 37 height 27
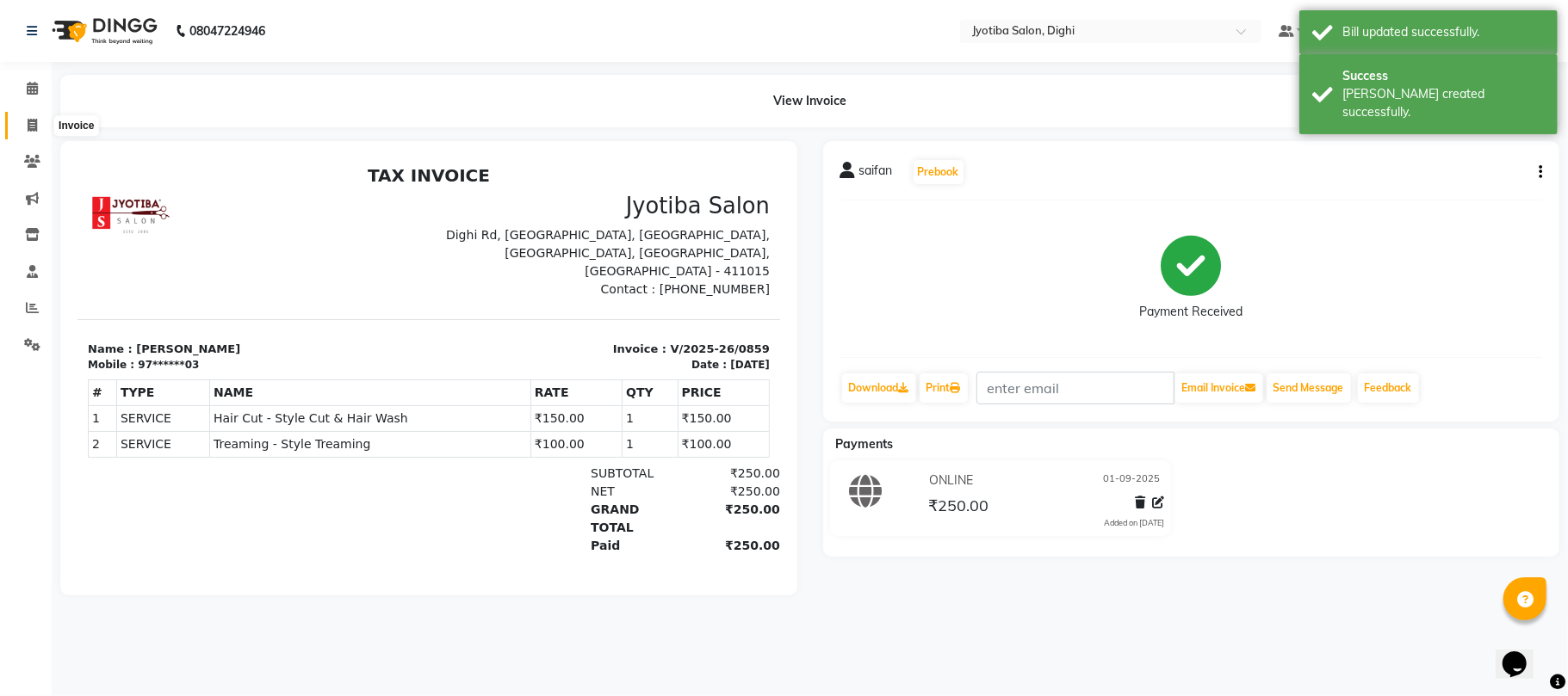
click at [28, 116] on span at bounding box center [32, 126] width 30 height 20
select select "643"
select select "service"
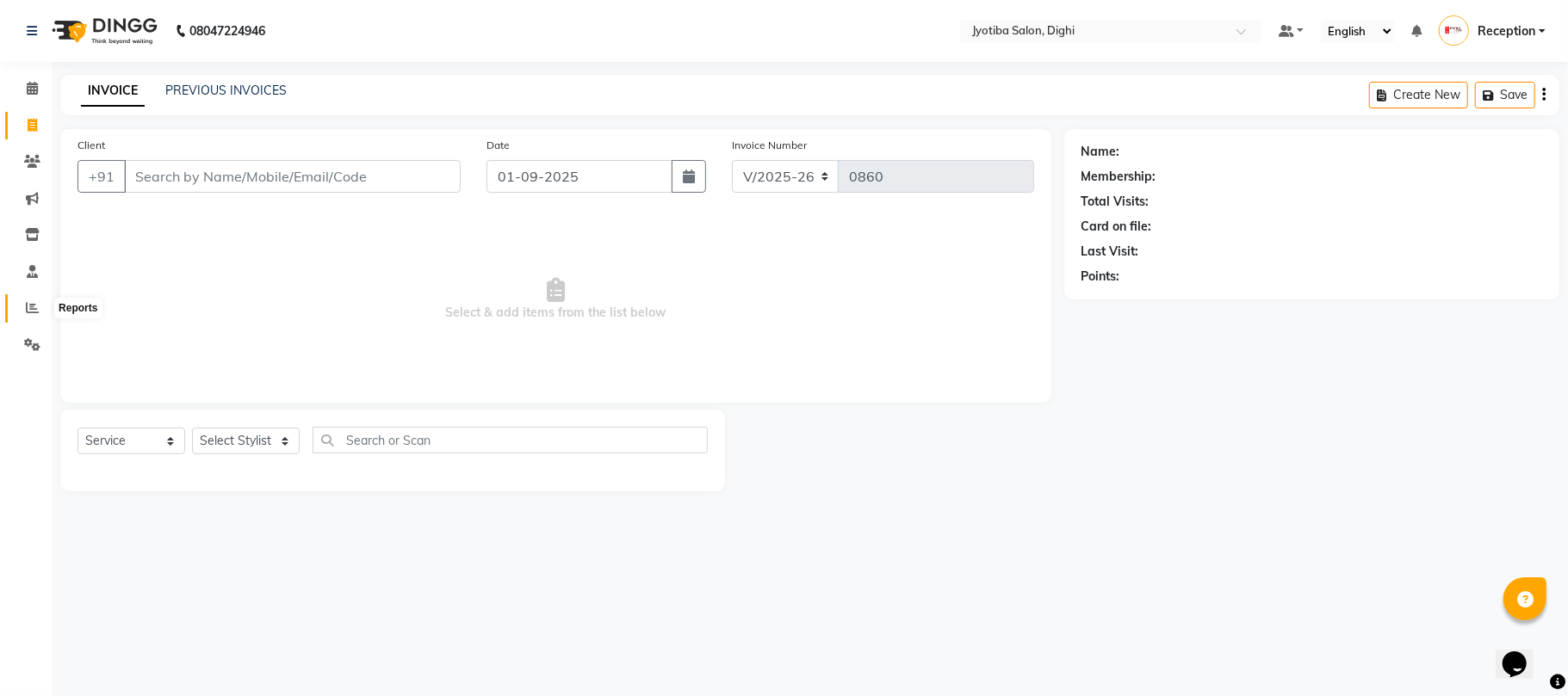
click at [21, 313] on span at bounding box center [32, 309] width 30 height 20
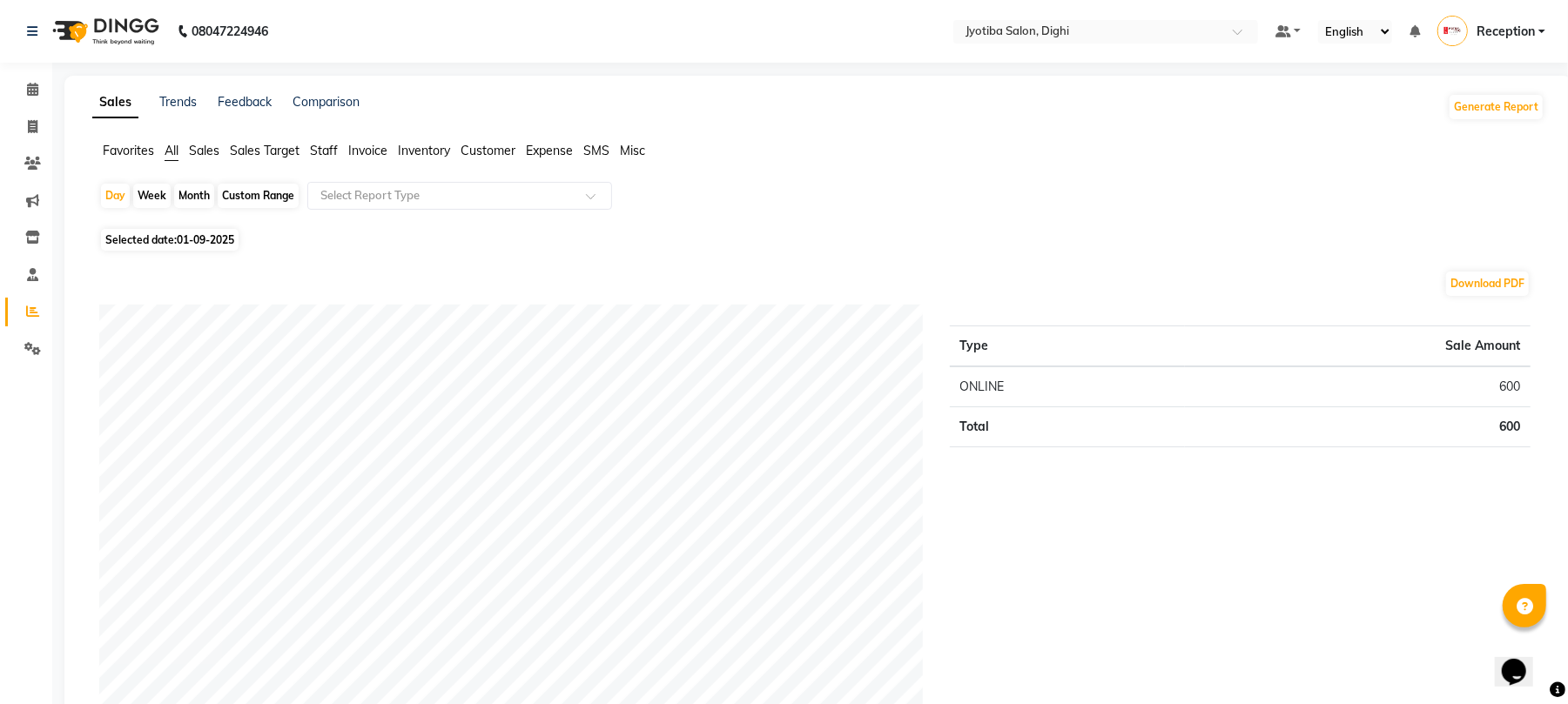
click at [164, 240] on span "Selected date: [DATE]" at bounding box center [170, 240] width 137 height 22
select select "9"
select select "2025"
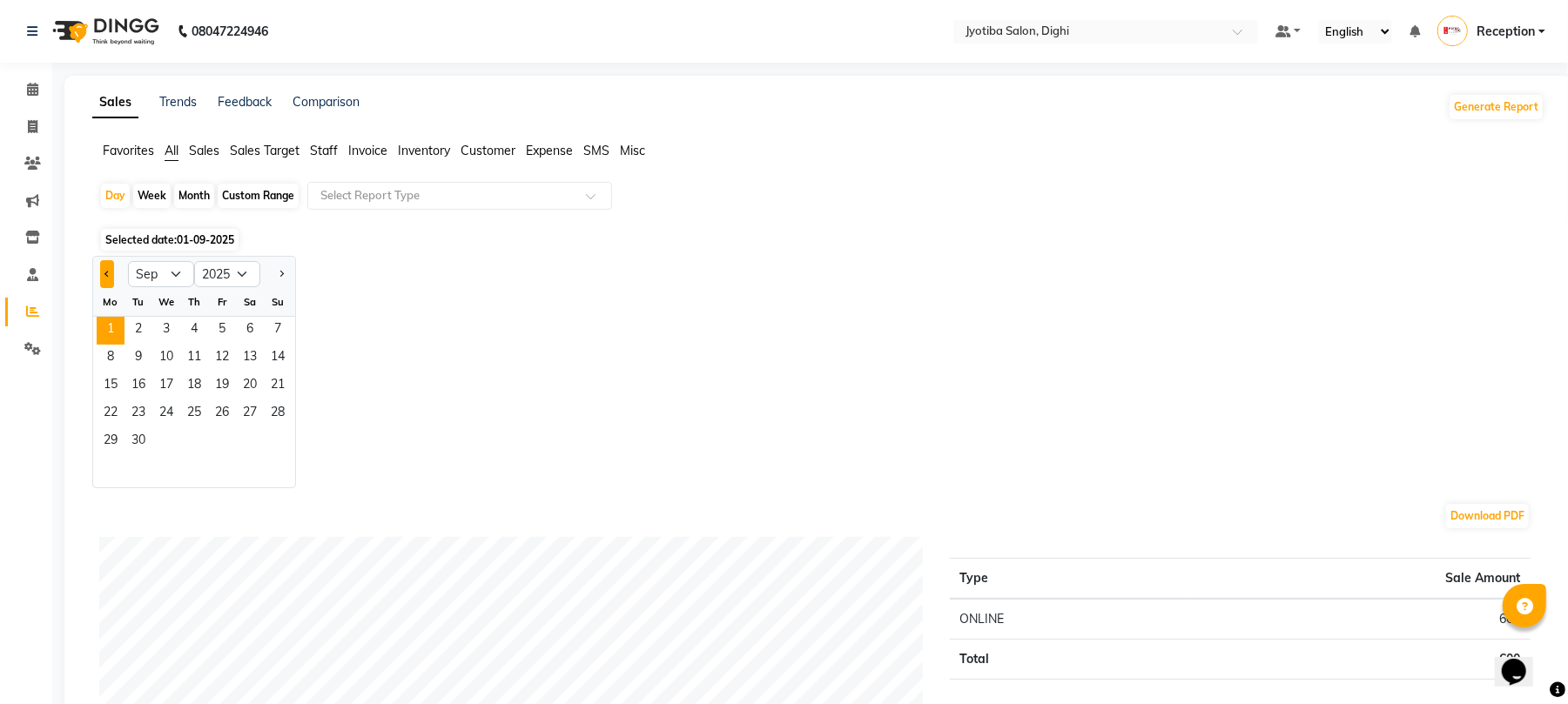
click at [102, 273] on button "Previous month" at bounding box center [107, 273] width 14 height 28
select select "8"
click at [249, 200] on div "Custom Range" at bounding box center [258, 196] width 81 height 24
select select "9"
select select "2025"
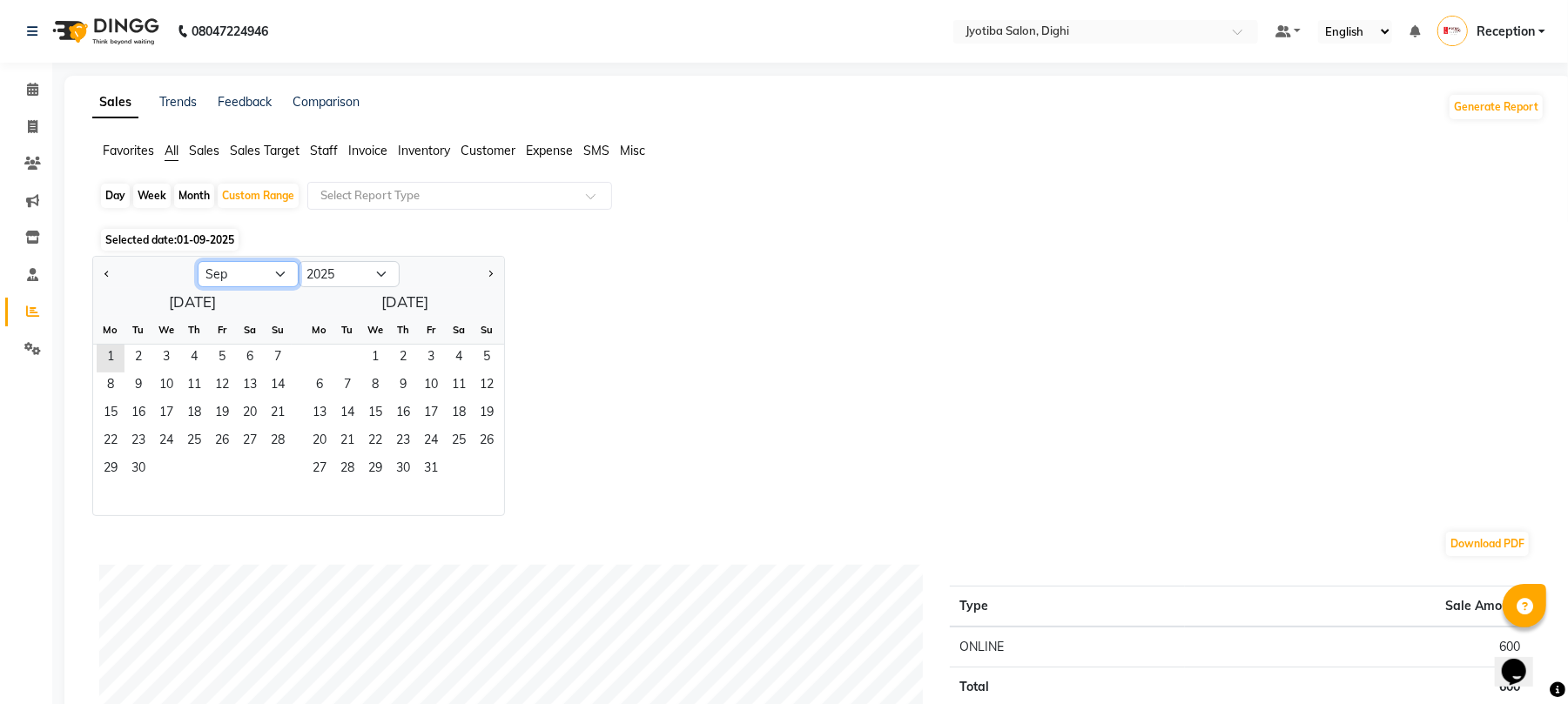
click at [270, 270] on select "Jan Feb Mar Apr May Jun [DATE] Aug Sep Oct Nov Dec" at bounding box center [248, 273] width 101 height 26
select select "8"
click at [198, 261] on select "Jan Feb Mar Apr May Jun [DATE] Aug Sep Oct Nov Dec" at bounding box center [248, 273] width 101 height 26
click at [224, 362] on span "1" at bounding box center [222, 358] width 28 height 28
drag, startPoint x: 224, startPoint y: 362, endPoint x: 275, endPoint y: 468, distance: 117.6
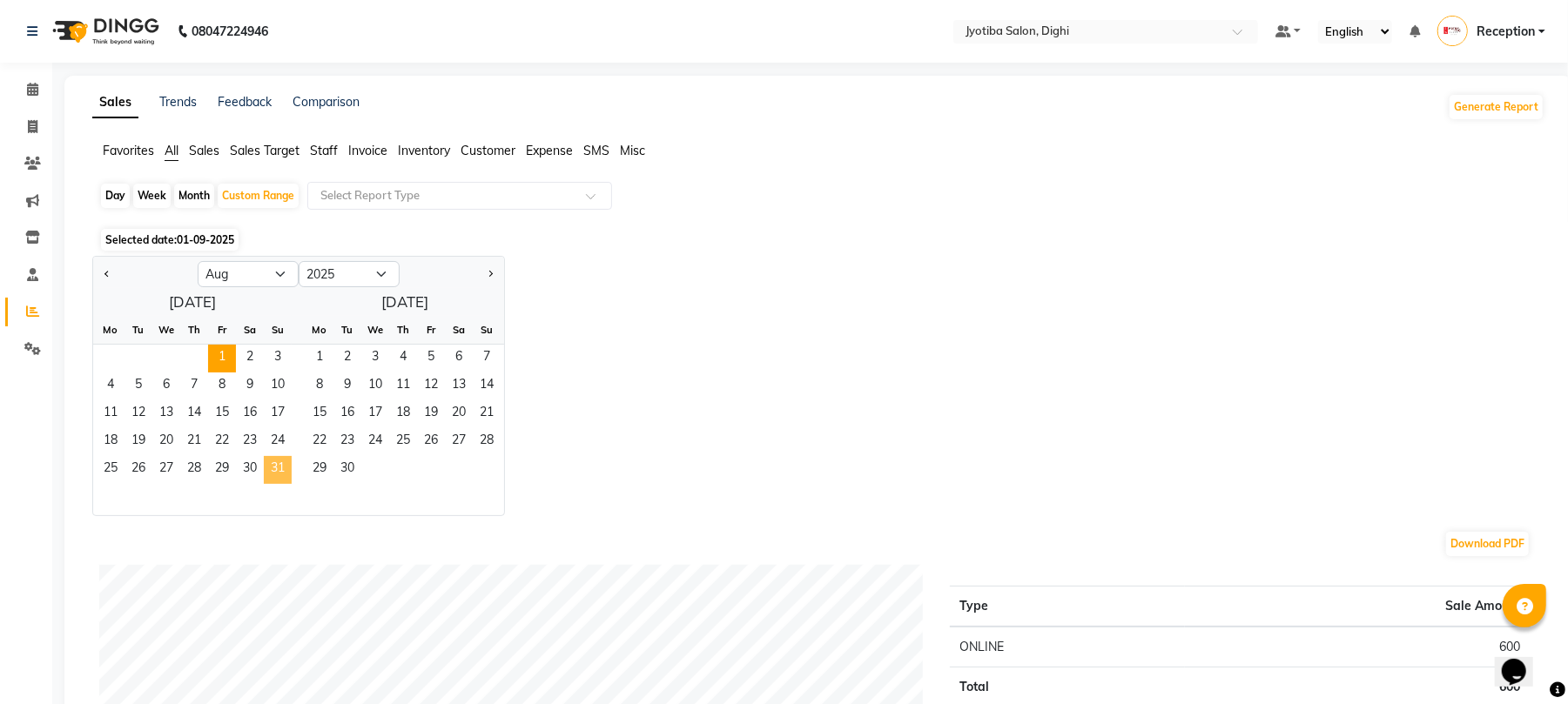
click at [275, 468] on ngb-datepicker-month "Mo Tu We Th Fr Sa Su 1 2 3 4 5 6 7 8 9 10 11 12 13 14 15 16 17 18 19 20 21 22 2…" at bounding box center [192, 415] width 199 height 199
click at [275, 468] on span "31" at bounding box center [277, 469] width 28 height 28
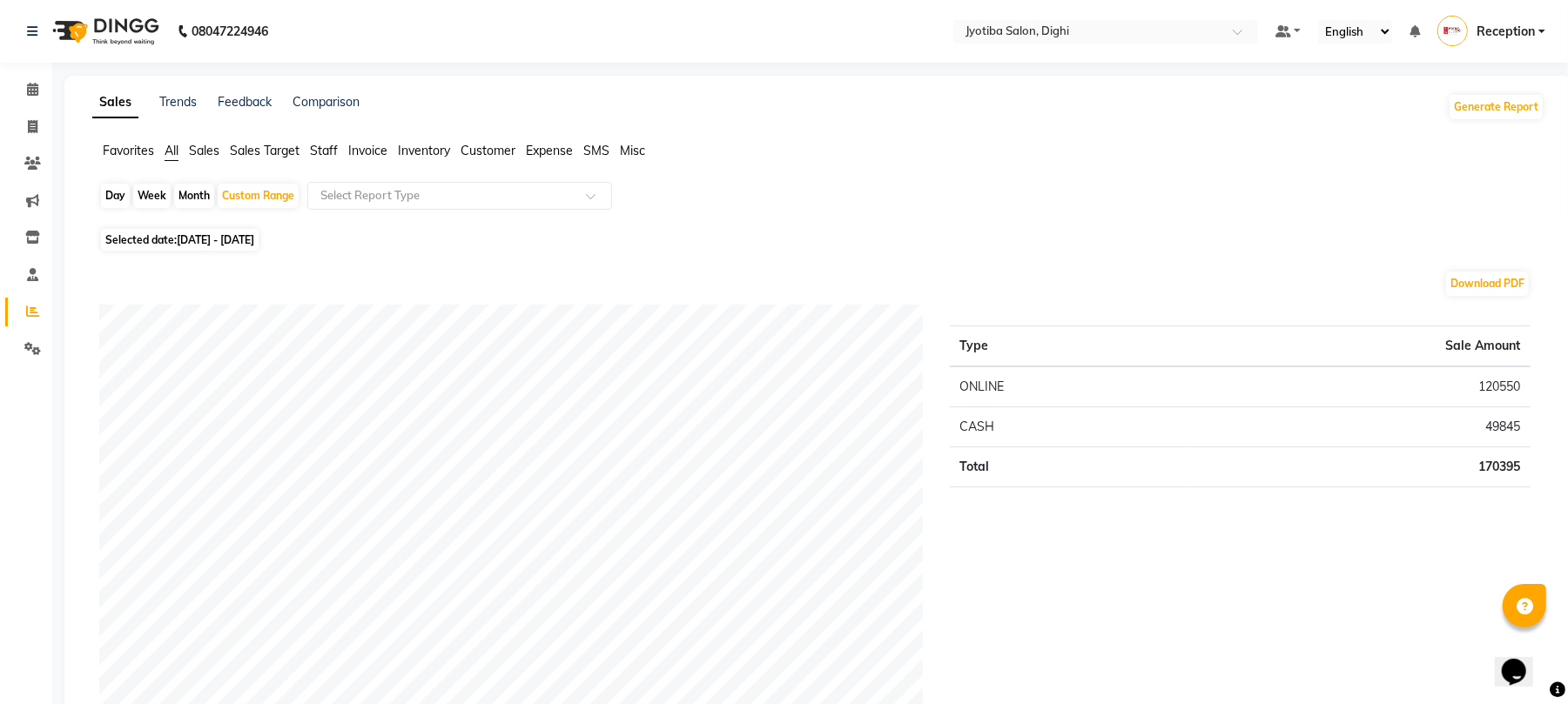
click at [183, 231] on span "Selected date: [DATE] - [DATE]" at bounding box center [180, 240] width 158 height 22
select select "8"
select select "2025"
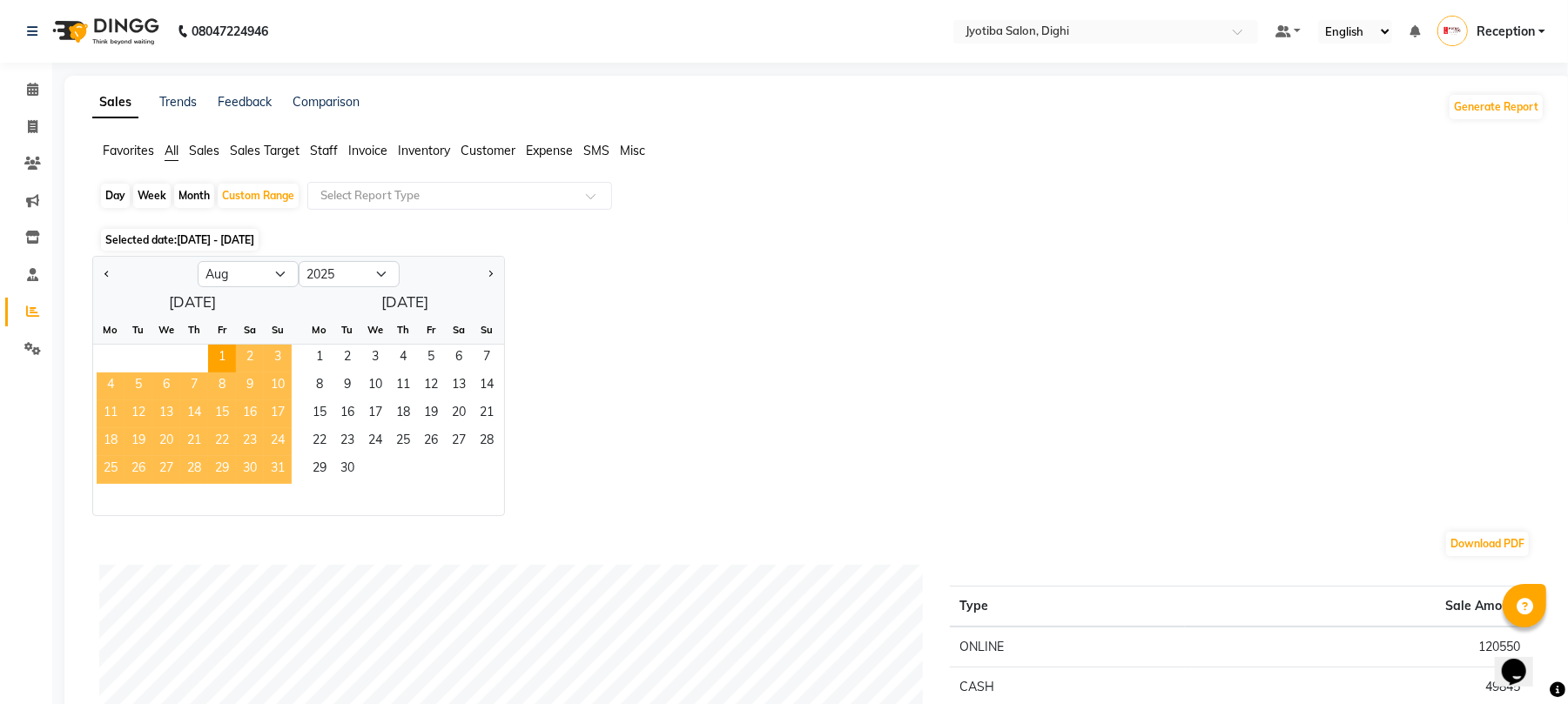
click at [275, 461] on span "31" at bounding box center [277, 469] width 28 height 28
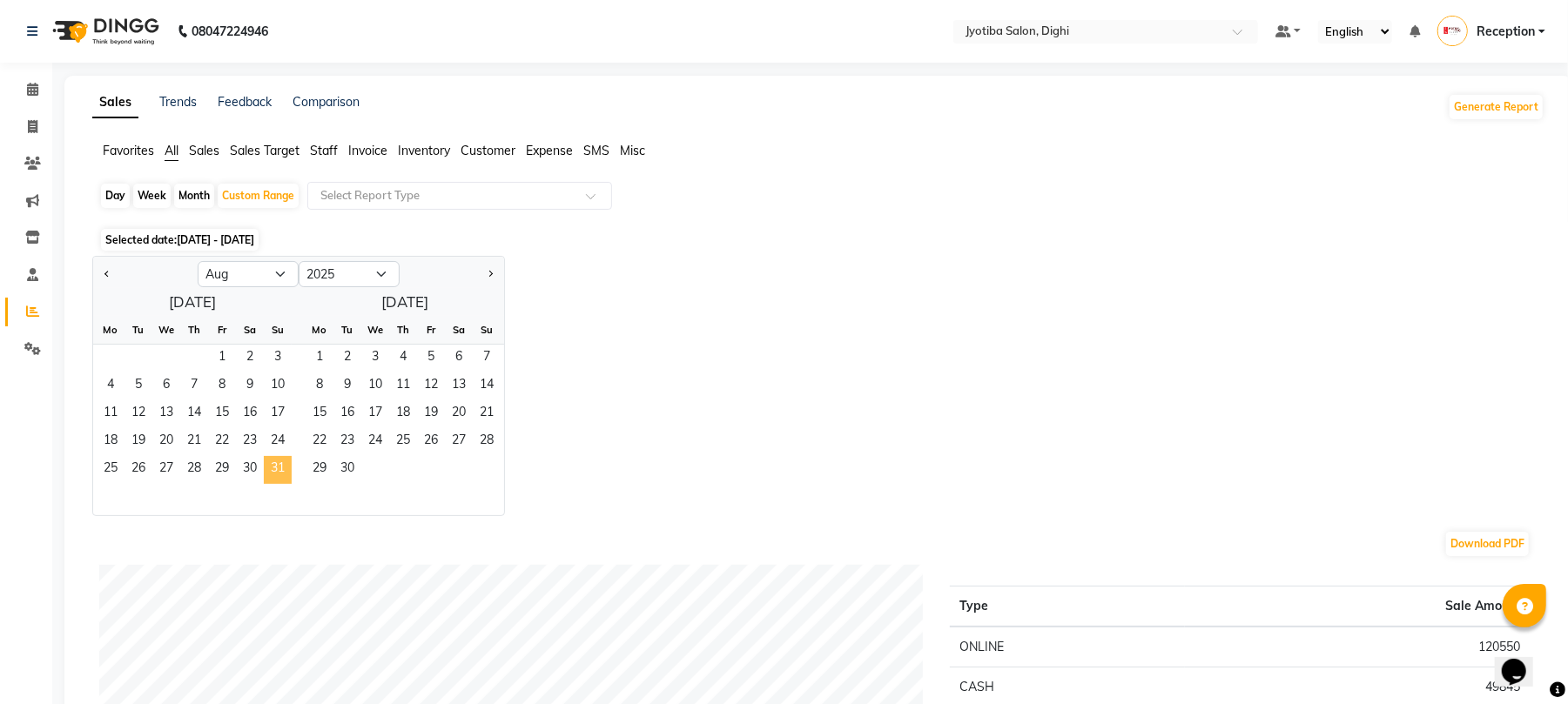
click at [283, 474] on span "31" at bounding box center [277, 469] width 28 height 28
click at [227, 419] on span "15" at bounding box center [222, 414] width 28 height 28
click at [253, 411] on span "16" at bounding box center [249, 414] width 28 height 28
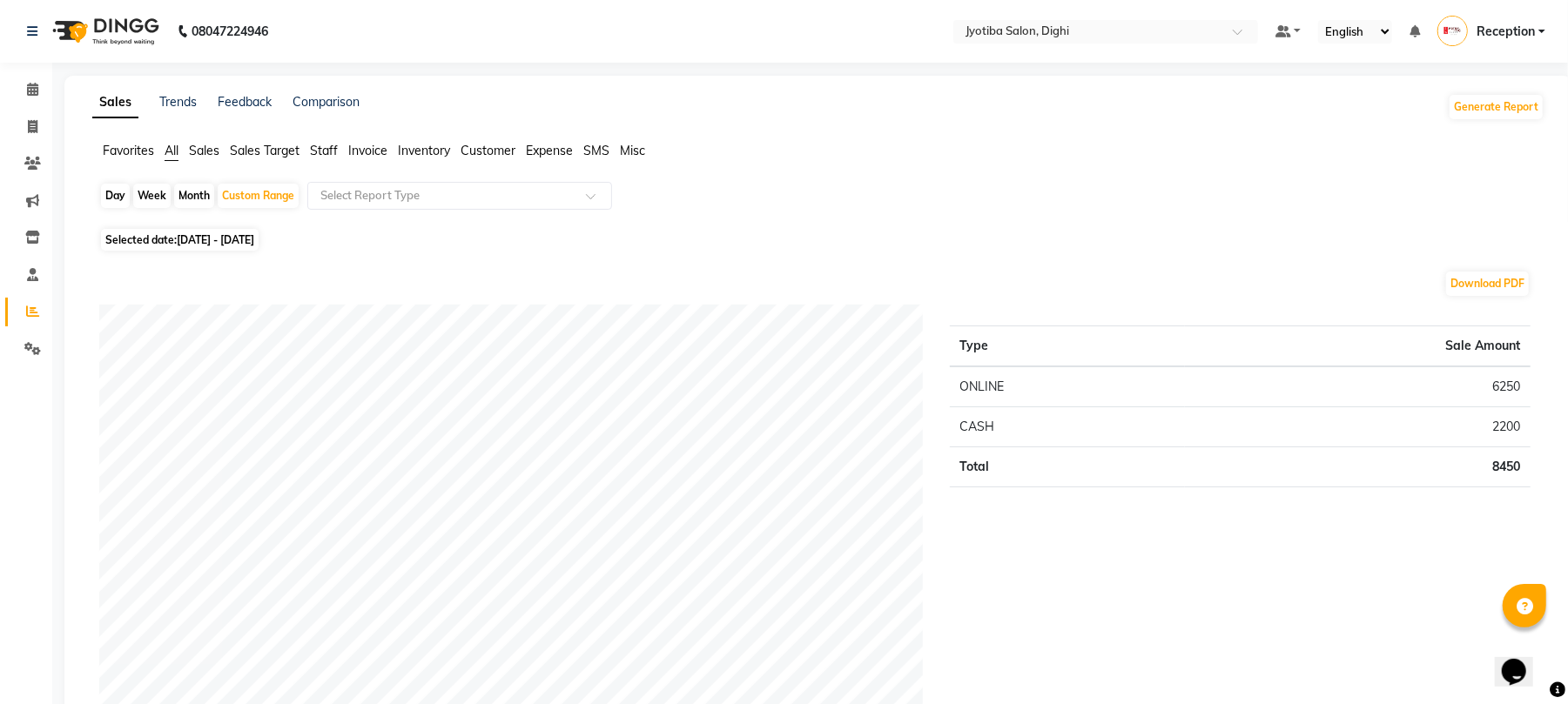
click at [171, 238] on span "Selected date: [DATE] - [DATE]" at bounding box center [180, 240] width 158 height 22
select select "8"
select select "2025"
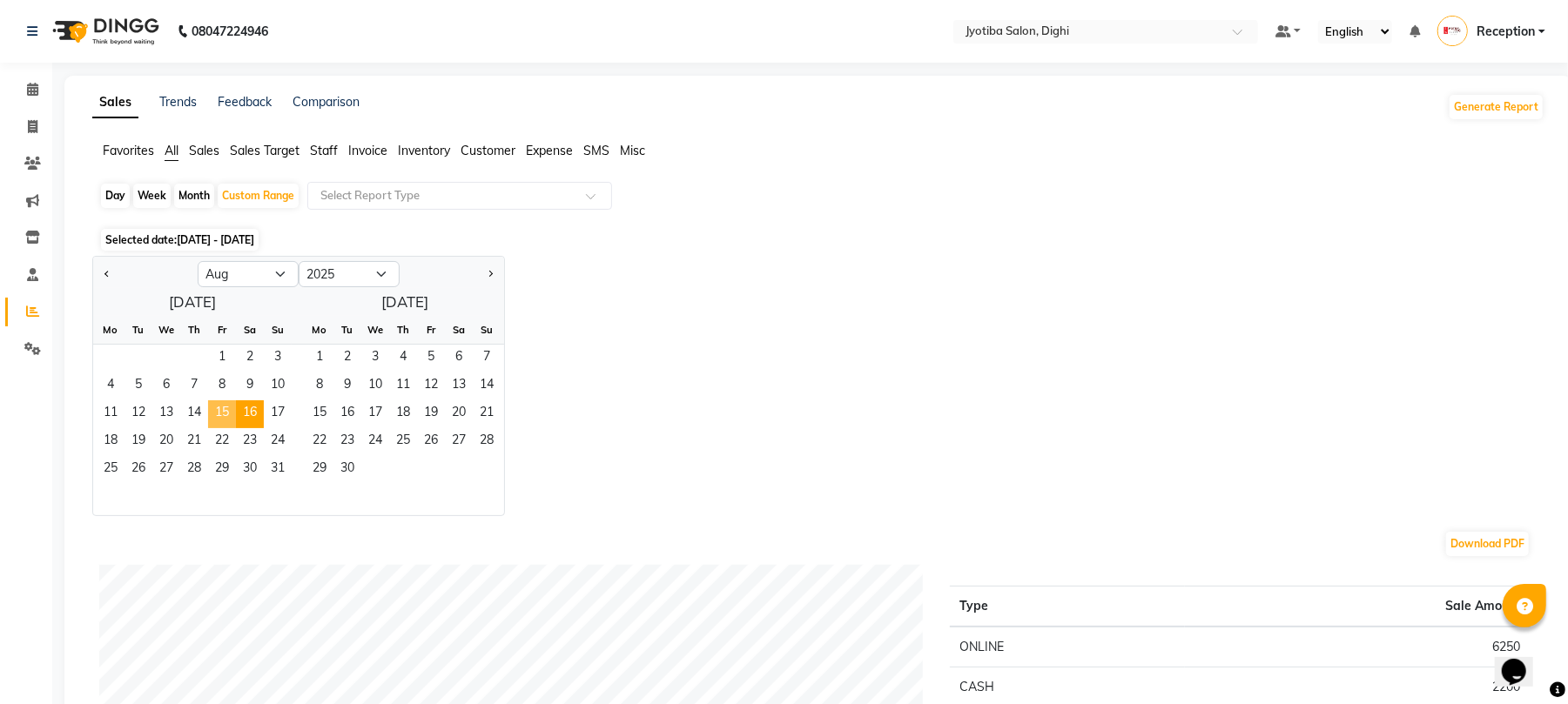
click at [225, 411] on span "15" at bounding box center [222, 414] width 28 height 28
drag, startPoint x: 249, startPoint y: 409, endPoint x: 273, endPoint y: 448, distance: 45.8
click at [283, 461] on ngb-datepicker-month "Mo Tu We Th Fr Sa Su 1 2 3 4 5 6 7 8 9 10 11 12 13 14 15 16 17 18 19 20 21 22 2…" at bounding box center [192, 415] width 199 height 199
click at [227, 401] on span "15" at bounding box center [222, 414] width 28 height 28
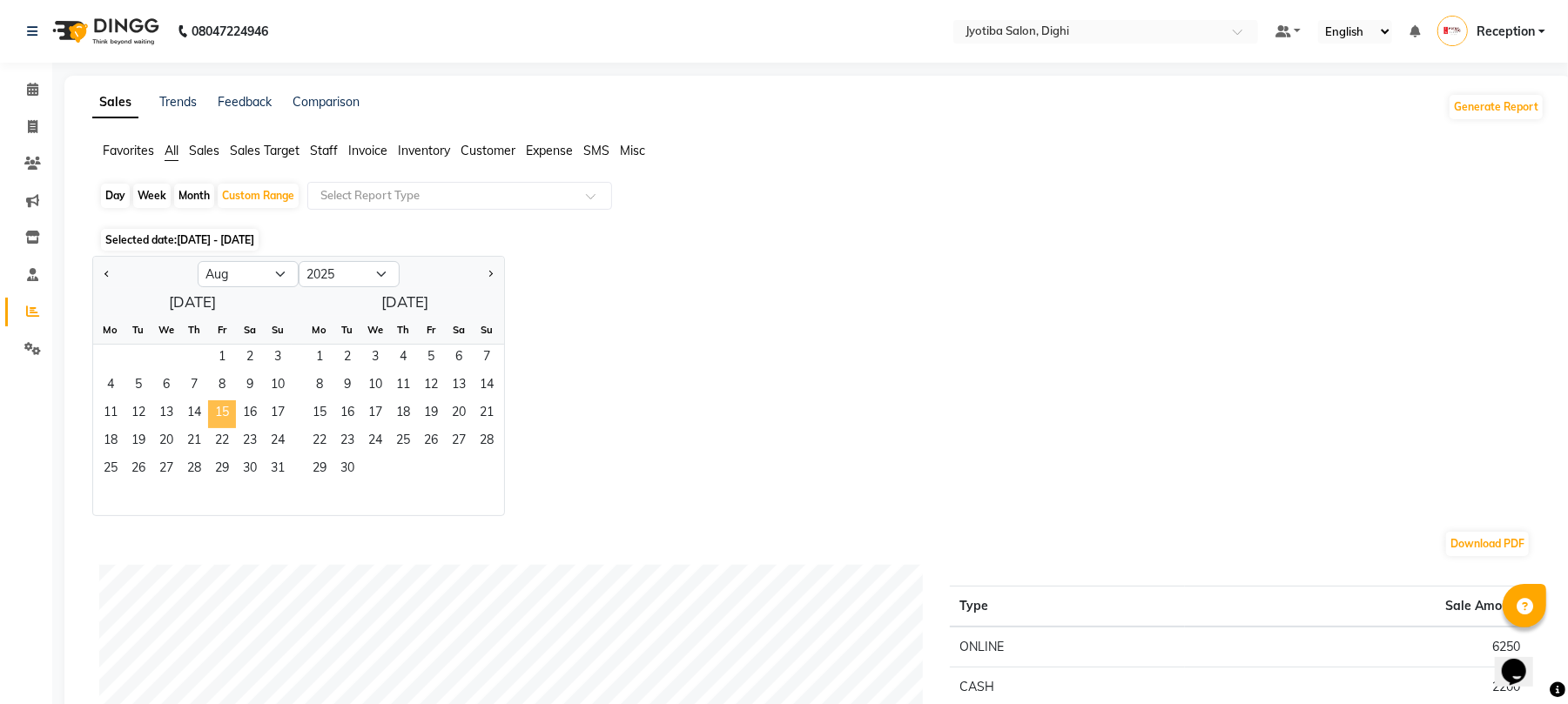
click at [227, 401] on span "15" at bounding box center [222, 414] width 28 height 28
click at [292, 273] on select "Jan Feb Mar Apr May Jun [DATE] Aug Sep Oct Nov Dec" at bounding box center [248, 273] width 101 height 26
click at [198, 261] on select "Jan Feb Mar Apr May Jun [DATE] Aug Sep Oct Nov Dec" at bounding box center [248, 273] width 101 height 26
click at [263, 275] on select "Jan Feb Mar Apr May Jun [DATE] Aug Sep Oct Nov Dec" at bounding box center [248, 273] width 101 height 26
select select "8"
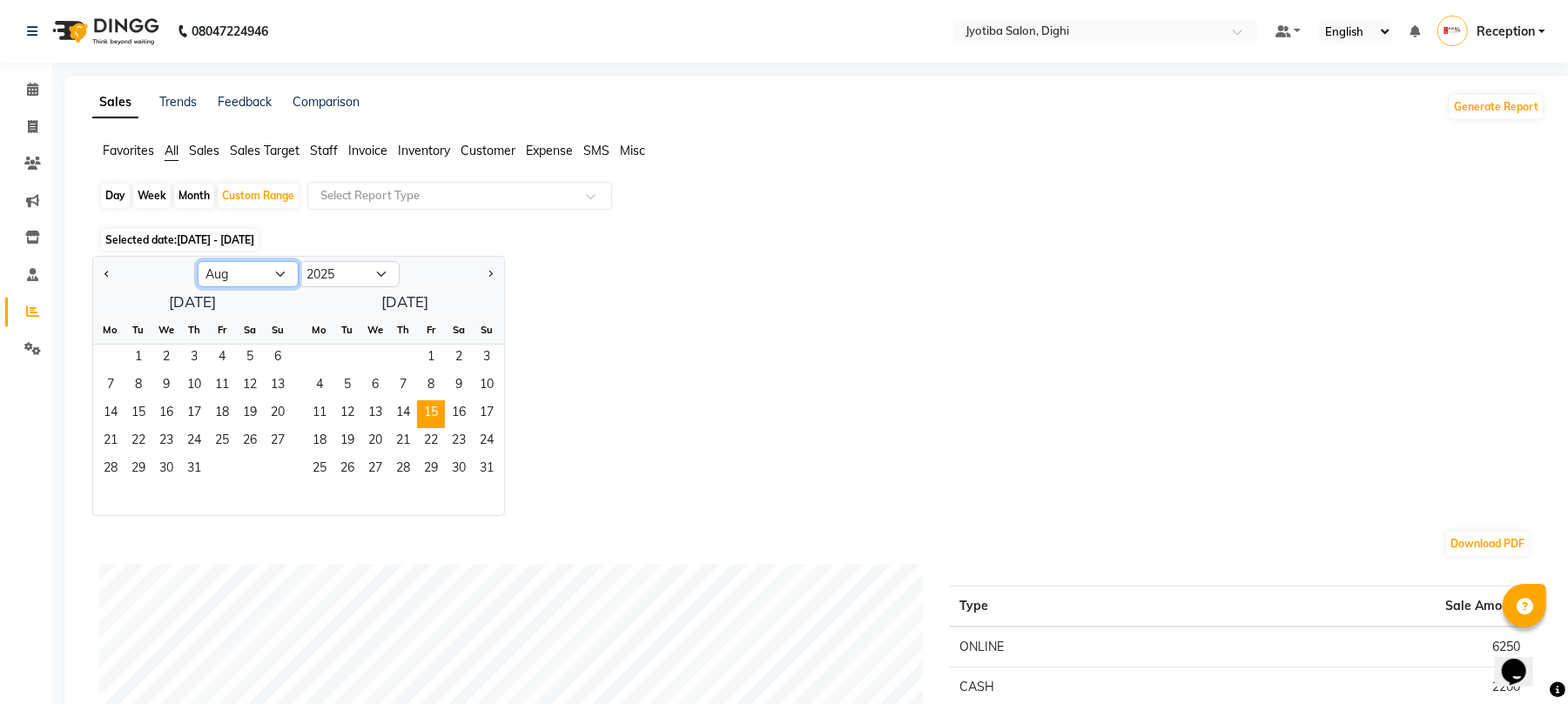
click at [198, 261] on select "Jan Feb Mar Apr May Jun [DATE] Aug Sep Oct Nov Dec" at bounding box center [248, 273] width 101 height 26
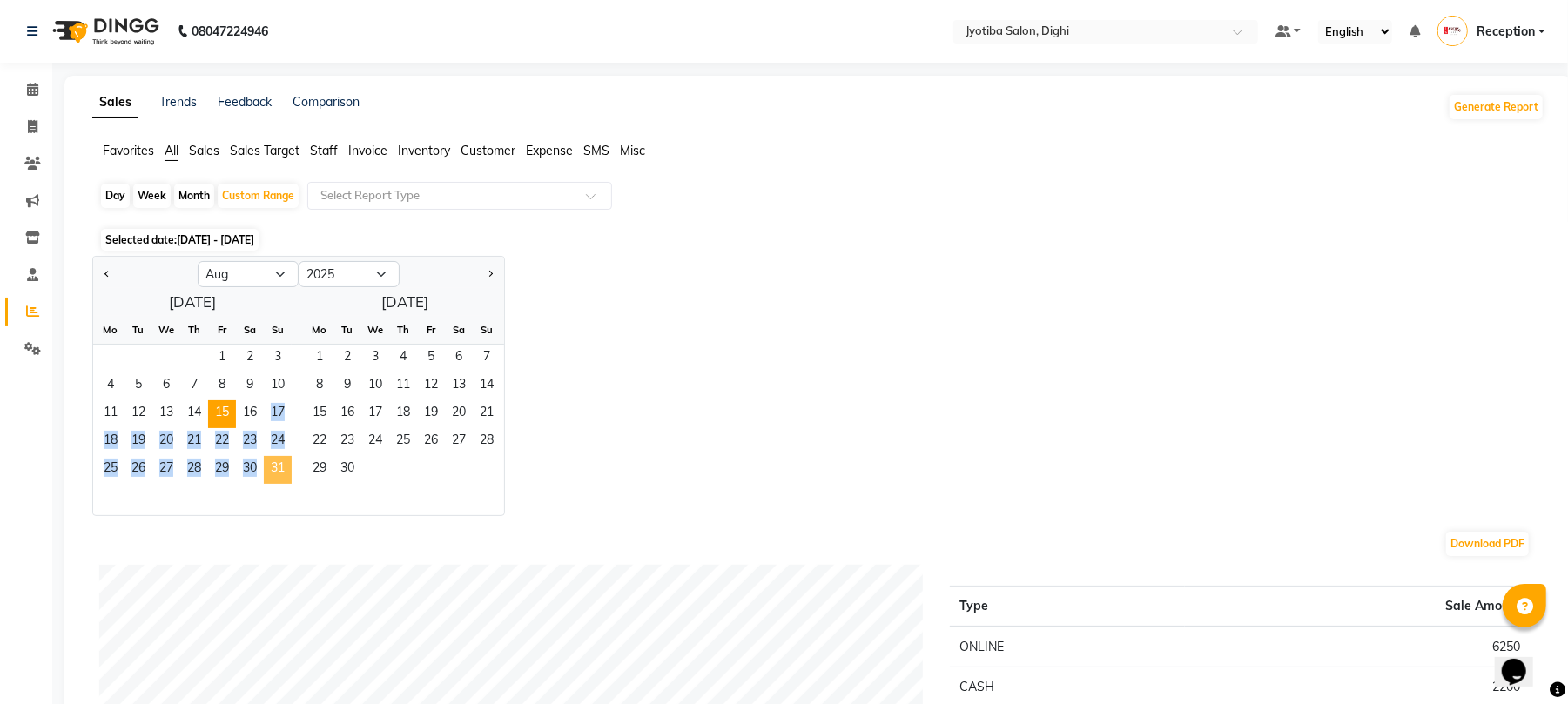
drag, startPoint x: 252, startPoint y: 408, endPoint x: 266, endPoint y: 460, distance: 53.9
click at [266, 460] on ngb-datepicker-month "Mo Tu We Th Fr Sa Su 1 2 3 4 5 6 7 8 9 10 11 12 13 14 15 16 17 18 19 20 21 22 2…" at bounding box center [192, 415] width 199 height 199
click at [274, 468] on span "31" at bounding box center [277, 469] width 28 height 28
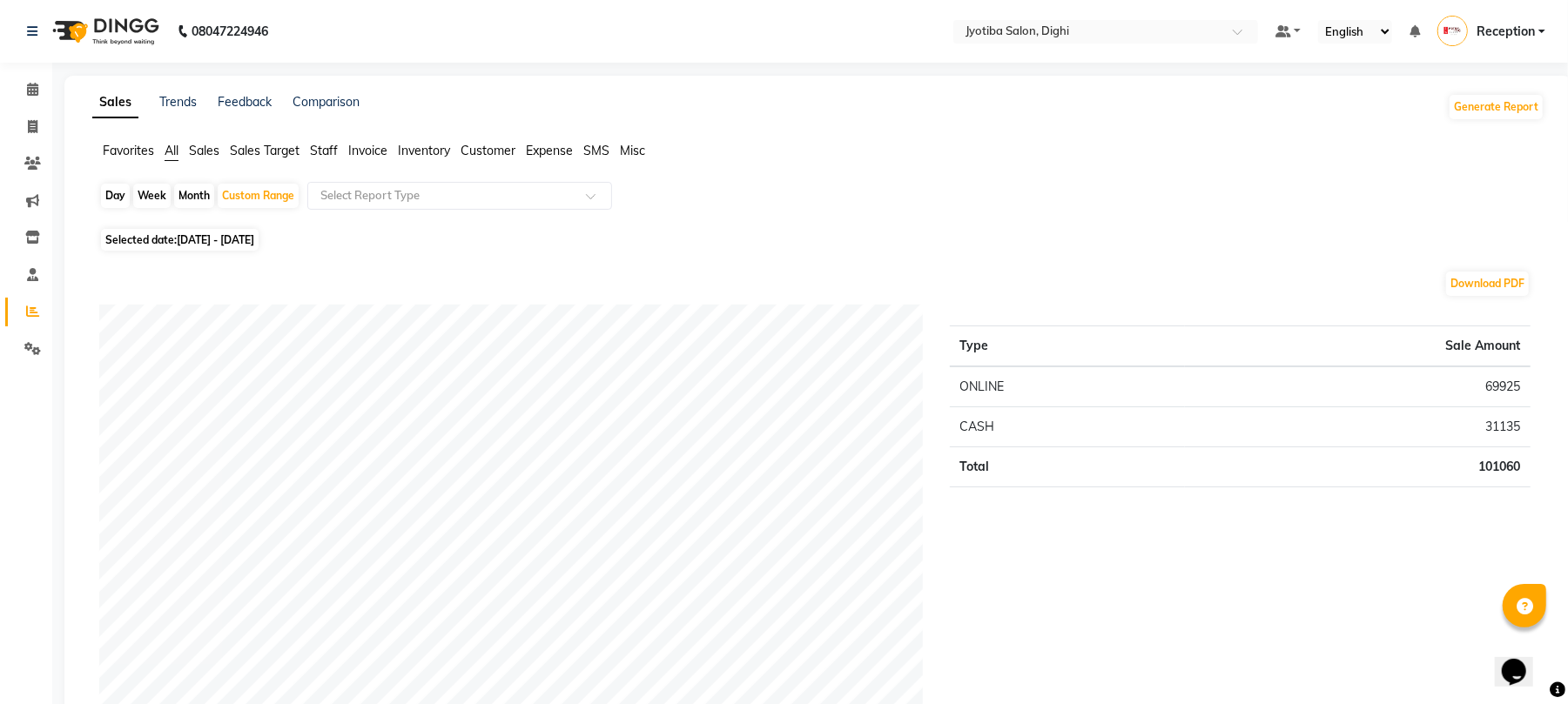
click at [203, 244] on span "[DATE] - [DATE]" at bounding box center [216, 240] width 78 height 13
select select "8"
select select "2025"
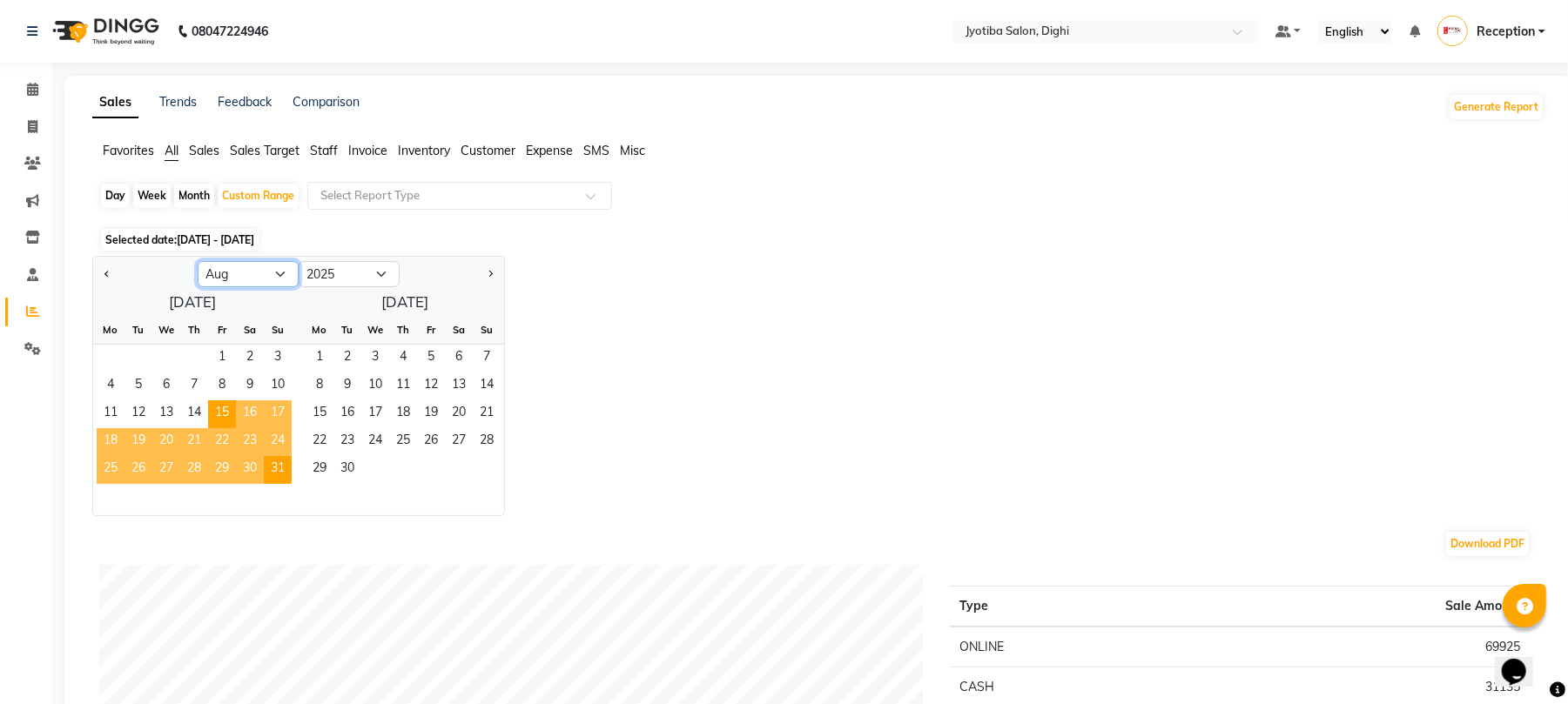
click at [263, 273] on select "Jan Feb Mar Apr May Jun [DATE] Aug Sep Oct Nov Dec" at bounding box center [248, 273] width 101 height 26
click at [198, 261] on select "Jan Feb Mar Apr May Jun [DATE] Aug Sep Oct Nov Dec" at bounding box center [248, 273] width 101 height 26
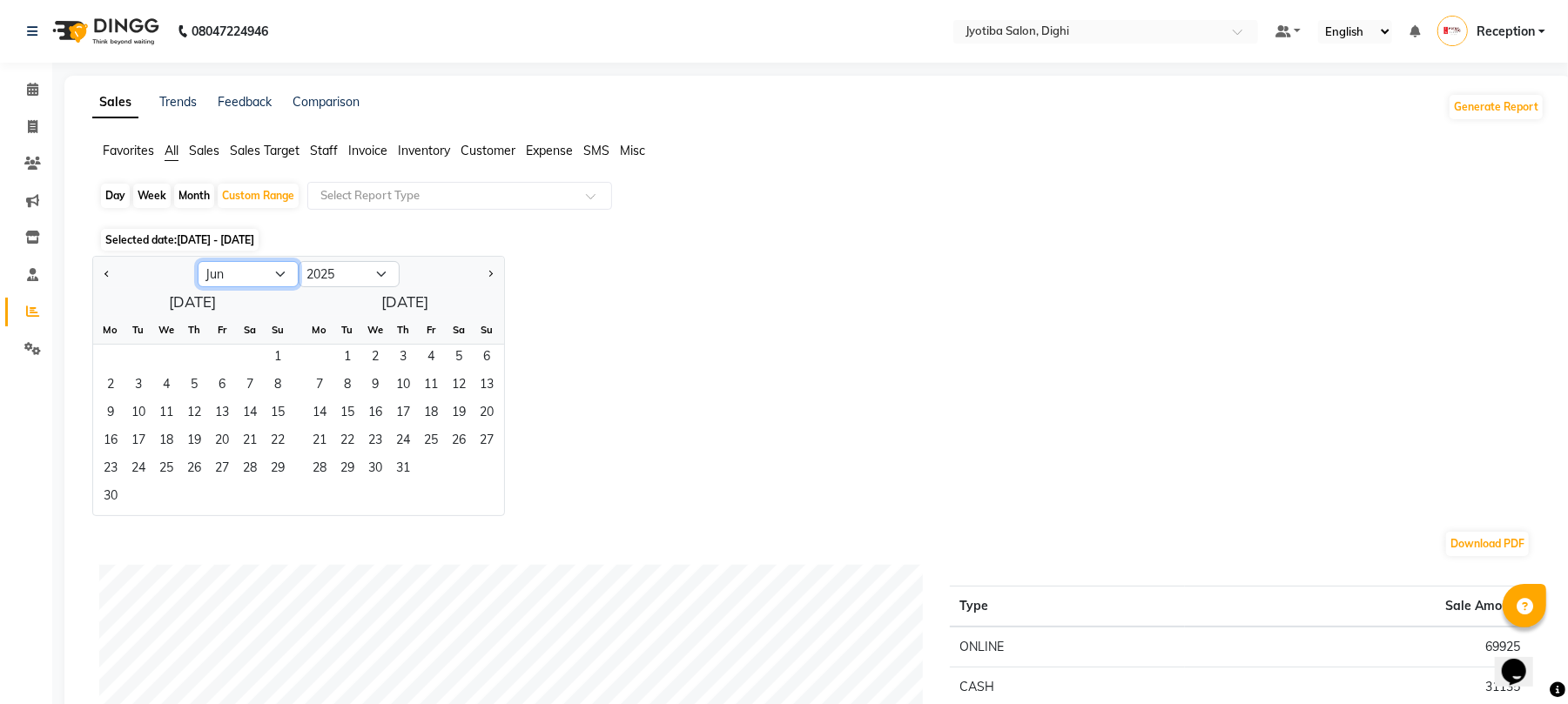
click at [217, 269] on select "Jan Feb Mar Apr May Jun [DATE] Aug Sep Oct Nov Dec" at bounding box center [248, 273] width 101 height 26
select select "8"
click at [198, 261] on select "Jan Feb Mar Apr May Jun [DATE] Aug Sep Oct Nov Dec" at bounding box center [248, 273] width 101 height 26
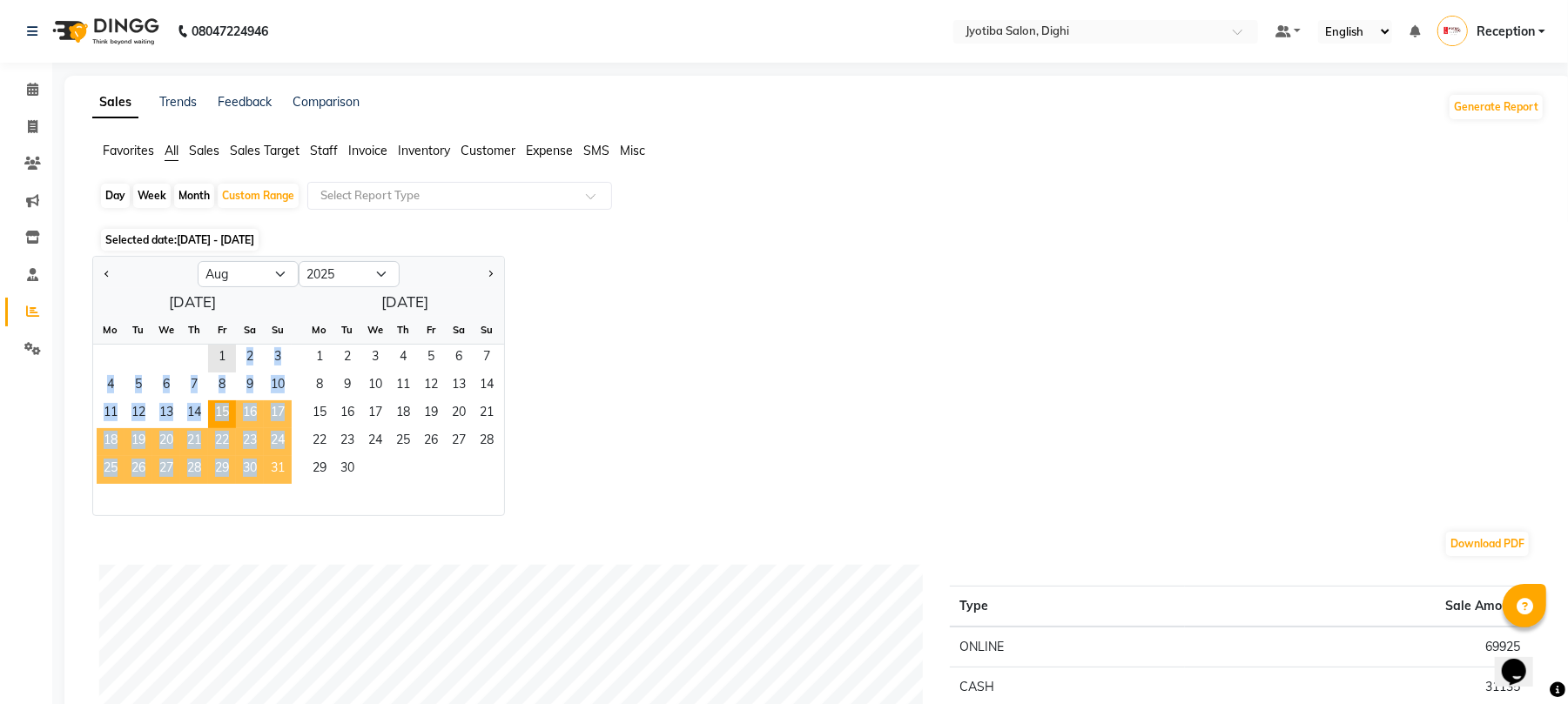
drag, startPoint x: 217, startPoint y: 358, endPoint x: 274, endPoint y: 460, distance: 116.8
click at [274, 460] on ngb-datepicker-month "Mo Tu We Th Fr Sa Su 1 2 3 4 5 6 7 8 9 10 11 12 13 14 15 16 17 18 19 20 21 22 2…" at bounding box center [192, 415] width 199 height 199
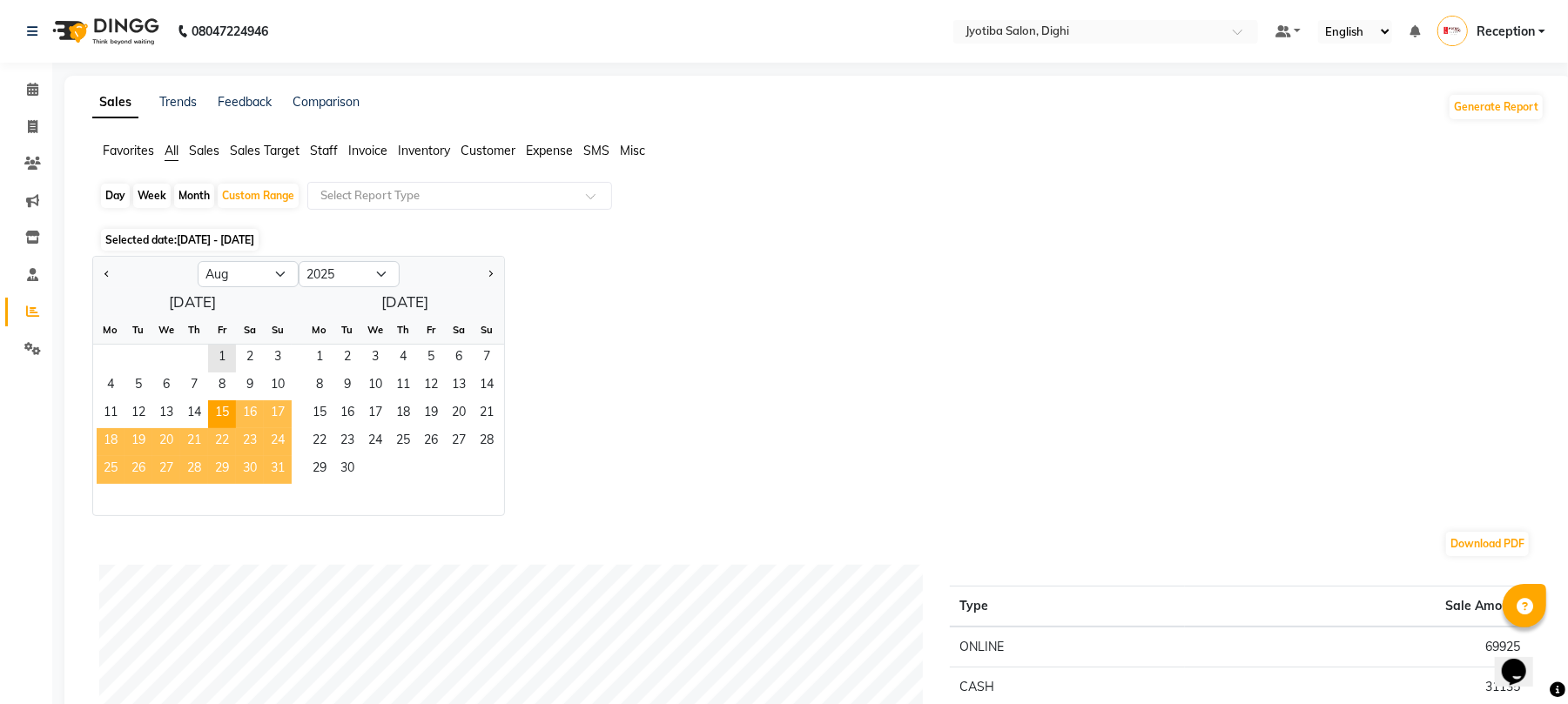
click at [280, 470] on span "31" at bounding box center [277, 469] width 28 height 28
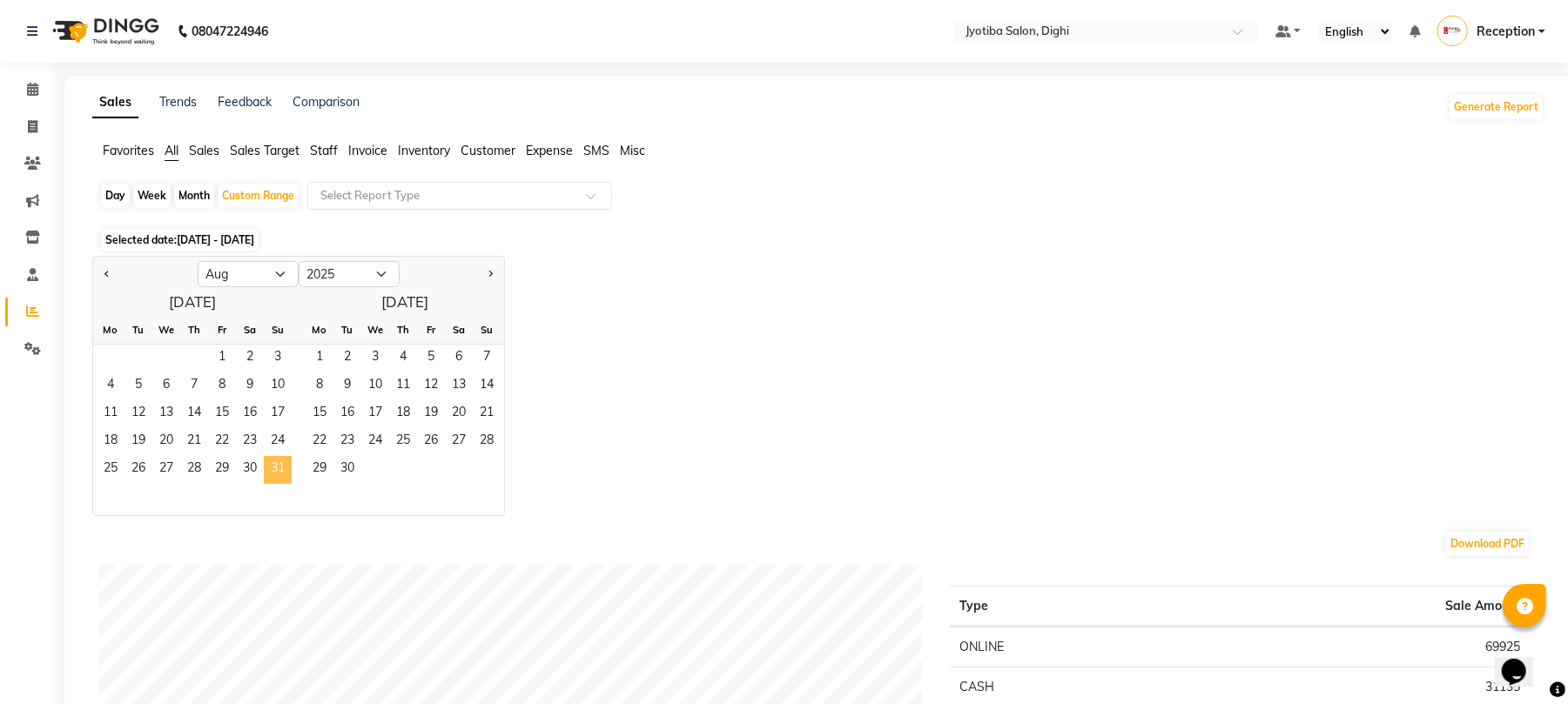
click at [280, 470] on span "31" at bounding box center [277, 469] width 28 height 28
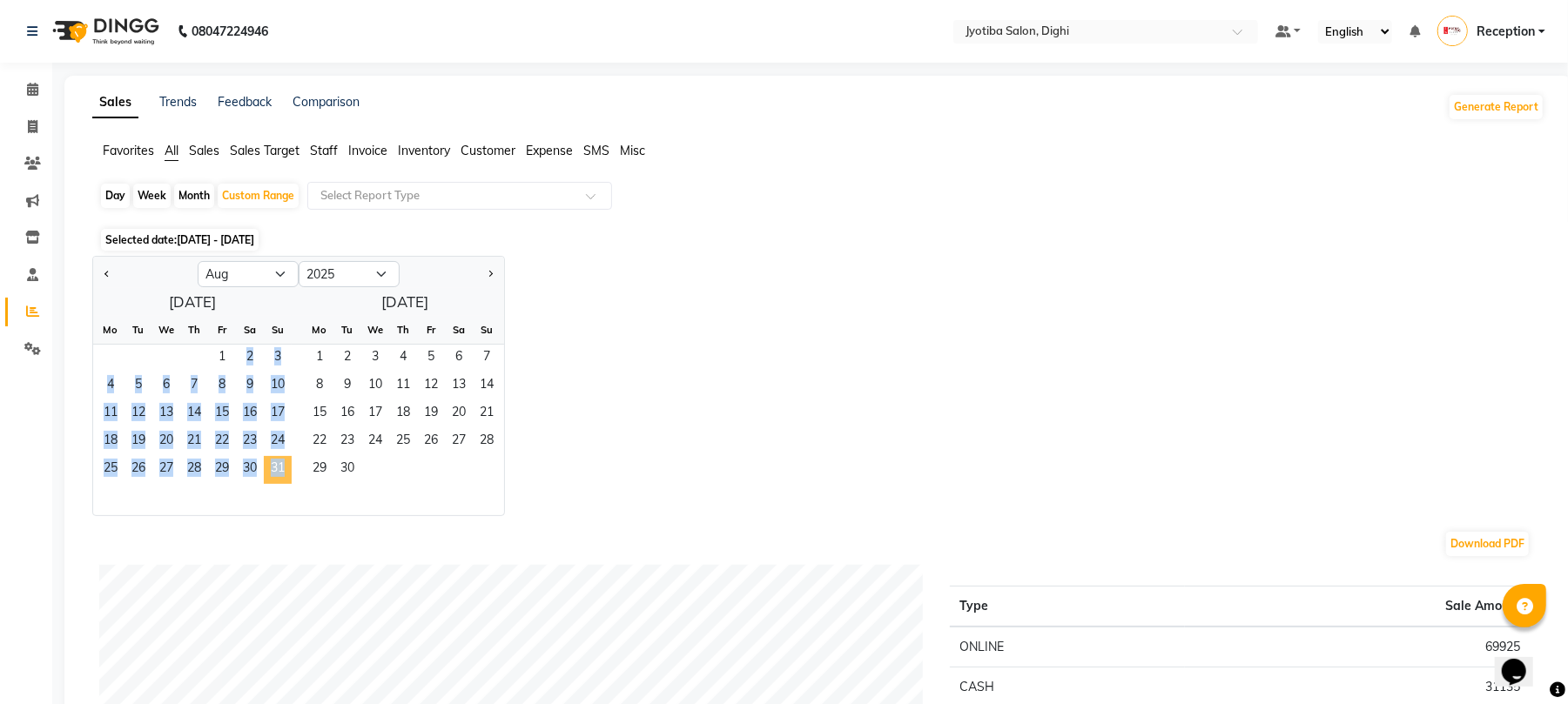
drag, startPoint x: 220, startPoint y: 357, endPoint x: 281, endPoint y: 465, distance: 124.0
click at [281, 465] on ngb-datepicker-month "Mo Tu We Th Fr Sa Su 1 2 3 4 5 6 7 8 9 10 11 12 13 14 15 16 17 18 19 20 21 22 2…" at bounding box center [192, 415] width 199 height 199
click at [269, 464] on span "31" at bounding box center [277, 469] width 28 height 28
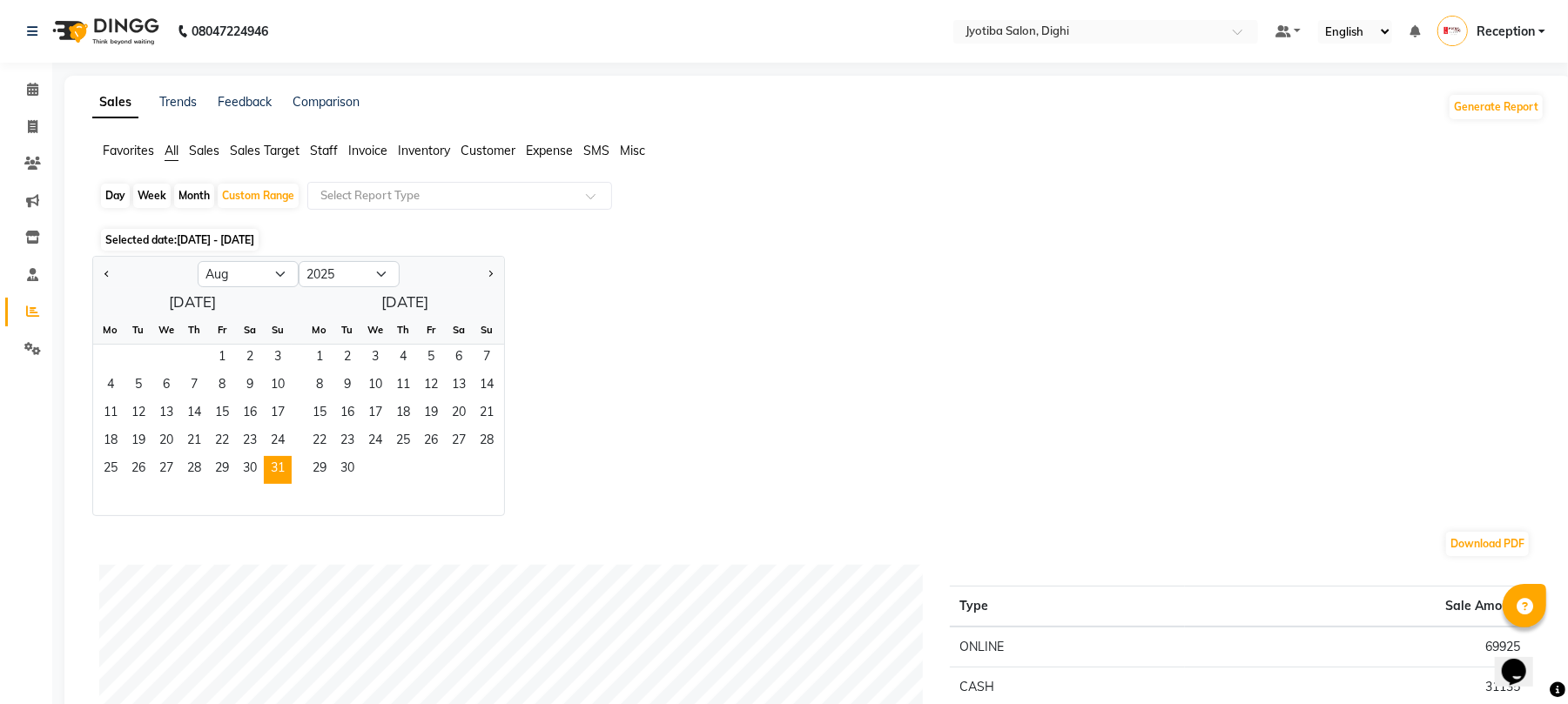
click at [209, 339] on div "Fr" at bounding box center [222, 329] width 28 height 28
click at [224, 357] on span "1" at bounding box center [222, 358] width 28 height 28
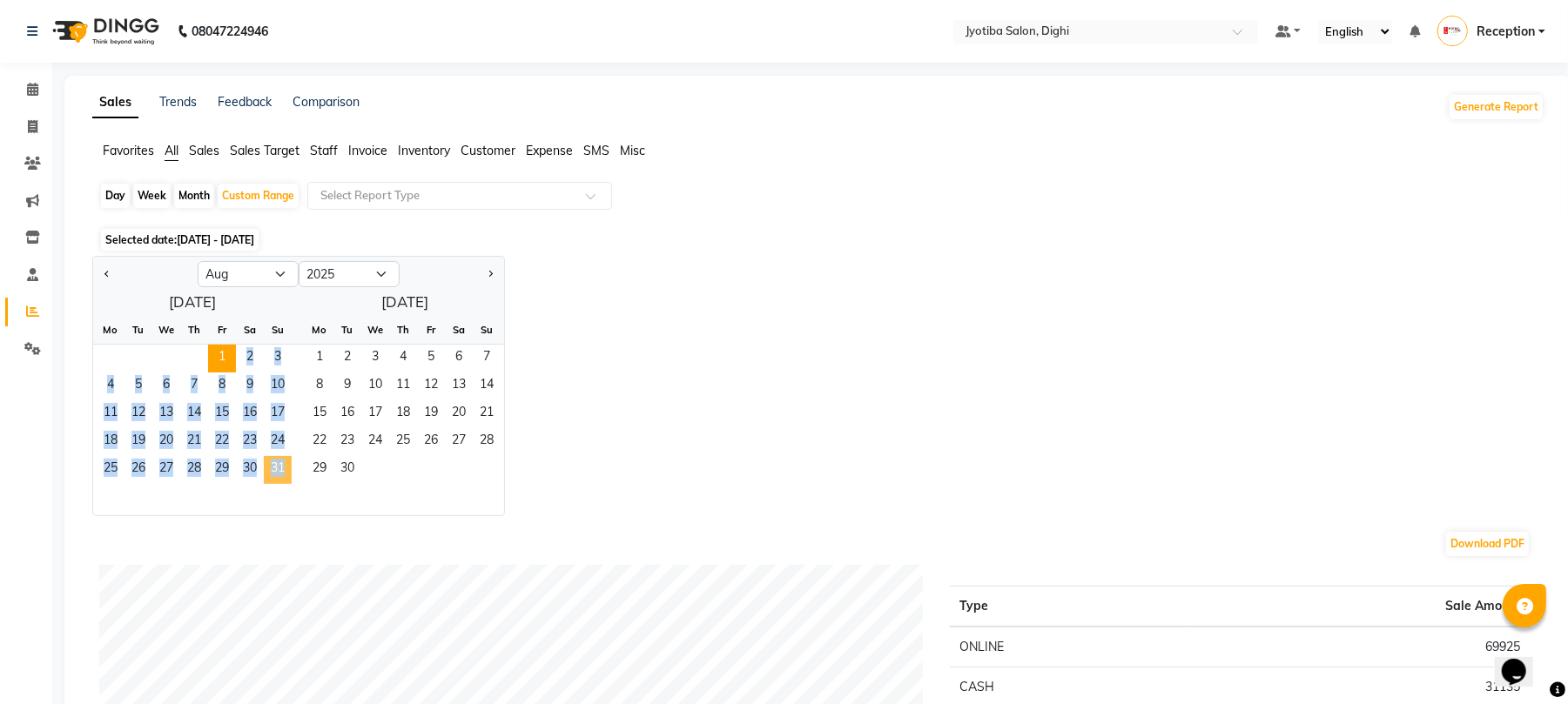
drag, startPoint x: 224, startPoint y: 357, endPoint x: 281, endPoint y: 470, distance: 126.6
click at [281, 470] on ngb-datepicker-month "Mo Tu We Th Fr Sa Su 1 2 3 4 5 6 7 8 9 10 11 12 13 14 15 16 17 18 19 20 21 22 2…" at bounding box center [192, 415] width 199 height 199
click at [279, 482] on span "31" at bounding box center [277, 469] width 28 height 28
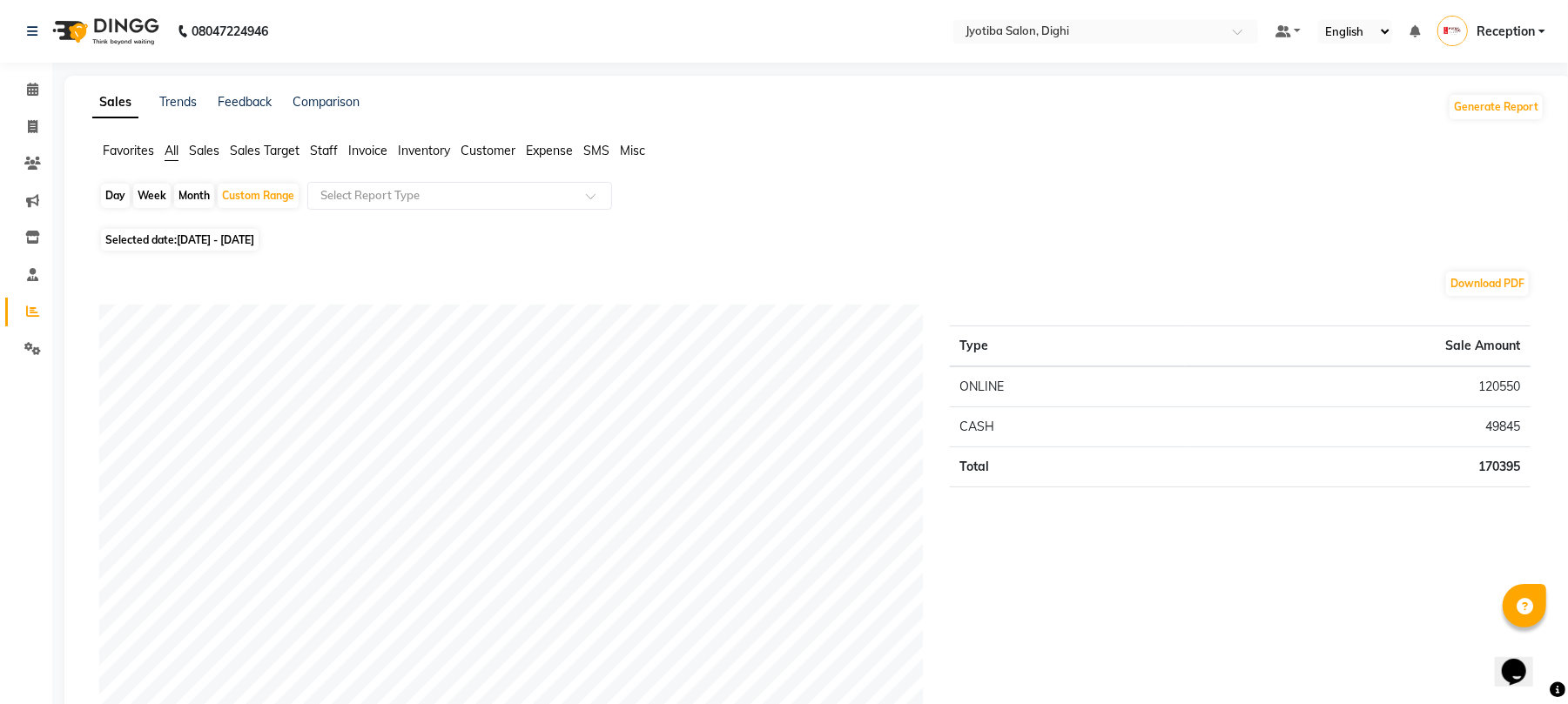
click at [212, 237] on span "[DATE] - [DATE]" at bounding box center [216, 240] width 78 height 13
select select "8"
select select "2025"
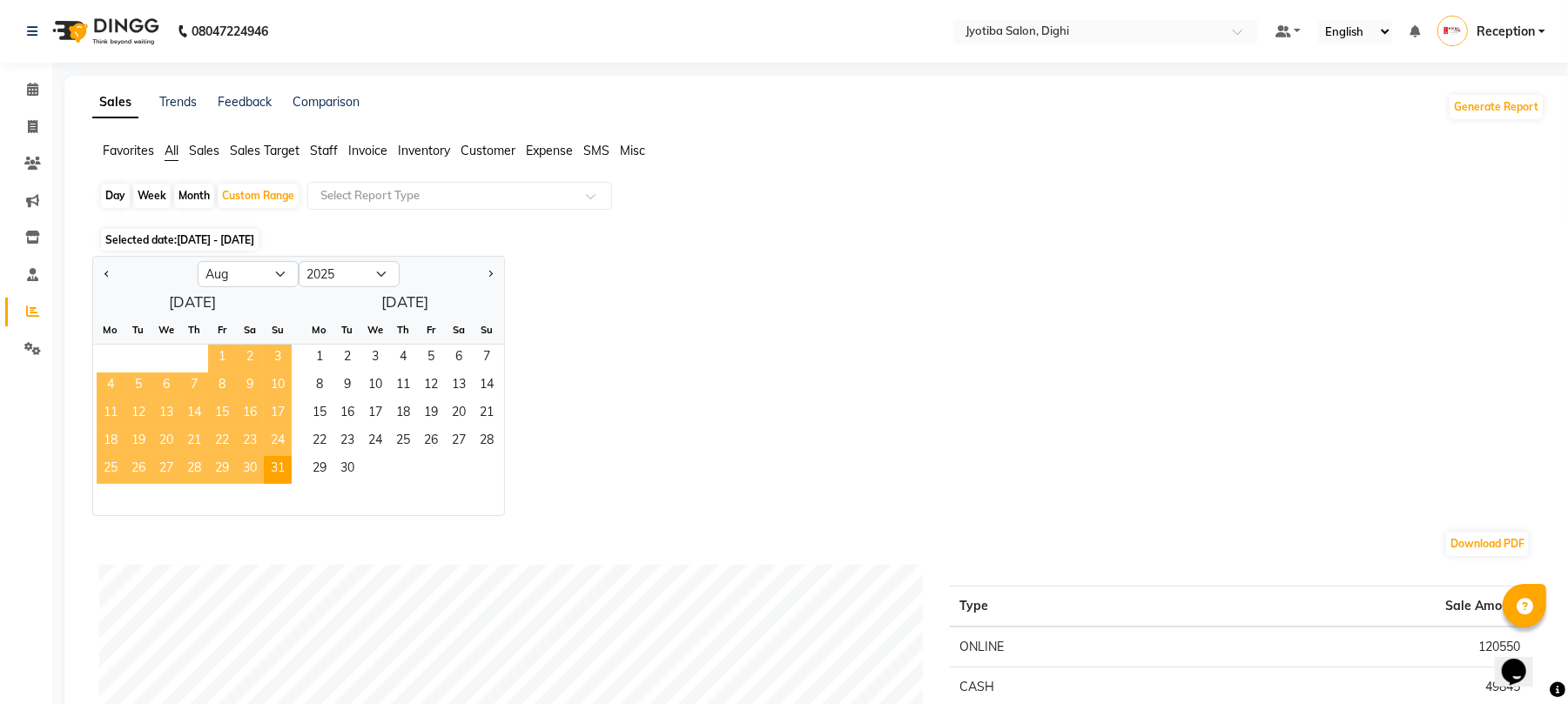
click at [221, 359] on span "1" at bounding box center [222, 358] width 28 height 28
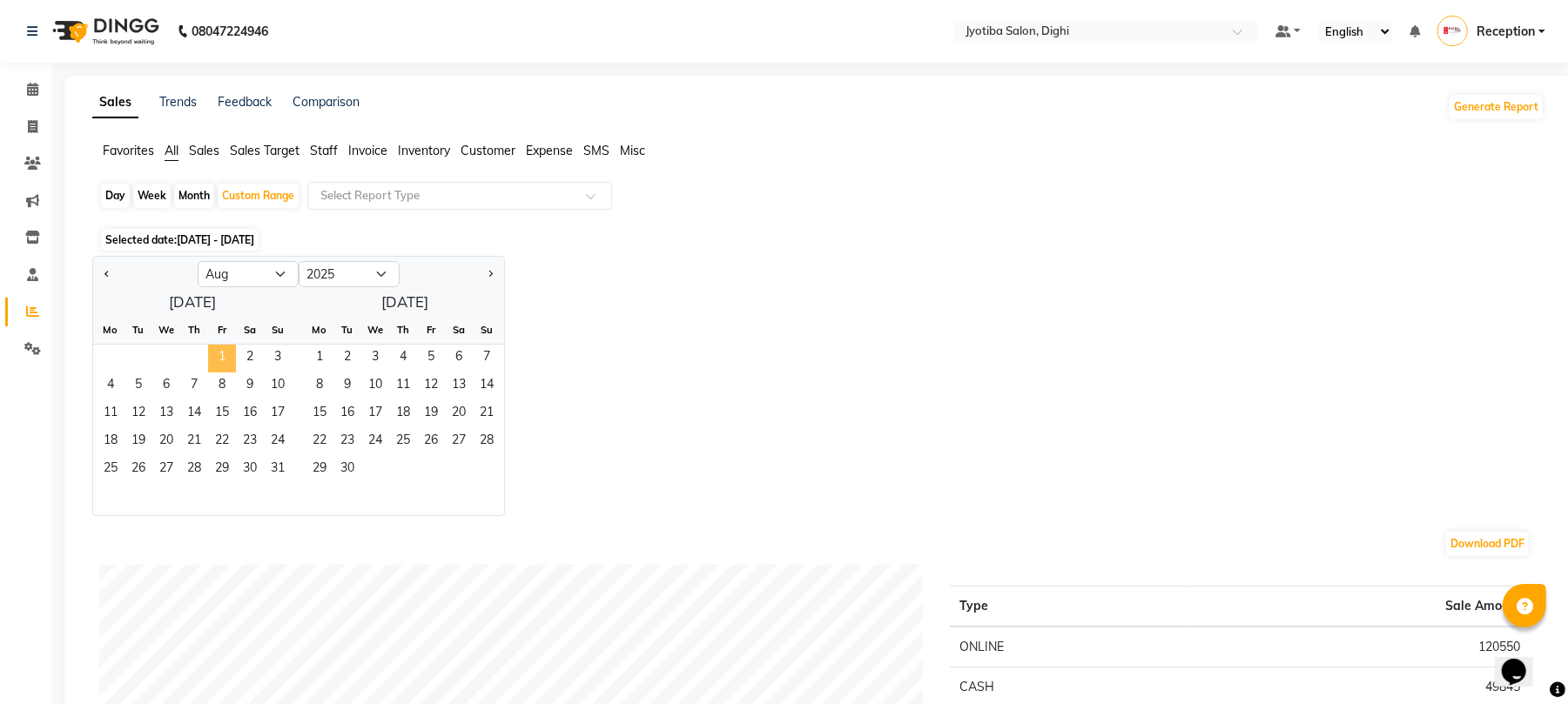
click at [221, 359] on span "1" at bounding box center [222, 358] width 28 height 28
click at [167, 367] on div "1 2 3" at bounding box center [192, 358] width 199 height 28
click at [255, 265] on select "Jan Feb Mar Apr May Jun [DATE] Aug Sep Oct Nov Dec" at bounding box center [248, 273] width 101 height 26
click at [198, 261] on select "Jan Feb Mar Apr May Jun [DATE] Aug Sep Oct Nov Dec" at bounding box center [248, 273] width 101 height 26
click at [259, 269] on select "Jan Feb Mar Apr May Jun [DATE] Aug Sep Oct Nov Dec" at bounding box center [248, 273] width 101 height 26
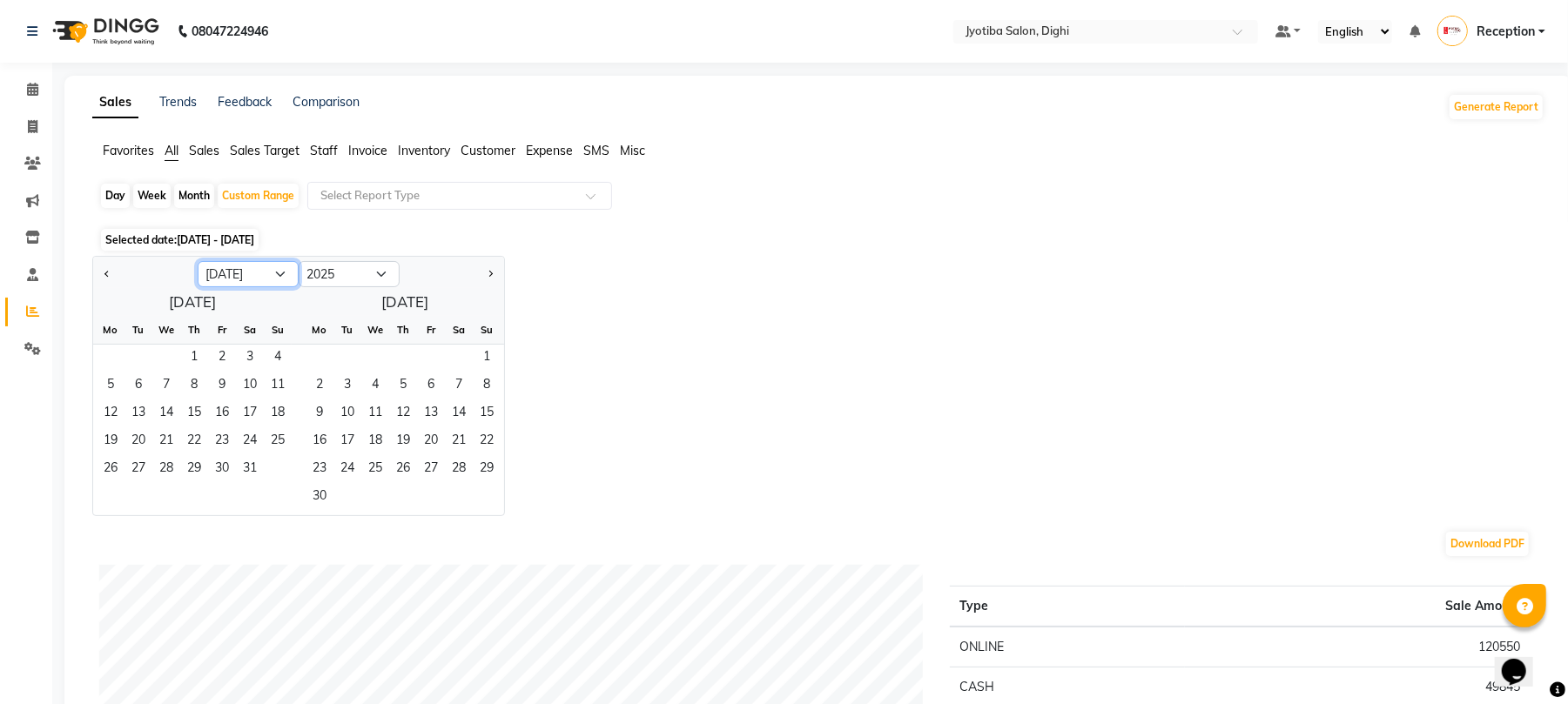
click at [198, 261] on select "Jan Feb Mar Apr May Jun [DATE] Aug Sep Oct Nov Dec" at bounding box center [248, 273] width 101 height 26
click at [255, 272] on select "Jan Feb Mar Apr May Jun [DATE] Aug Sep Oct Nov Dec" at bounding box center [248, 273] width 101 height 26
select select "8"
click at [198, 261] on select "Jan Feb Mar Apr May Jun [DATE] Aug Sep Oct Nov Dec" at bounding box center [248, 273] width 101 height 26
click at [225, 357] on span "1" at bounding box center [222, 358] width 28 height 28
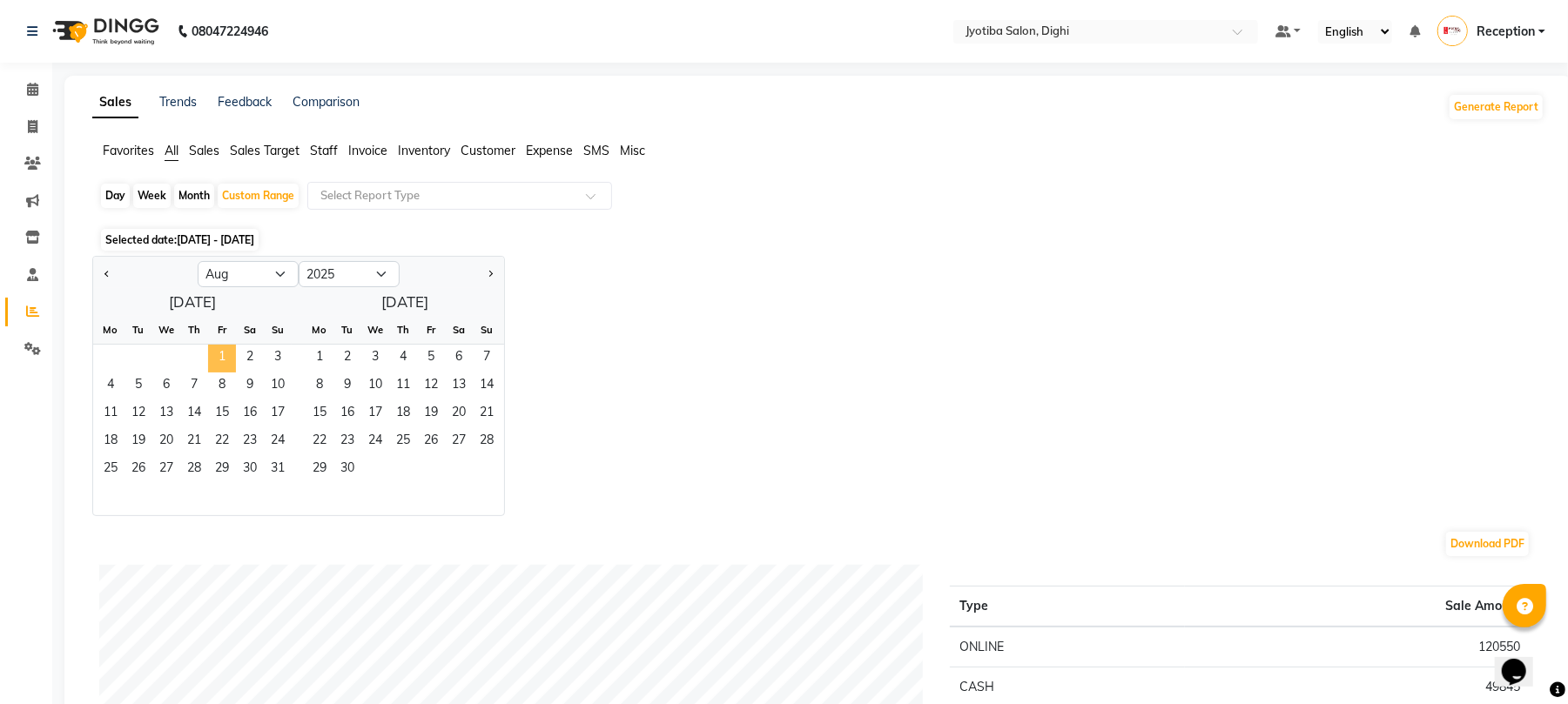
click at [225, 357] on span "1" at bounding box center [222, 358] width 28 height 28
click at [225, 354] on span "1" at bounding box center [222, 358] width 28 height 28
drag, startPoint x: 225, startPoint y: 354, endPoint x: 185, endPoint y: 371, distance: 43.5
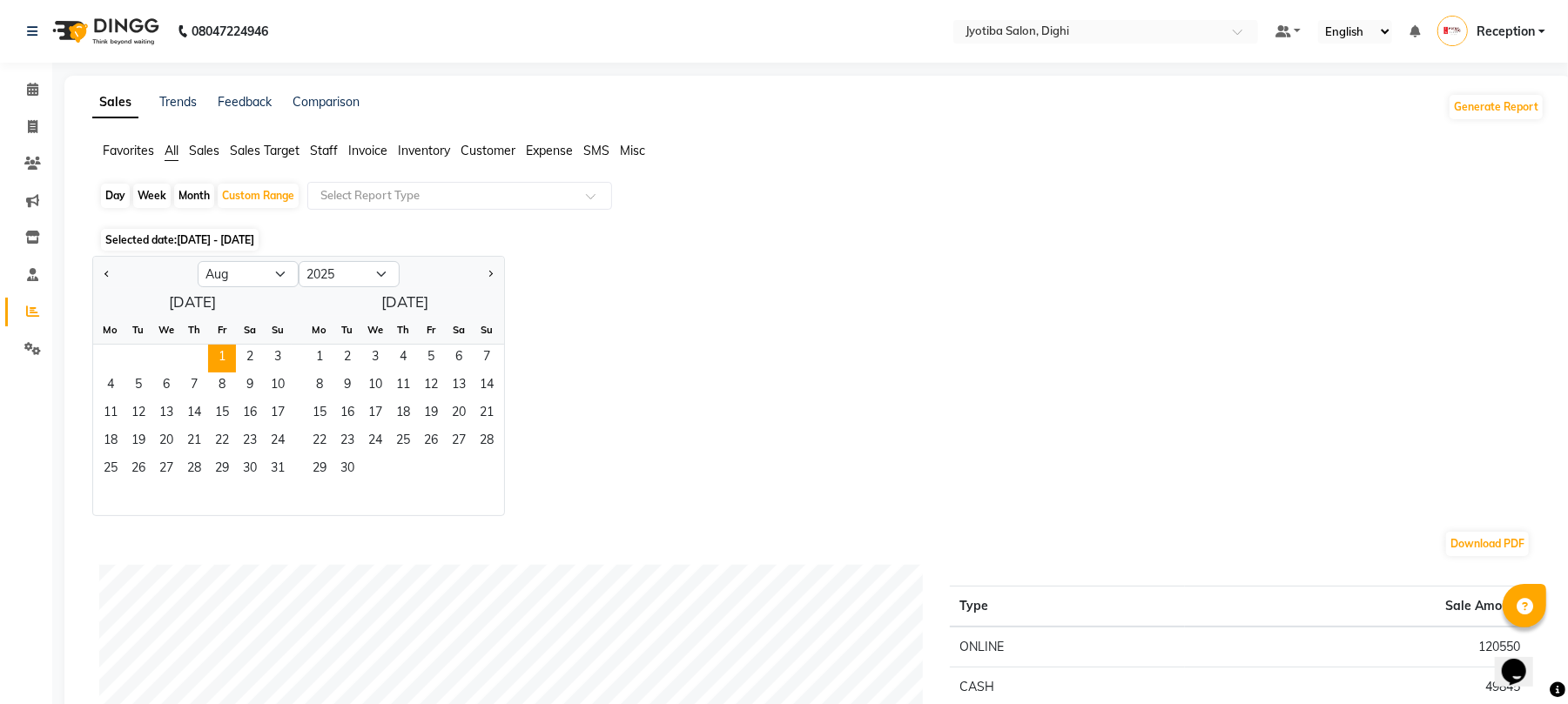
drag, startPoint x: 185, startPoint y: 371, endPoint x: 172, endPoint y: 371, distance: 13.0
click at [172, 371] on div "1 2 3" at bounding box center [192, 358] width 199 height 28
drag, startPoint x: 247, startPoint y: 419, endPoint x: 286, endPoint y: 471, distance: 65.0
click at [286, 471] on ngb-datepicker-month "Mo Tu We Th Fr Sa Su 1 2 3 4 5 6 7 8 9 10 11 12 13 14 15 16 17 18 19 20 21 22 2…" at bounding box center [192, 415] width 199 height 199
click at [283, 468] on span "31" at bounding box center [277, 469] width 28 height 28
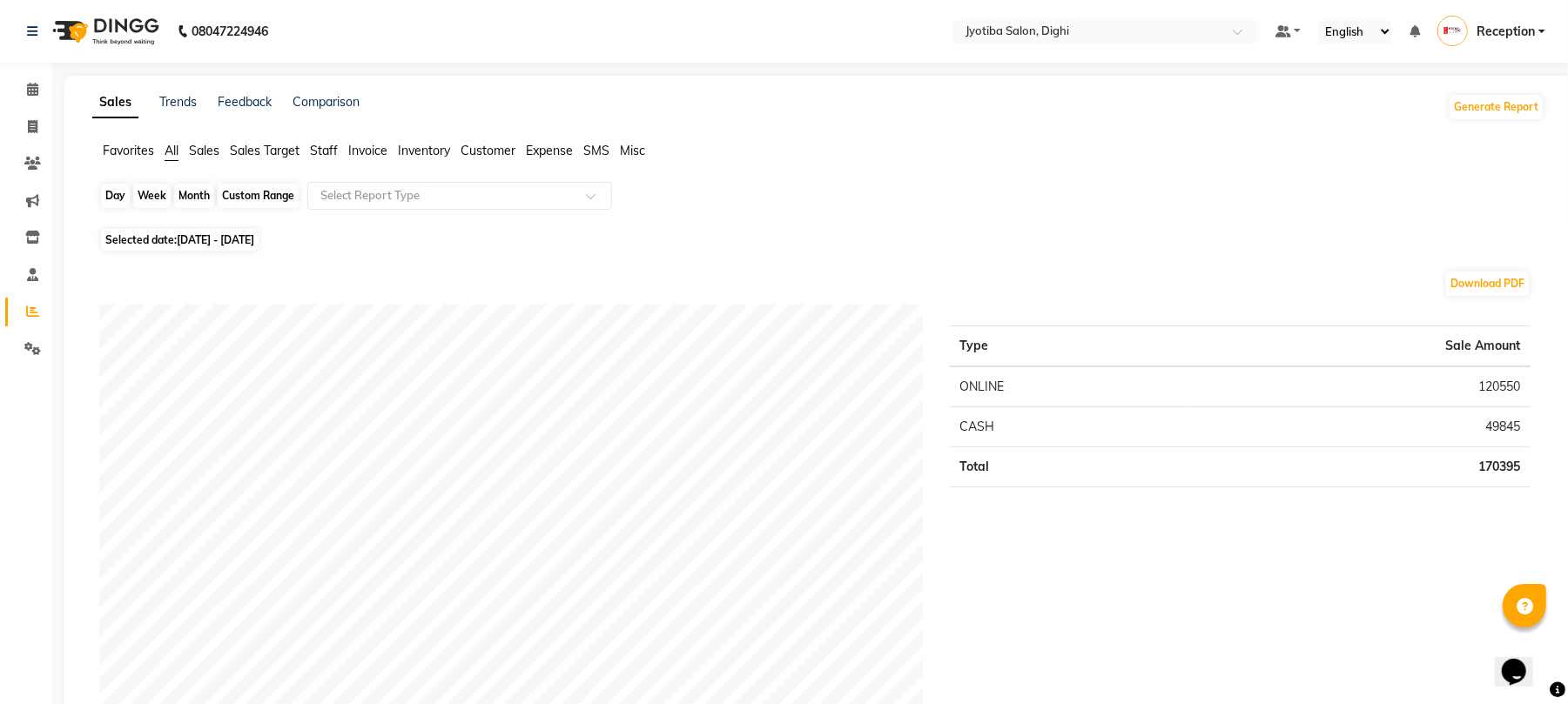
click at [256, 195] on div "Custom Range" at bounding box center [258, 196] width 81 height 24
select select "8"
select select "2025"
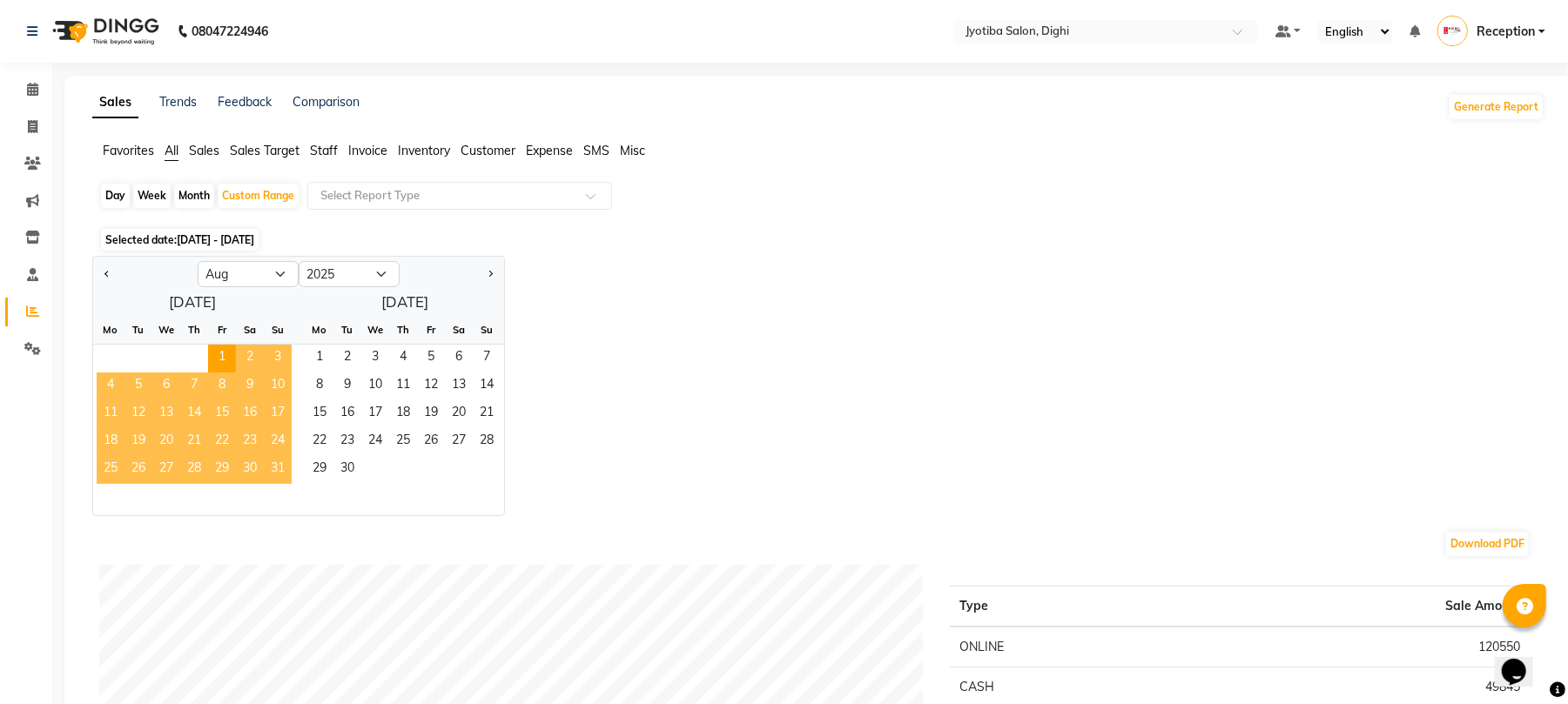
click at [279, 468] on span "31" at bounding box center [277, 469] width 28 height 28
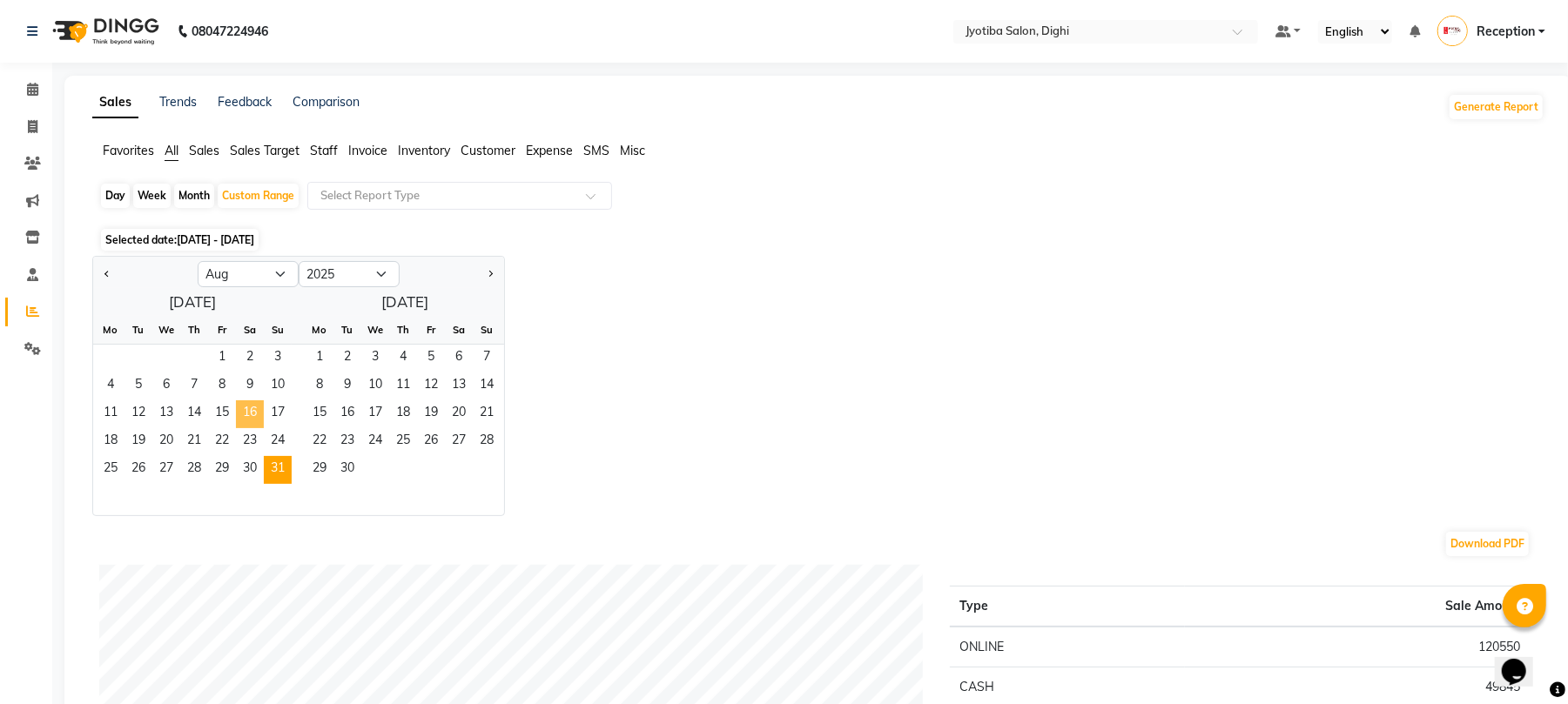
click at [248, 411] on span "16" at bounding box center [249, 414] width 28 height 28
drag, startPoint x: 248, startPoint y: 412, endPoint x: 287, endPoint y: 467, distance: 67.4
click at [287, 467] on ngb-datepicker-month "Mo Tu We Th Fr Sa Su 1 2 3 4 5 6 7 8 9 10 11 12 13 14 15 16 17 18 19 20 21 22 2…" at bounding box center [192, 415] width 199 height 199
click at [275, 468] on span "31" at bounding box center [277, 469] width 28 height 28
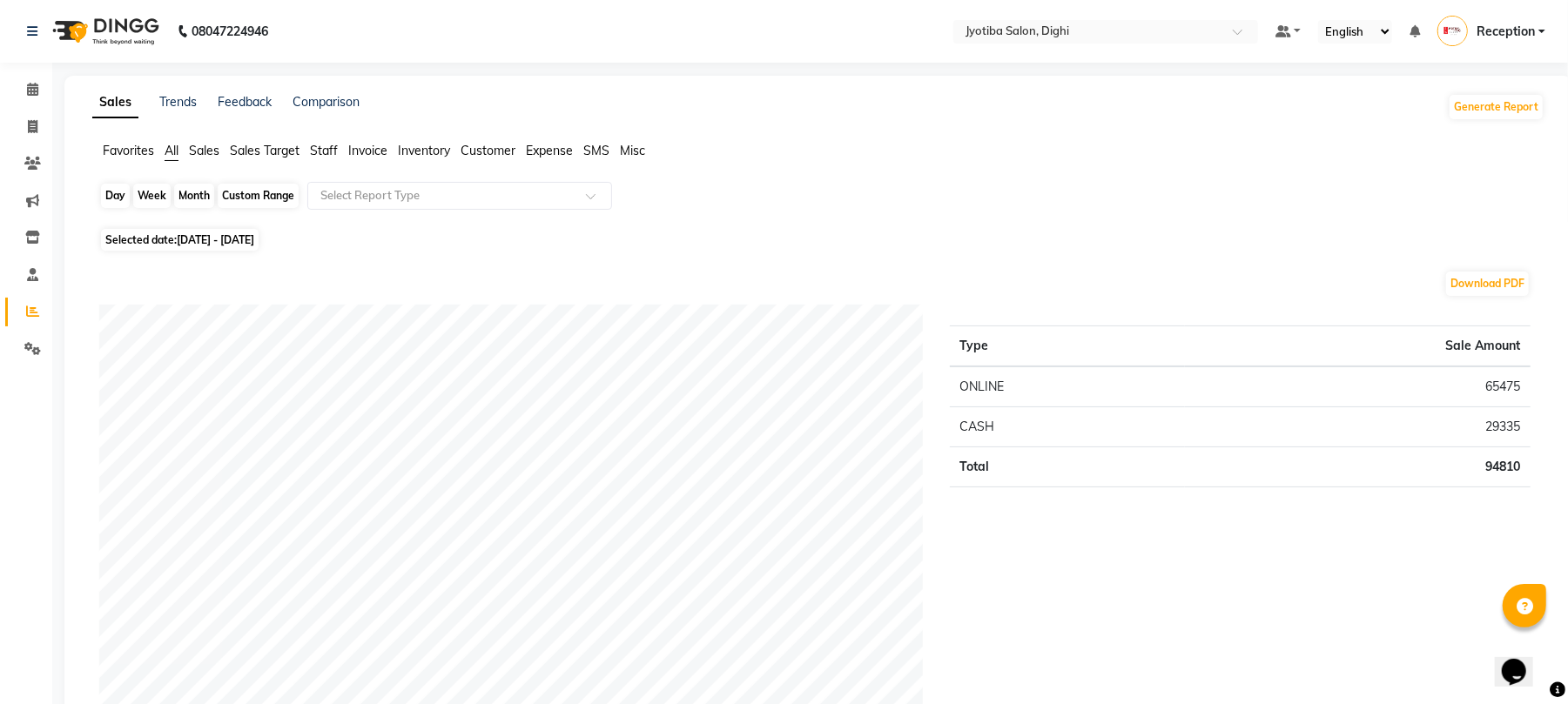
click at [256, 197] on div "Custom Range" at bounding box center [258, 196] width 81 height 24
select select "8"
select select "2025"
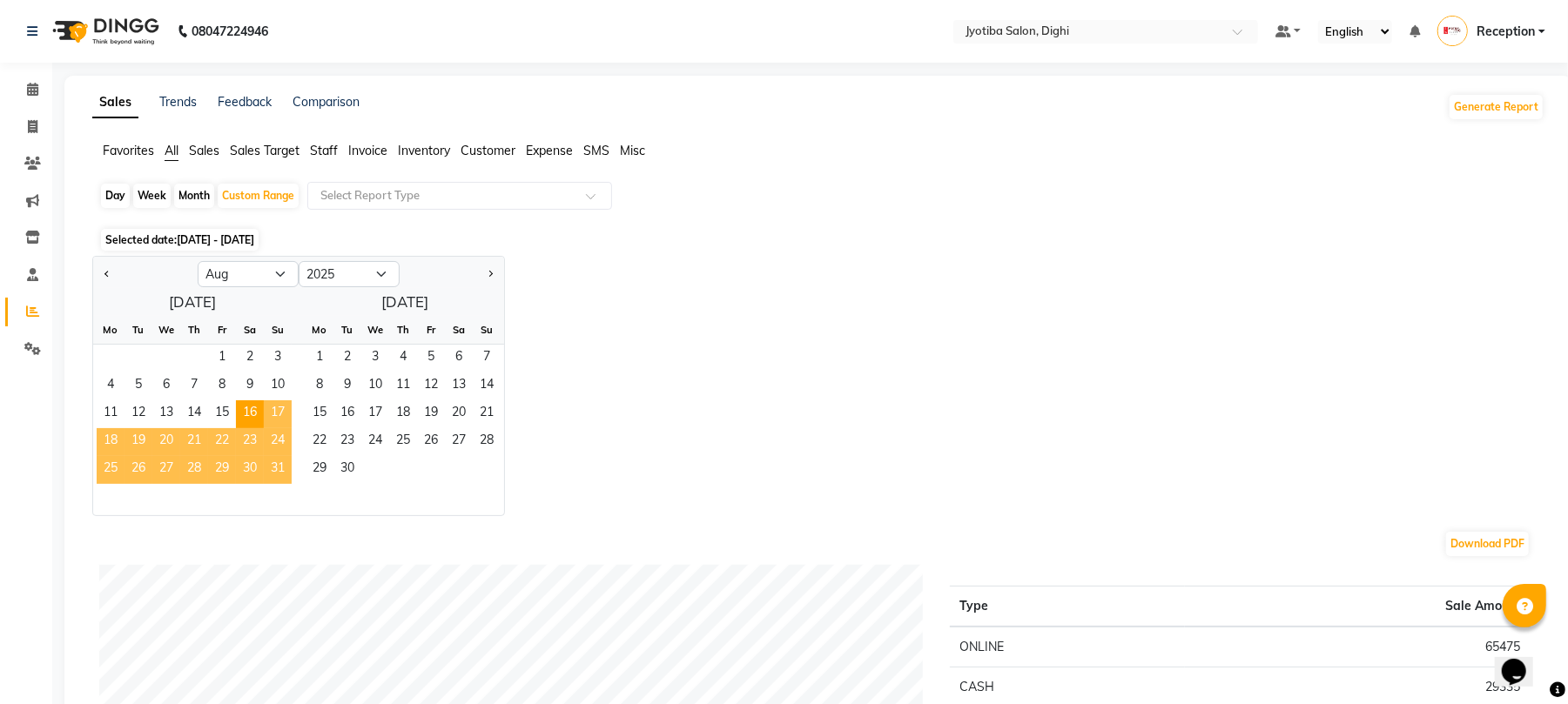
drag, startPoint x: 231, startPoint y: 356, endPoint x: 279, endPoint y: 474, distance: 127.4
click at [279, 474] on ngb-datepicker-month "Mo Tu We Th Fr Sa Su 1 2 3 4 5 6 7 8 9 10 11 12 13 14 15 16 17 18 19 20 21 22 2…" at bounding box center [192, 415] width 199 height 199
click at [275, 468] on span "31" at bounding box center [277, 469] width 28 height 28
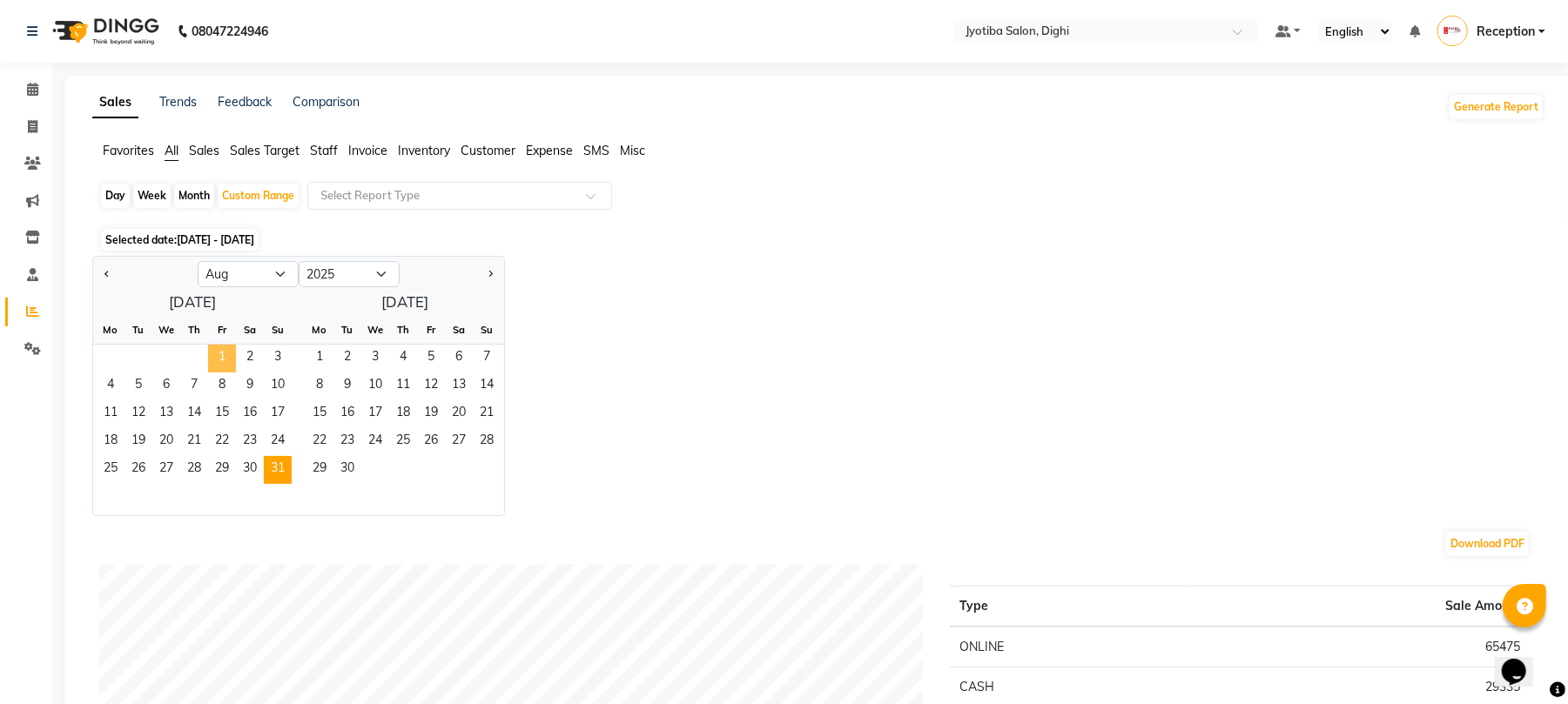
click at [219, 359] on span "1" at bounding box center [222, 358] width 28 height 28
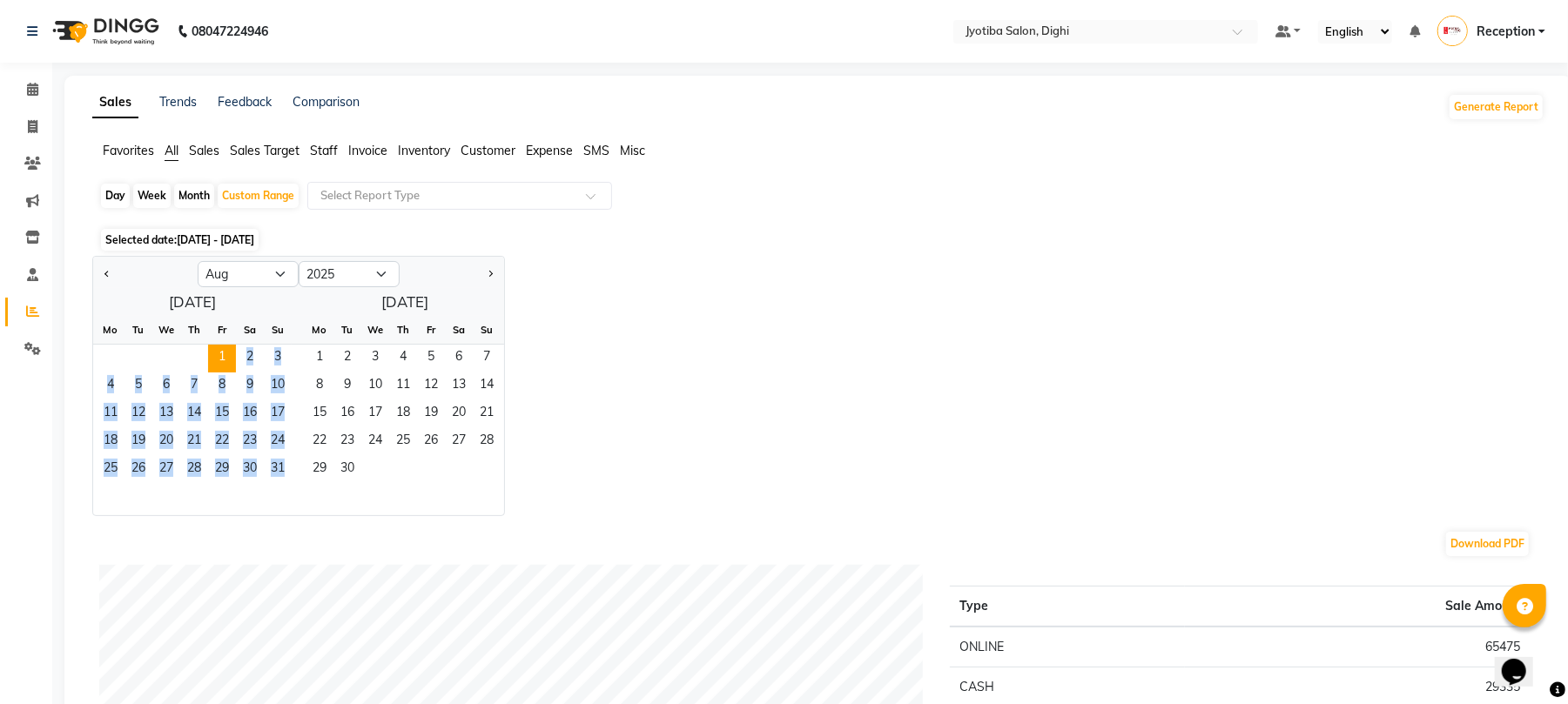
drag, startPoint x: 219, startPoint y: 359, endPoint x: 286, endPoint y: 503, distance: 158.8
click at [286, 503] on ngb-datepicker-month "Mo Tu We Th Fr Sa Su 1 2 3 4 5 6 7 8 9 10 11 12 13 14 15 16 17 18 19 20 21 22 2…" at bounding box center [192, 415] width 199 height 199
click at [277, 476] on span "31" at bounding box center [277, 469] width 28 height 28
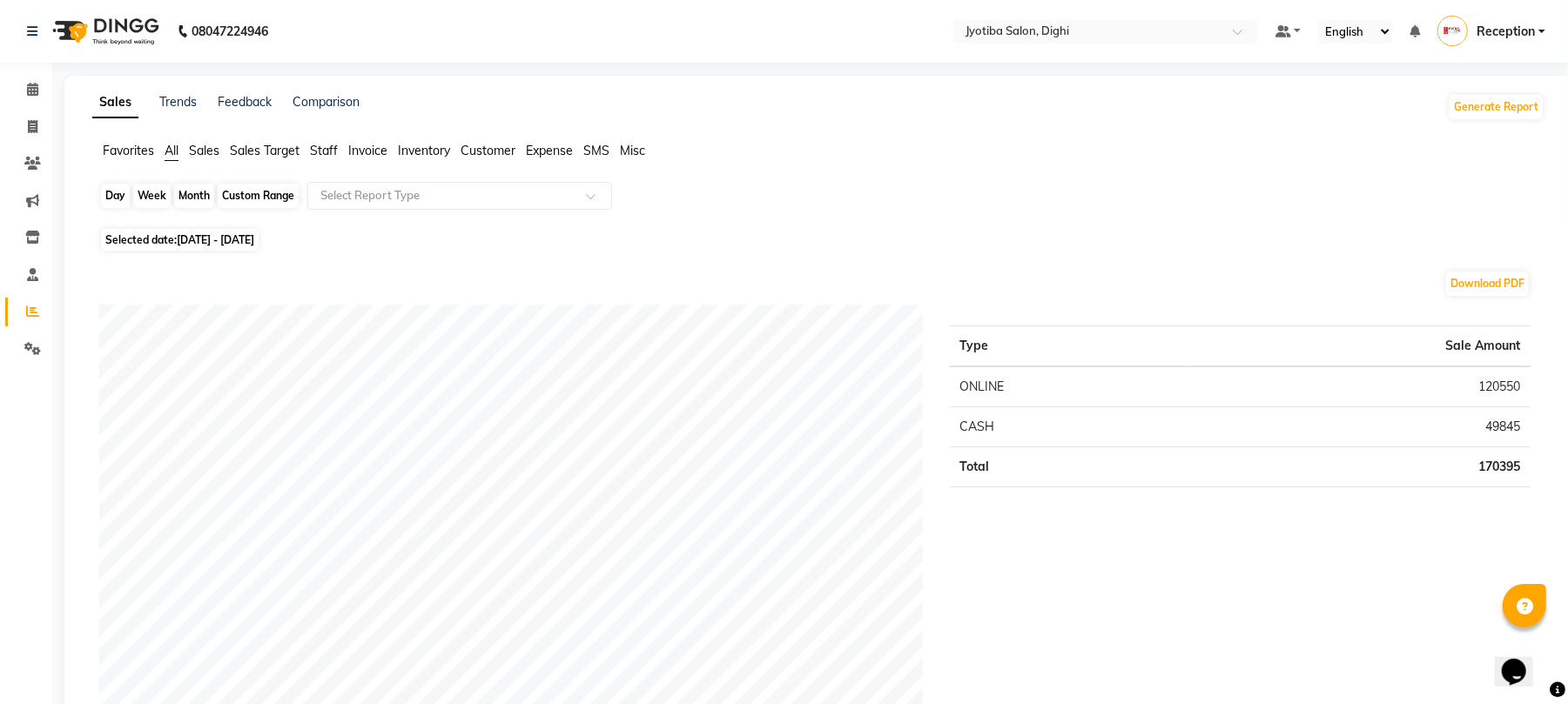
click at [270, 199] on div "Custom Range" at bounding box center [258, 196] width 81 height 24
select select "8"
select select "2025"
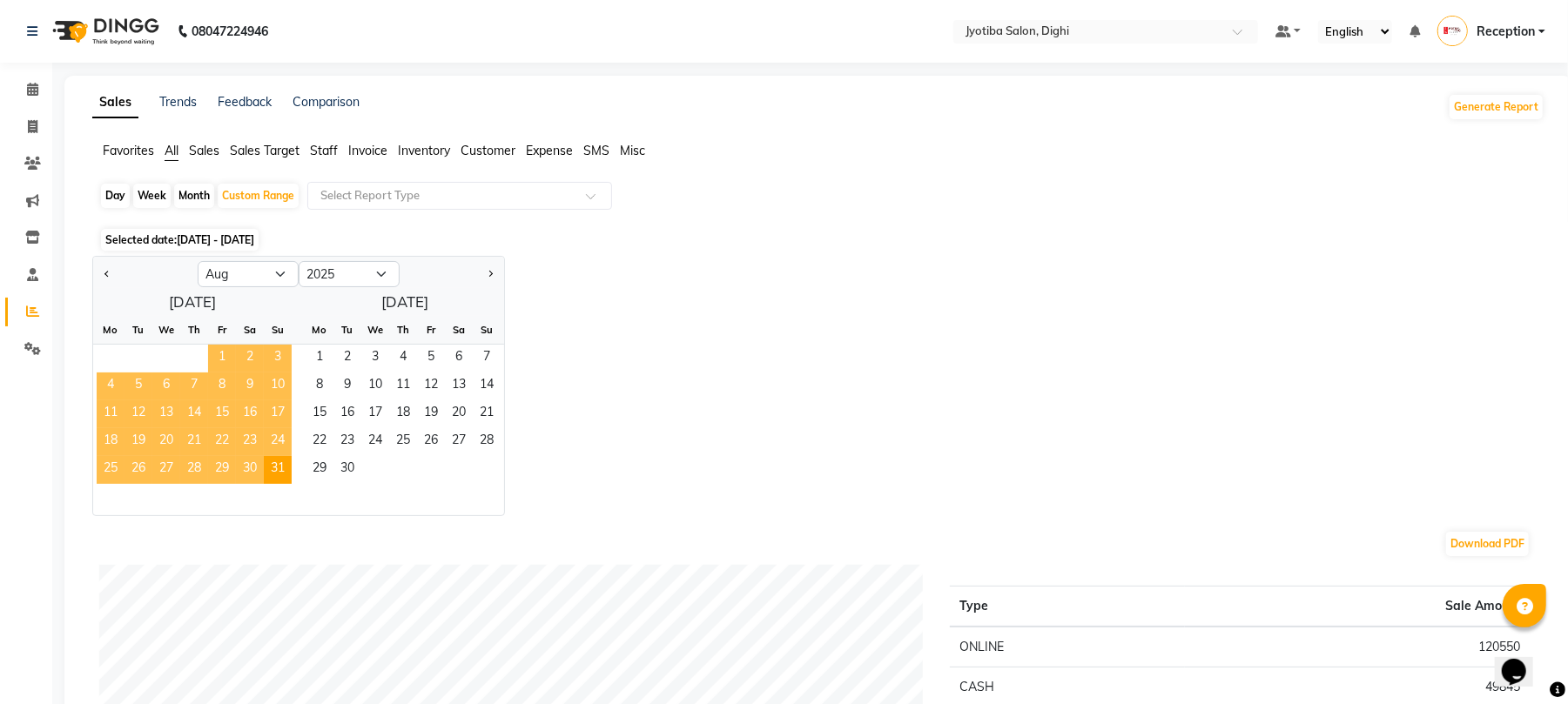
click at [225, 357] on span "1" at bounding box center [222, 358] width 28 height 28
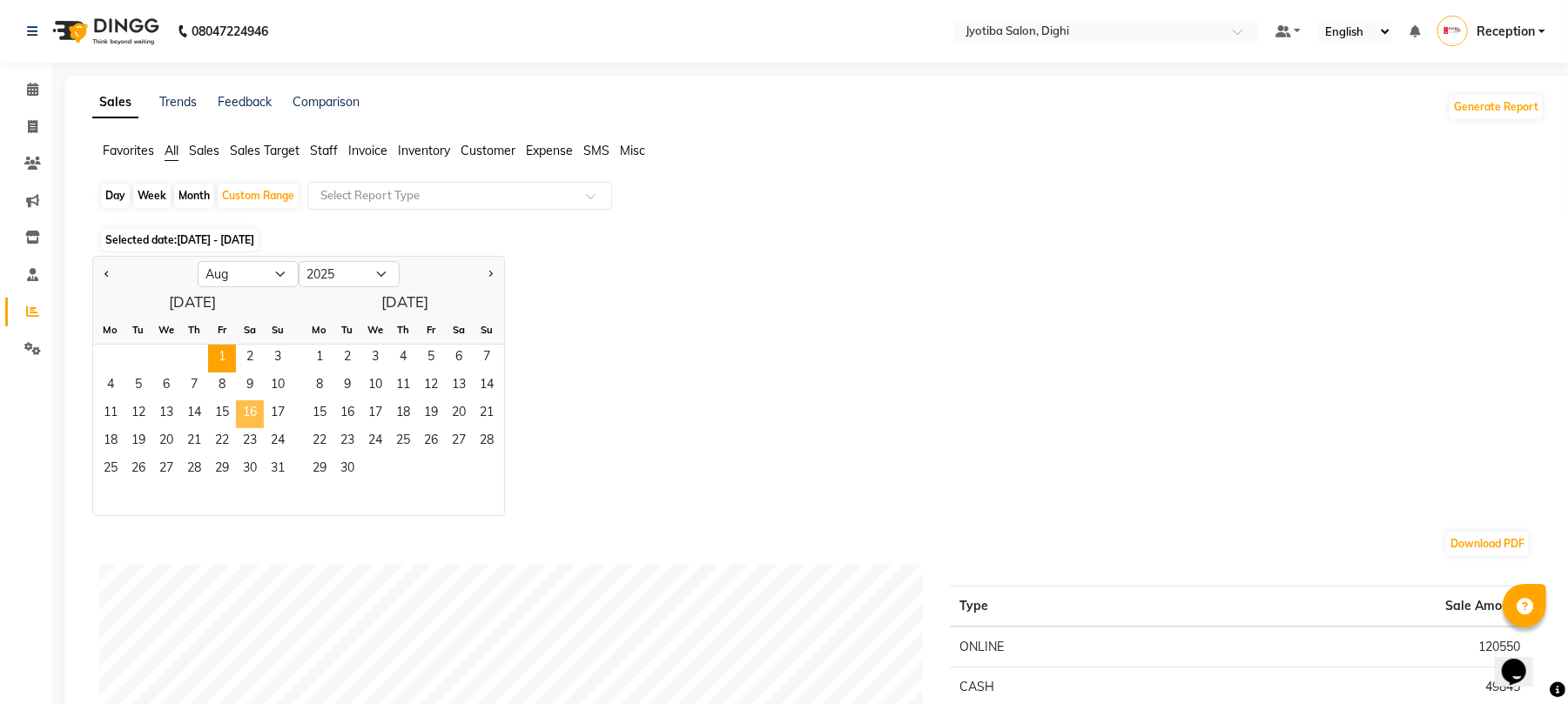
click at [244, 405] on span "16" at bounding box center [249, 414] width 28 height 28
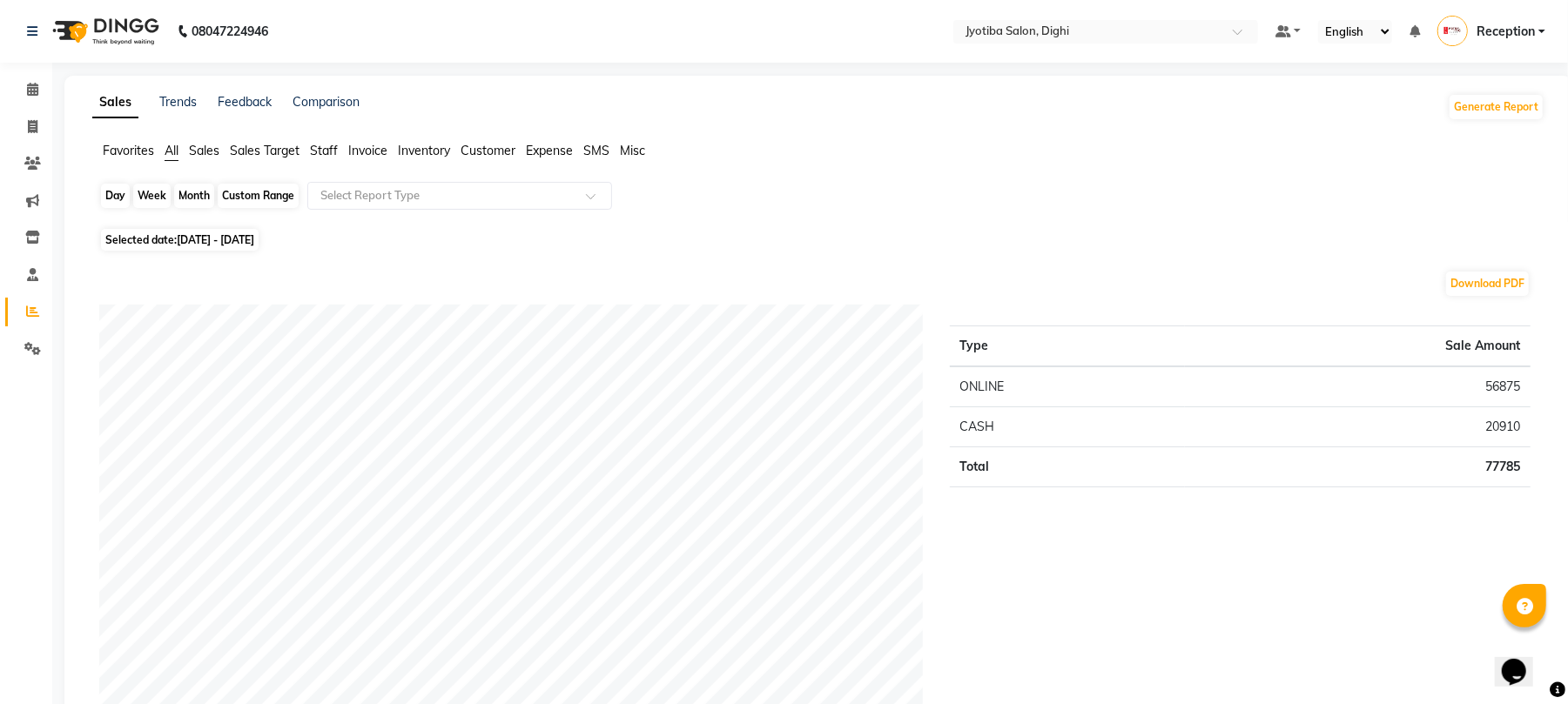
click at [280, 193] on div "Custom Range" at bounding box center [258, 196] width 81 height 24
select select "8"
select select "2025"
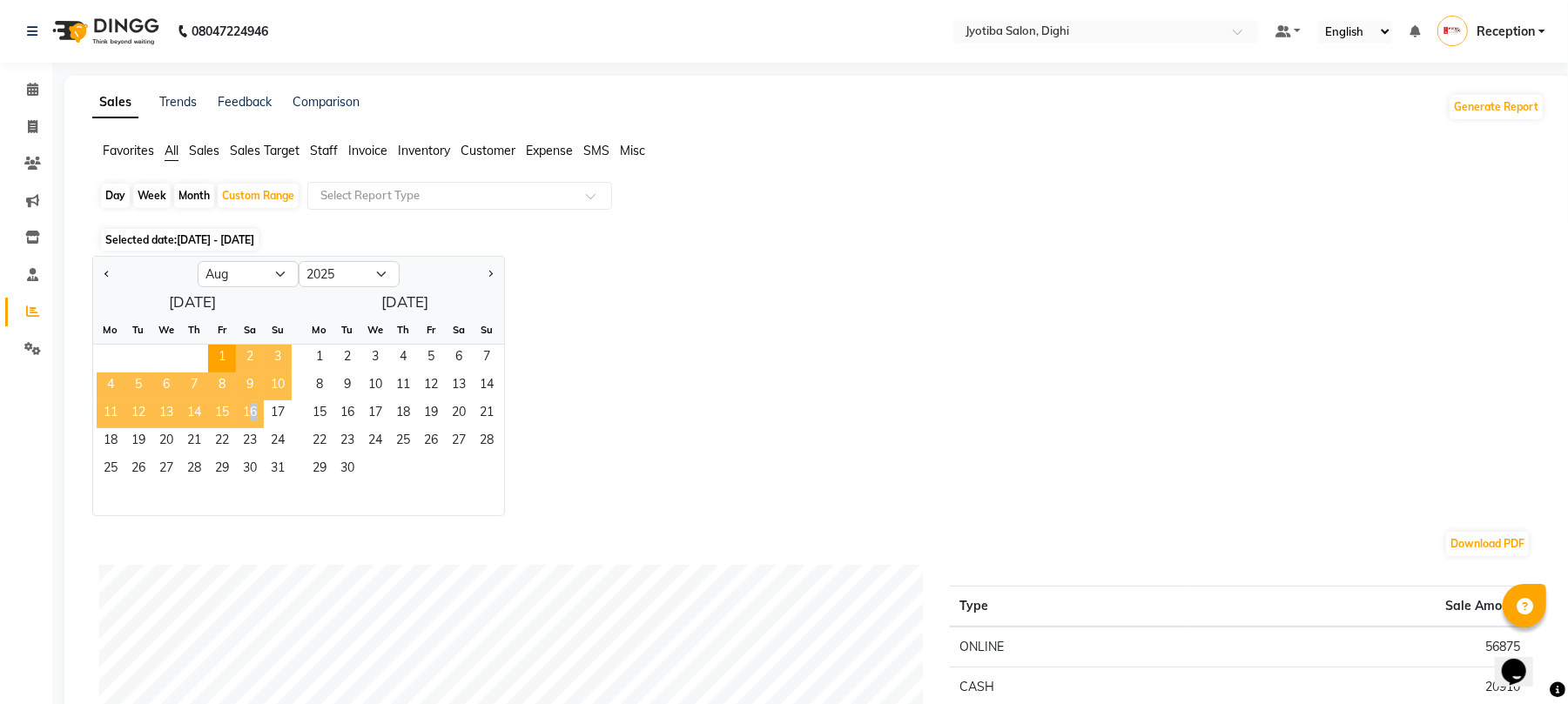
click at [248, 409] on span "16" at bounding box center [249, 414] width 28 height 28
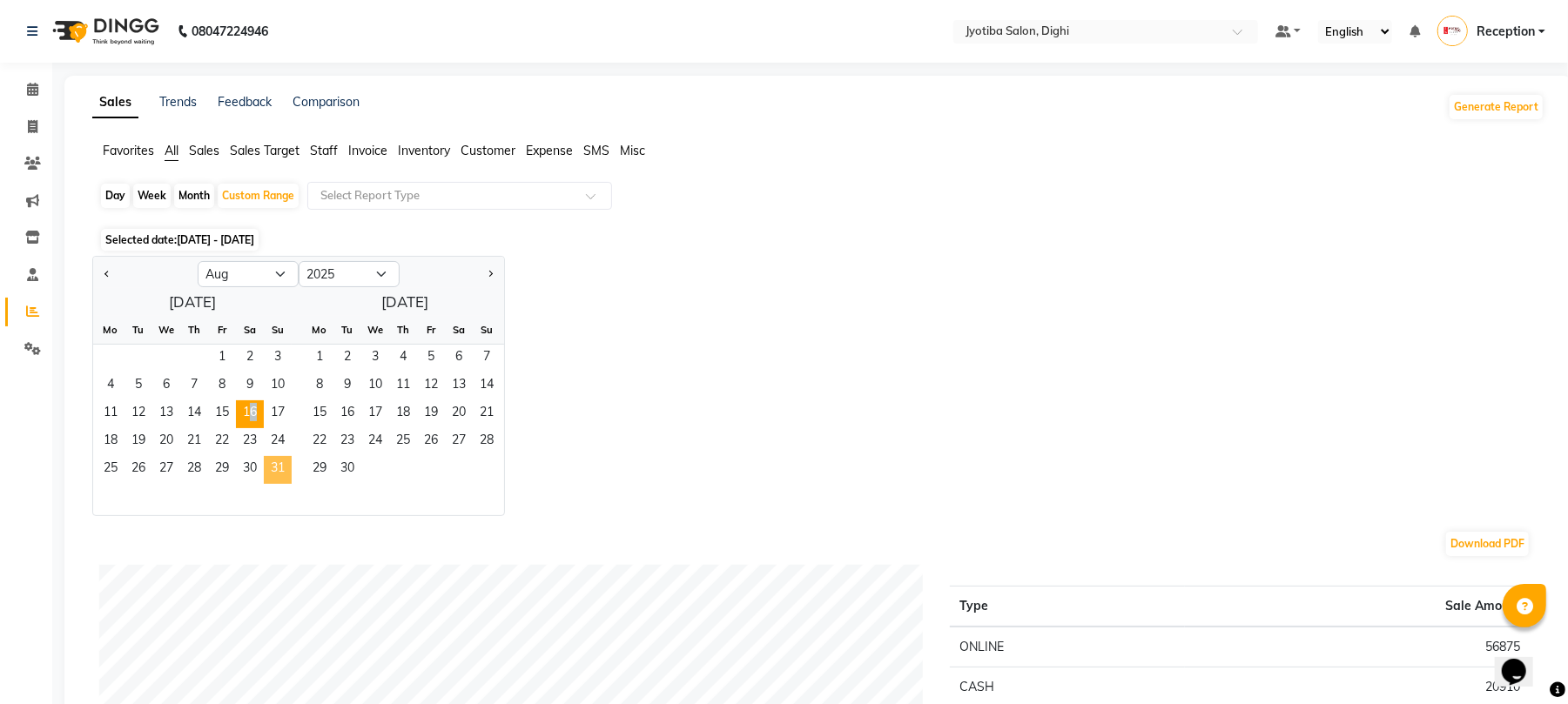
drag, startPoint x: 256, startPoint y: 411, endPoint x: 283, endPoint y: 472, distance: 66.7
click at [283, 472] on ngb-datepicker-month "Mo Tu We Th Fr Sa Su 1 2 3 4 5 6 7 8 9 10 11 12 13 14 15 16 17 18 19 20 21 22 2…" at bounding box center [192, 415] width 199 height 199
click at [276, 470] on span "31" at bounding box center [277, 469] width 28 height 28
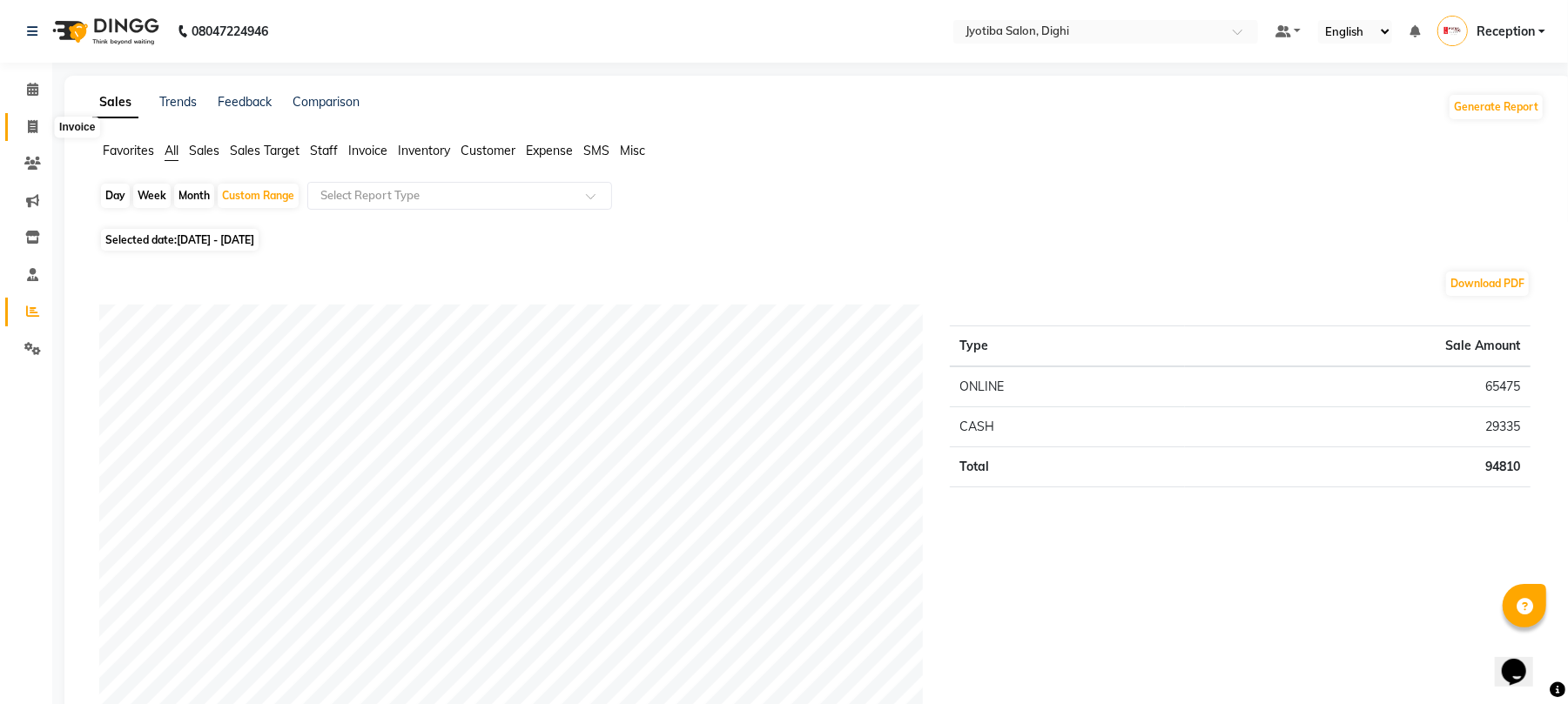
click at [32, 120] on icon at bounding box center [32, 126] width 10 height 13
select select "643"
select select "service"
